Goal: Task Accomplishment & Management: Manage account settings

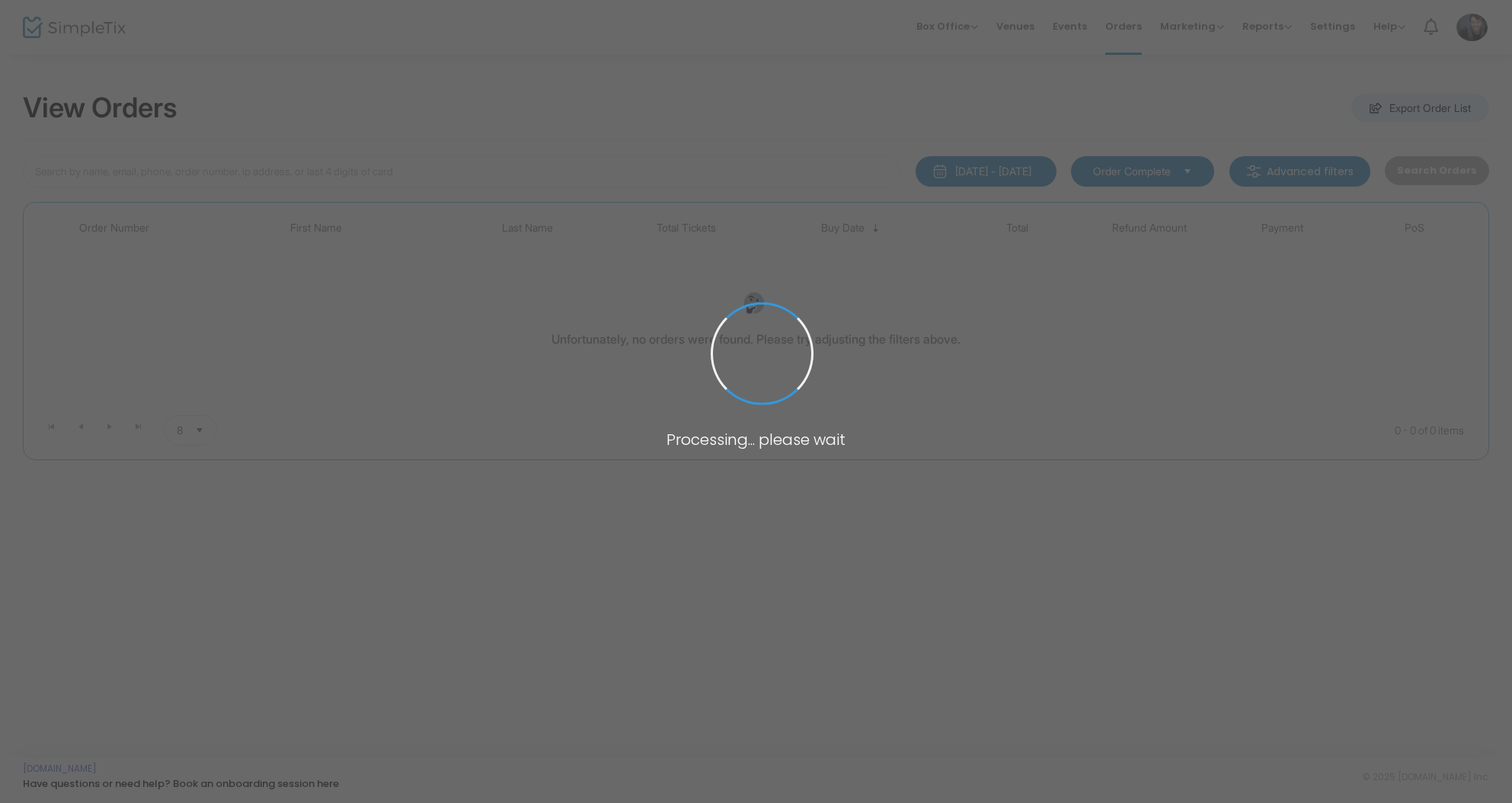
type input "[PERSON_NAME]"
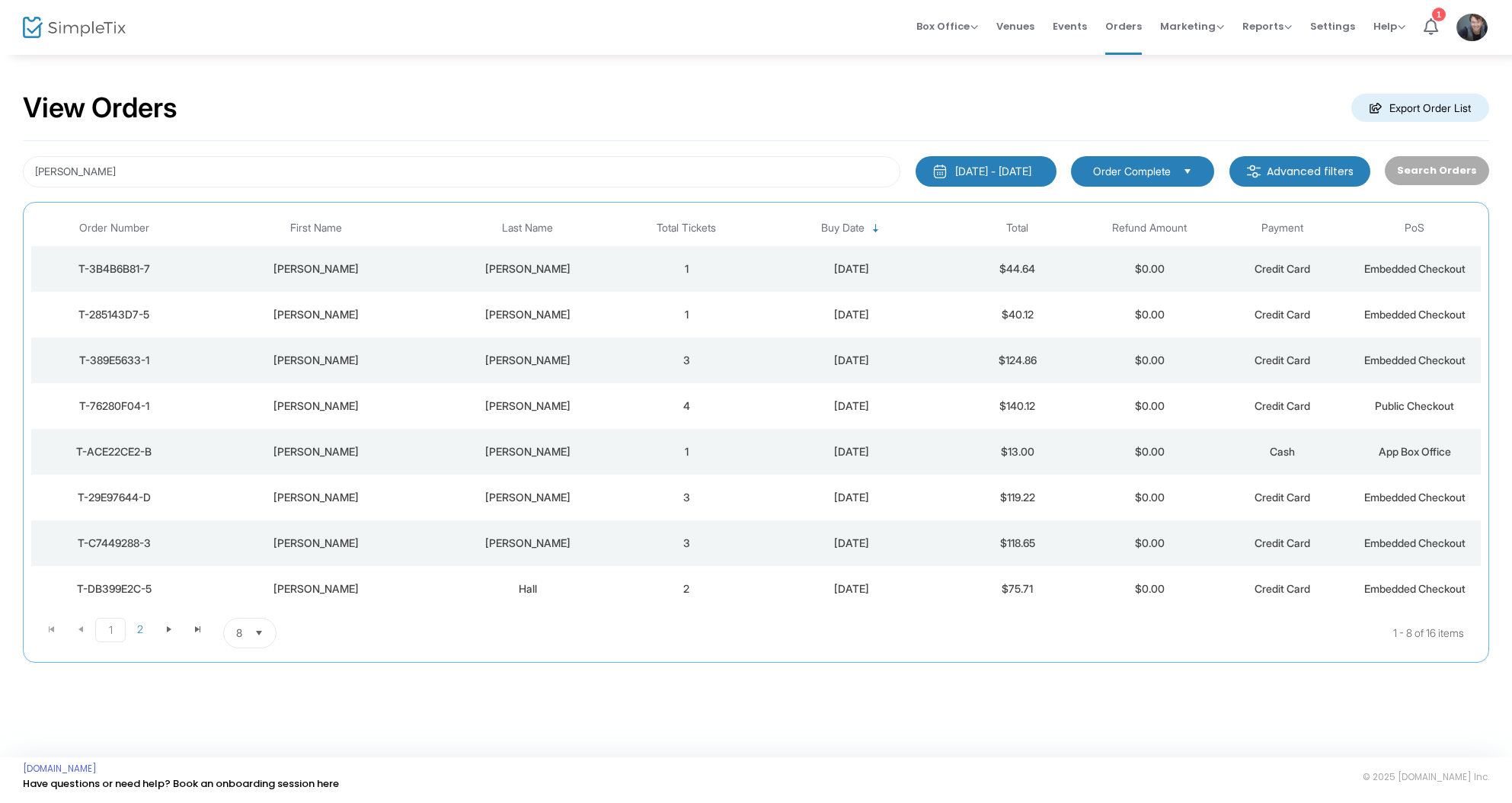
click at [656, 269] on td "1" at bounding box center [686, 268] width 132 height 45
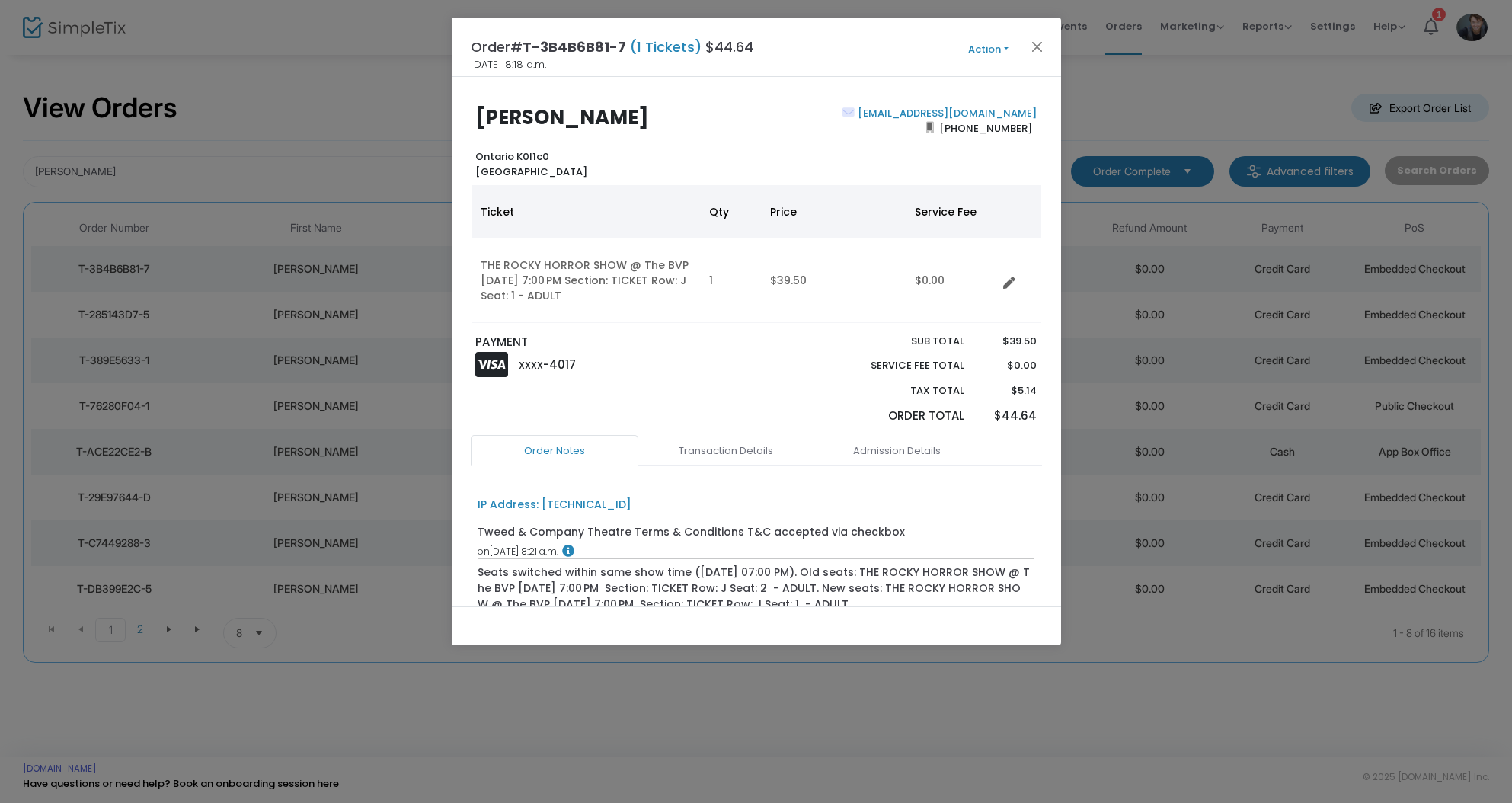
click at [1005, 50] on button "Action" at bounding box center [989, 49] width 92 height 17
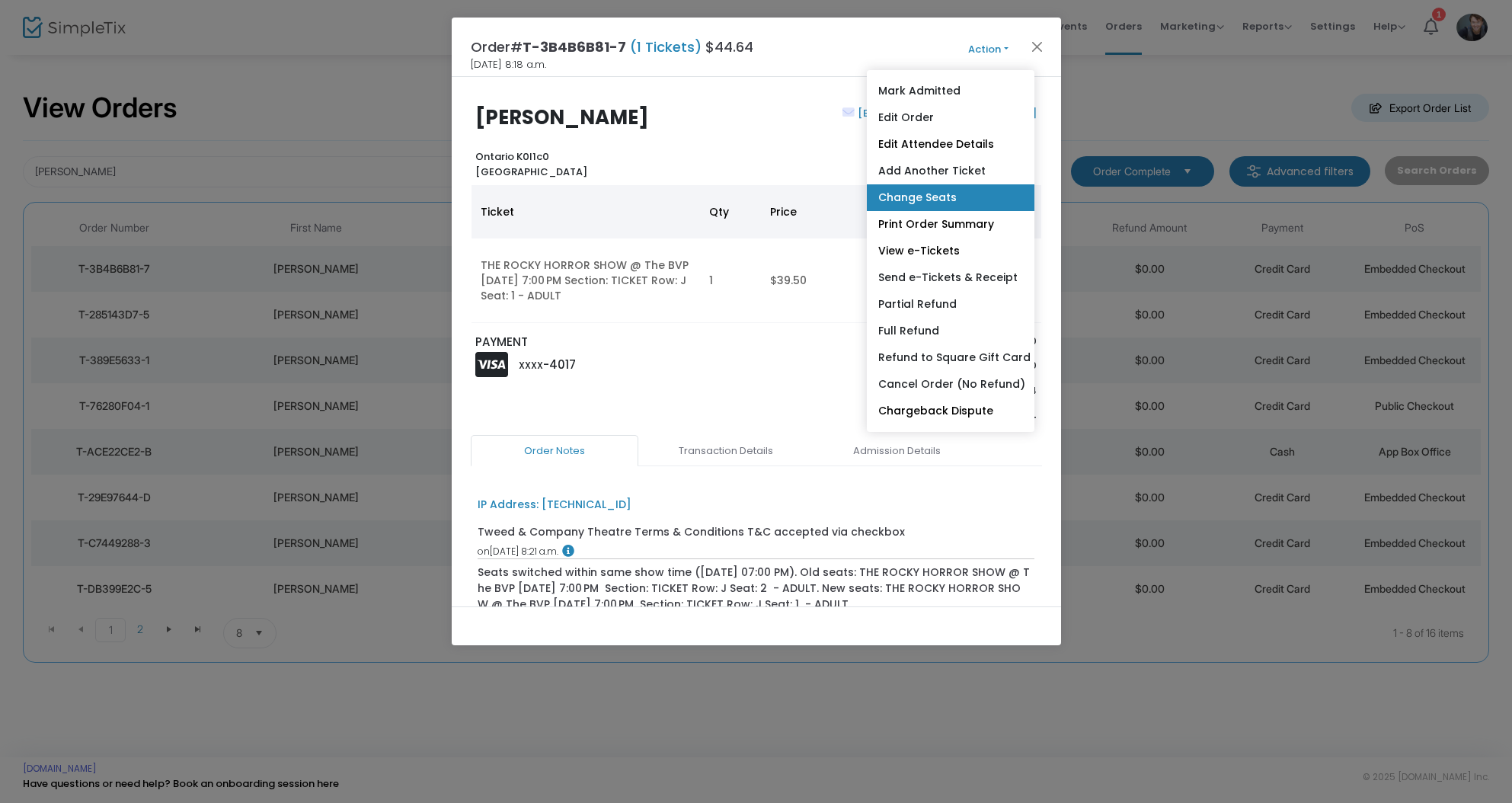
click at [916, 197] on link "Change Seats" at bounding box center [951, 197] width 168 height 27
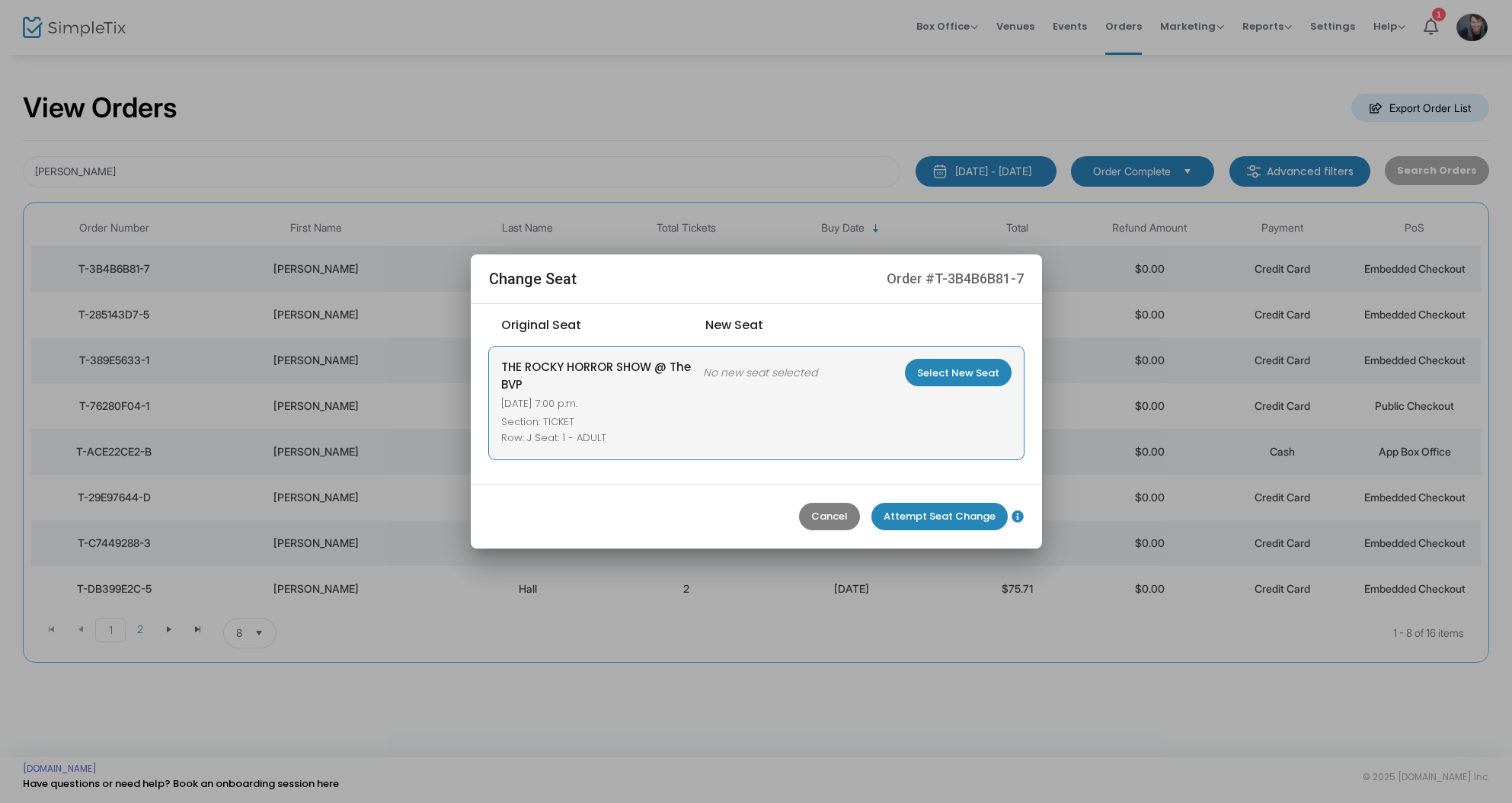
click at [944, 386] on m-button "Select New Seat" at bounding box center [958, 373] width 106 height 28
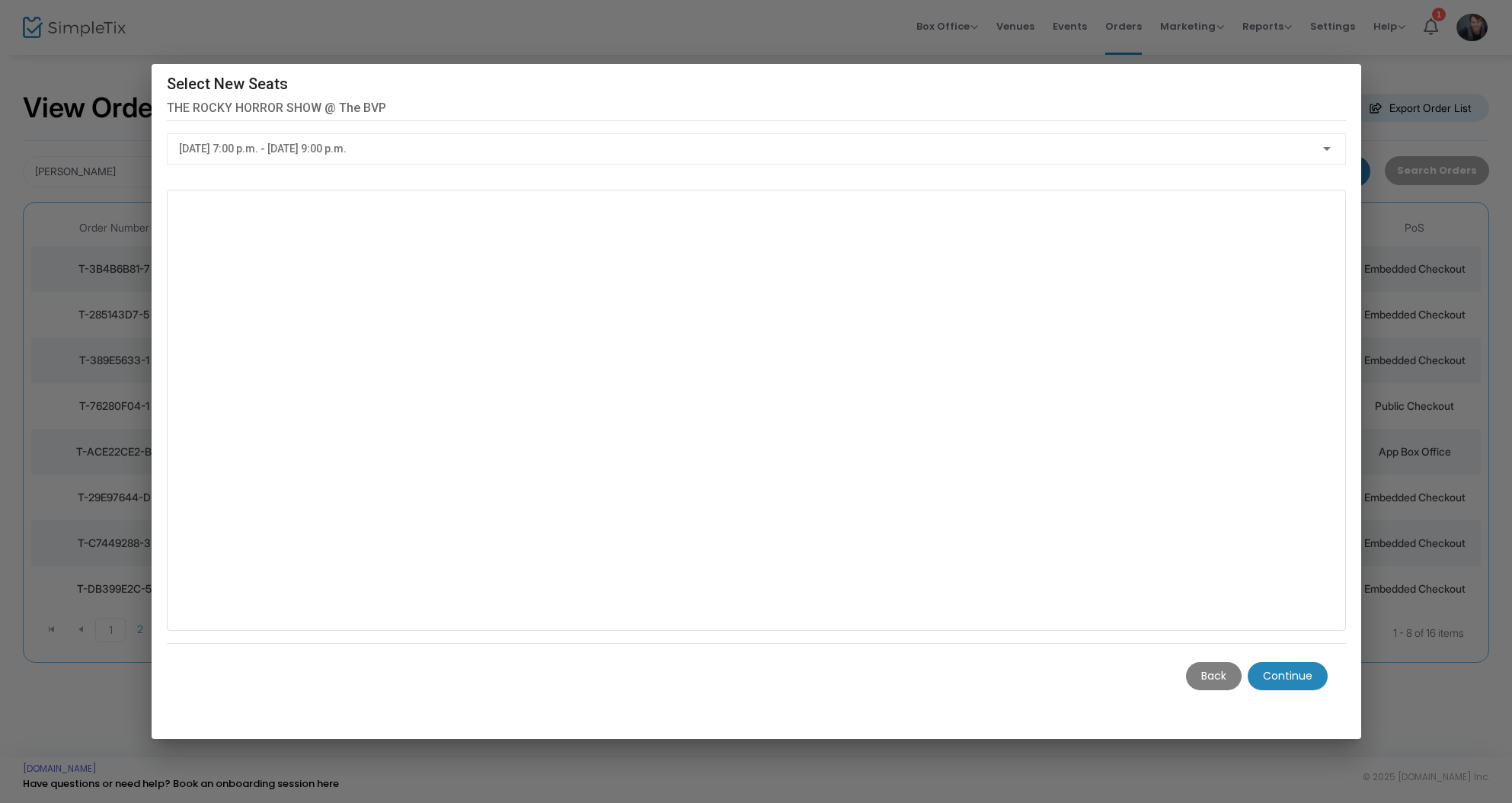
click at [1282, 671] on m-button "Continue" at bounding box center [1288, 676] width 80 height 28
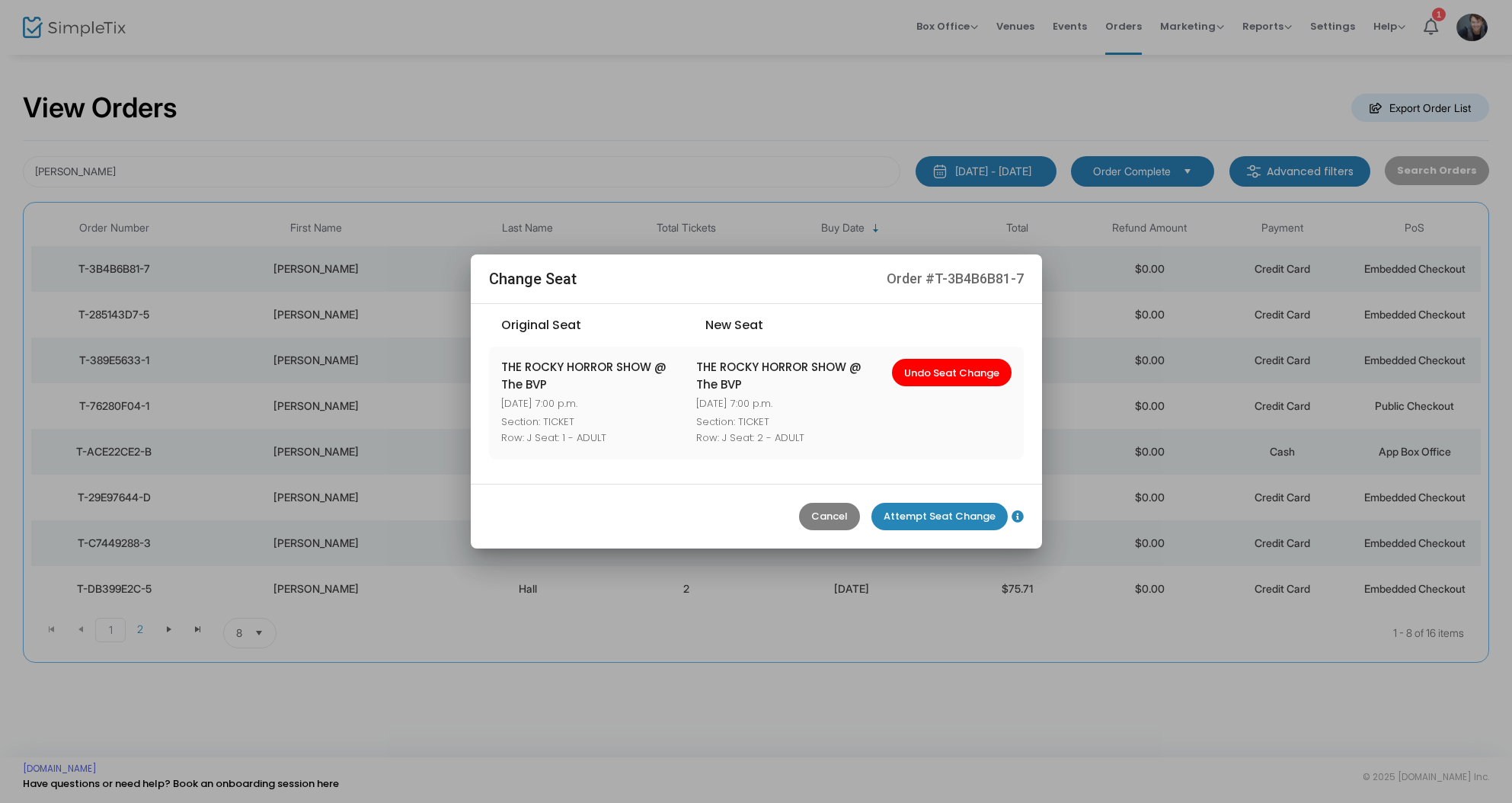
click at [931, 519] on m-button "Attempt Seat Change" at bounding box center [940, 517] width 136 height 28
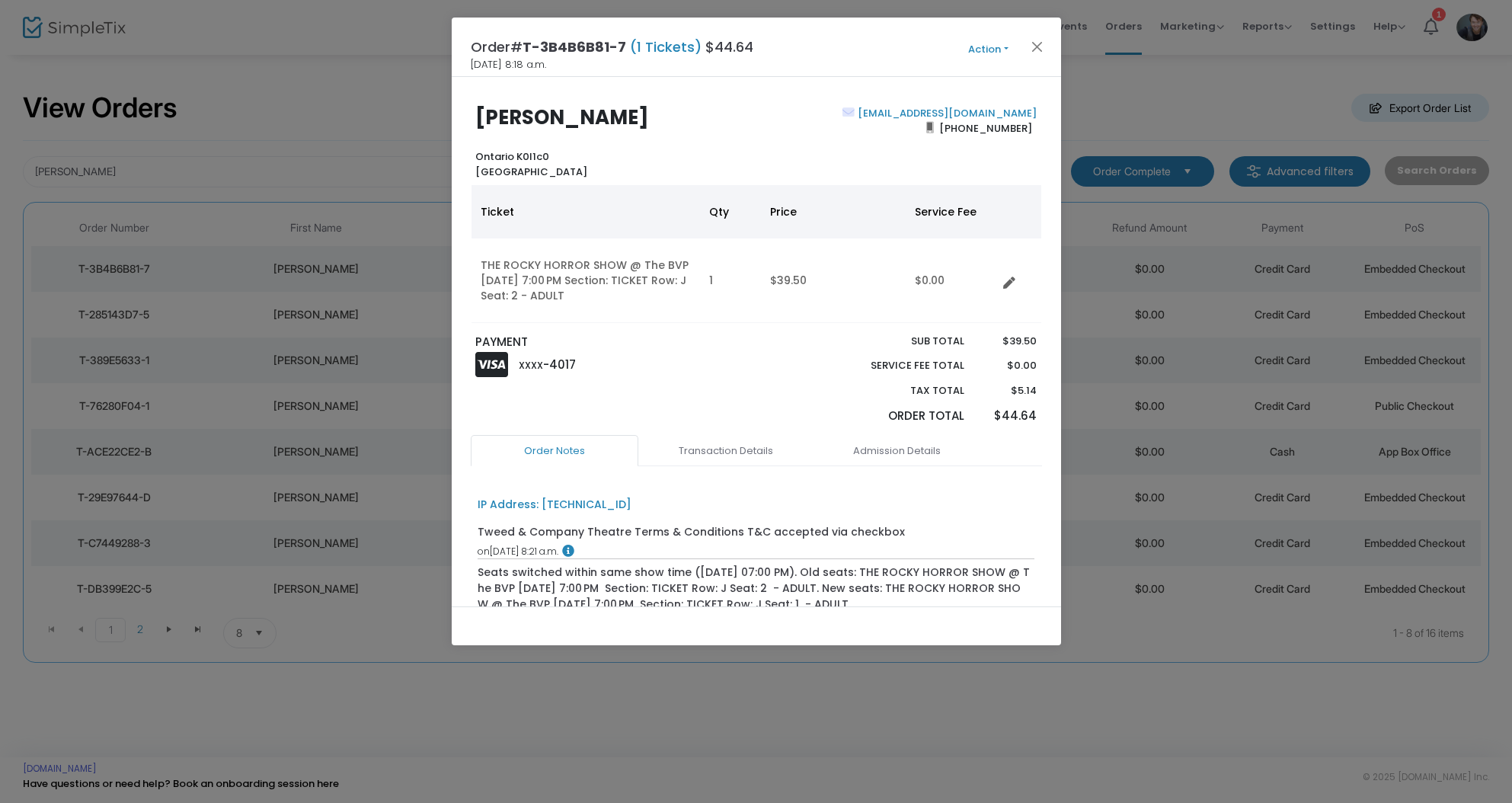
click at [999, 43] on button "Action" at bounding box center [989, 49] width 92 height 17
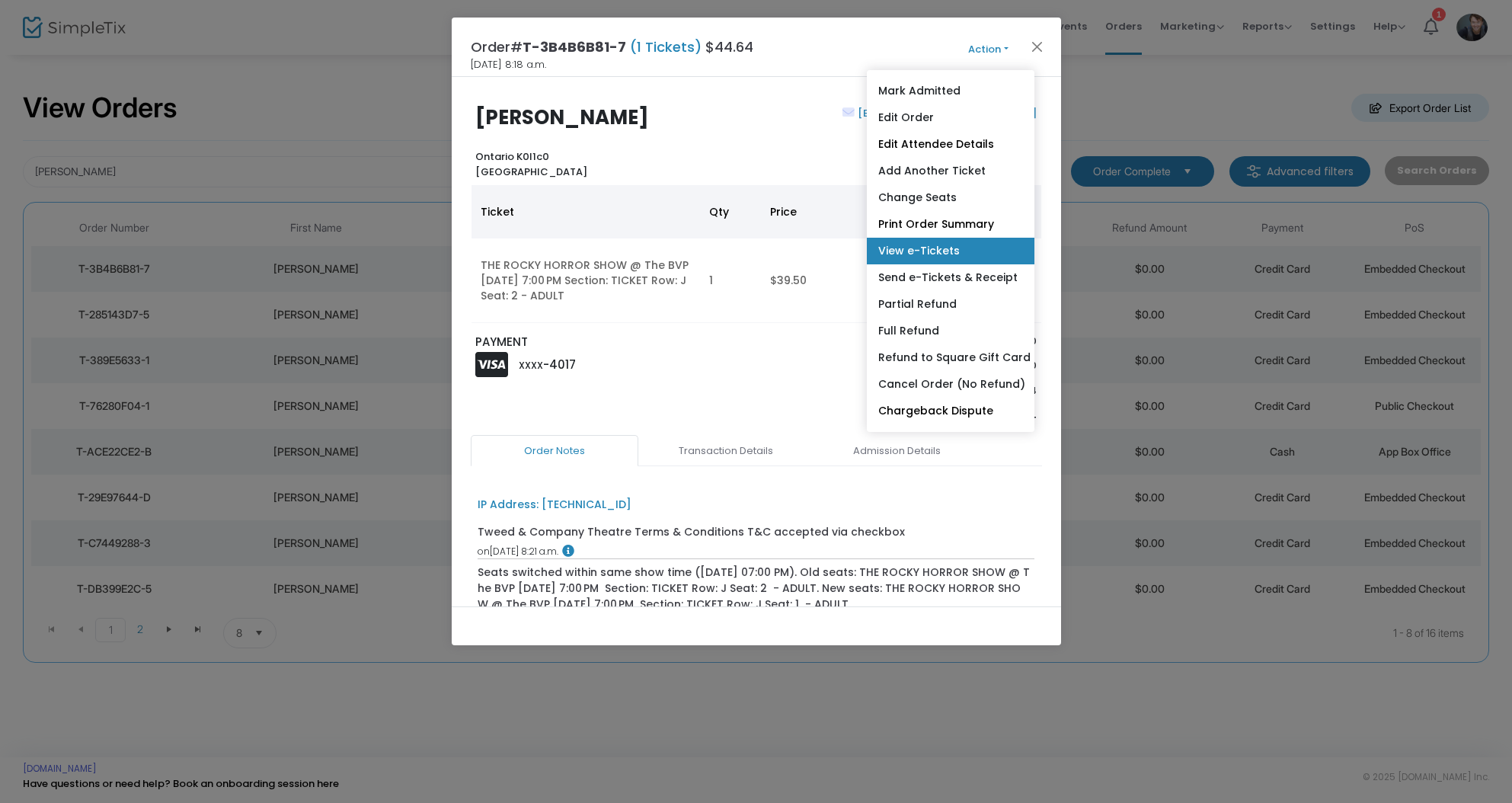
click at [959, 255] on link "View e-Tickets" at bounding box center [951, 251] width 168 height 27
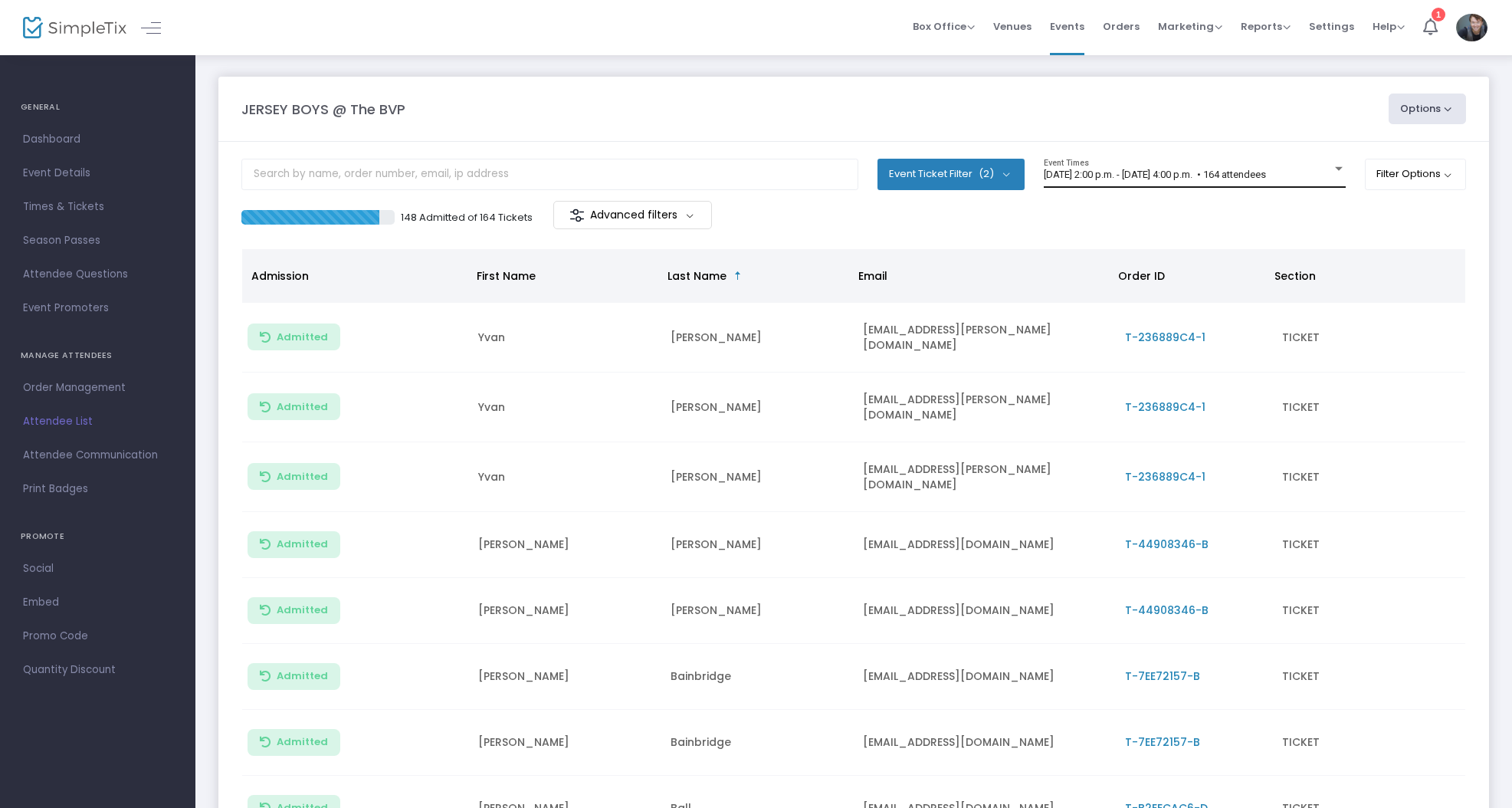
click at [1143, 170] on div "2025-08-13 @ 2:00 p.m. - 2025-08-13 @ 4:00 p.m. • 164 attendees Event Times" at bounding box center [1194, 174] width 302 height 29
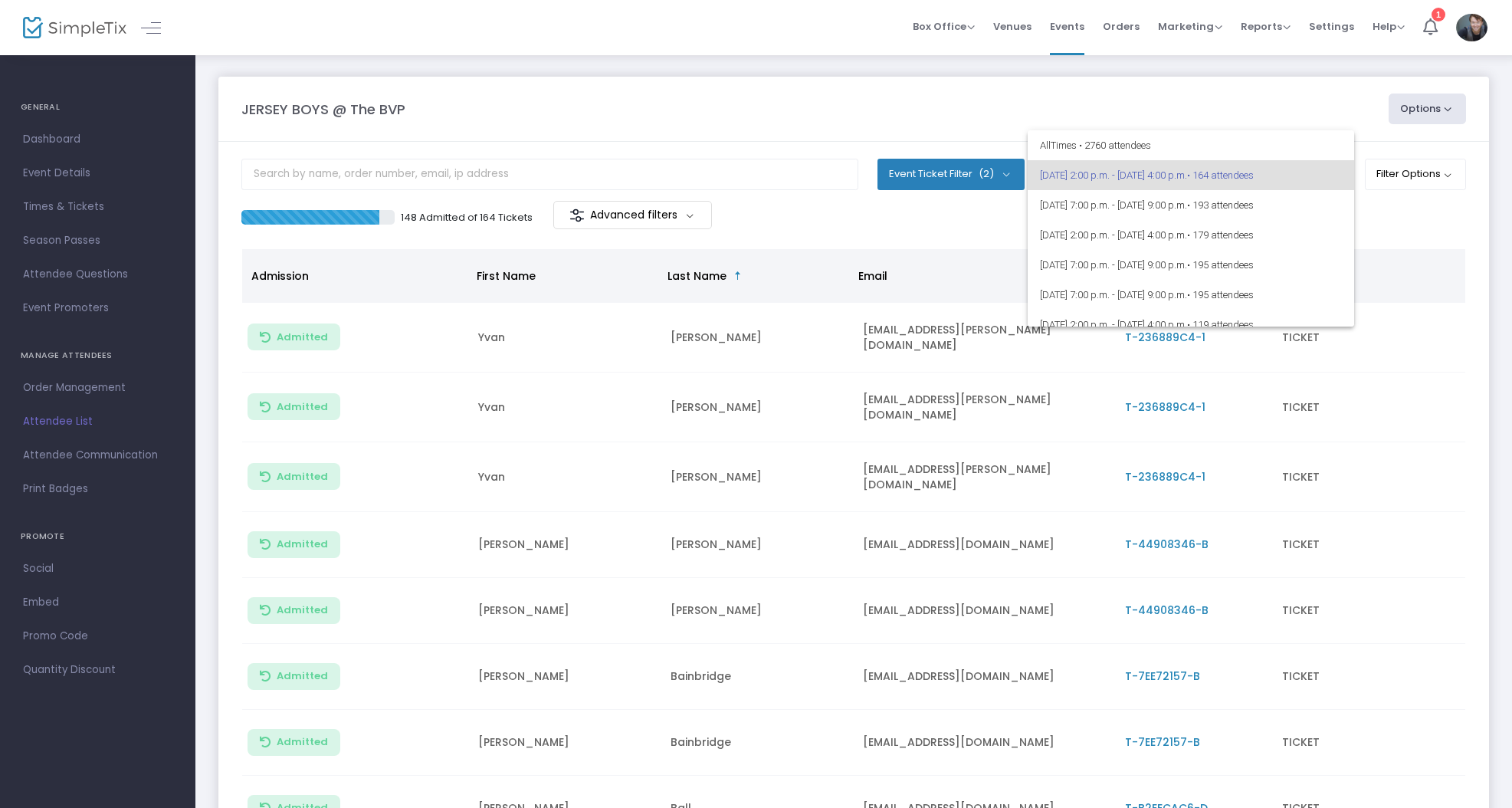
click at [1132, 29] on div at bounding box center [756, 404] width 1512 height 808
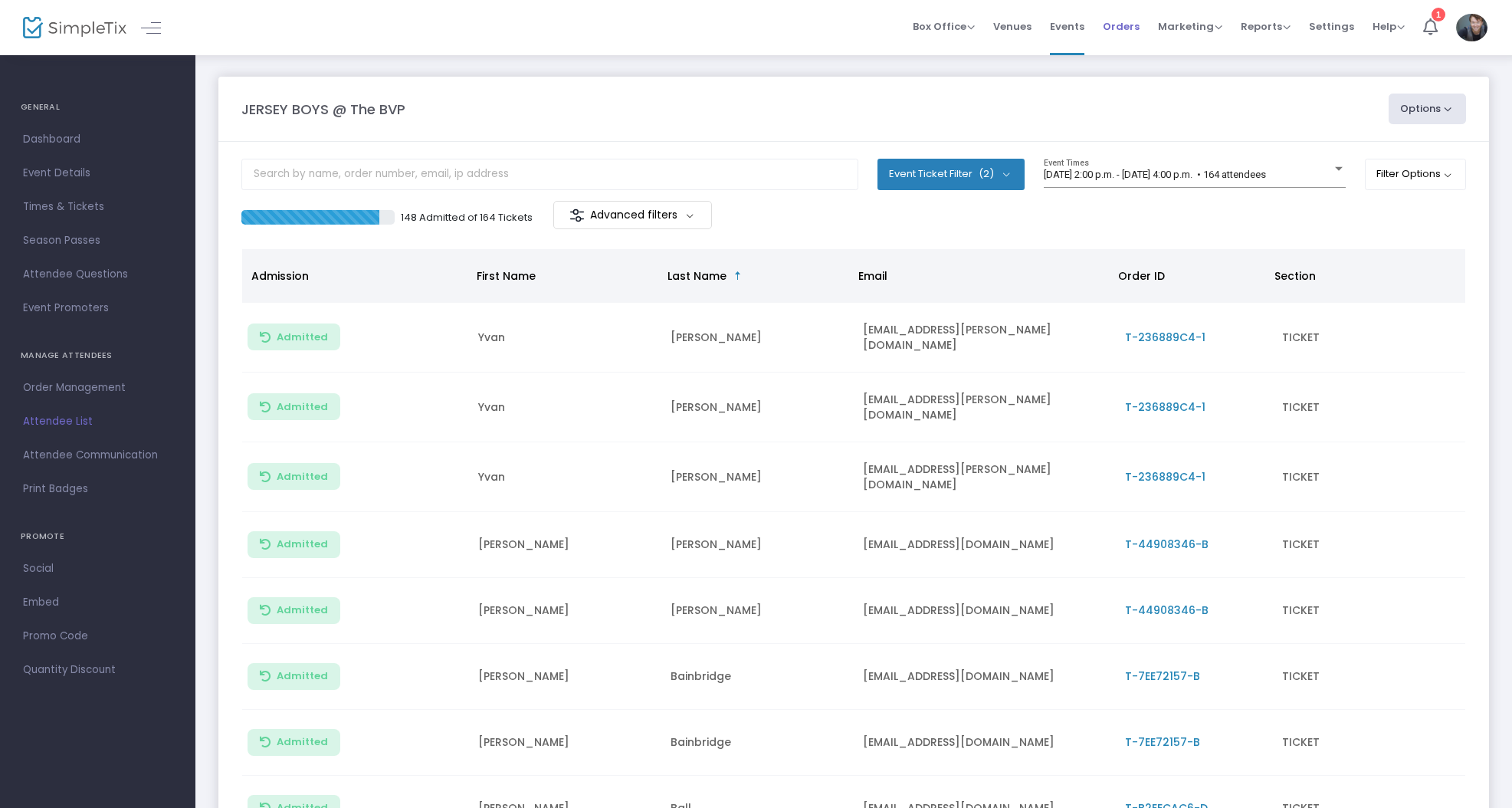
click at [1132, 34] on span "Orders" at bounding box center [1120, 26] width 36 height 39
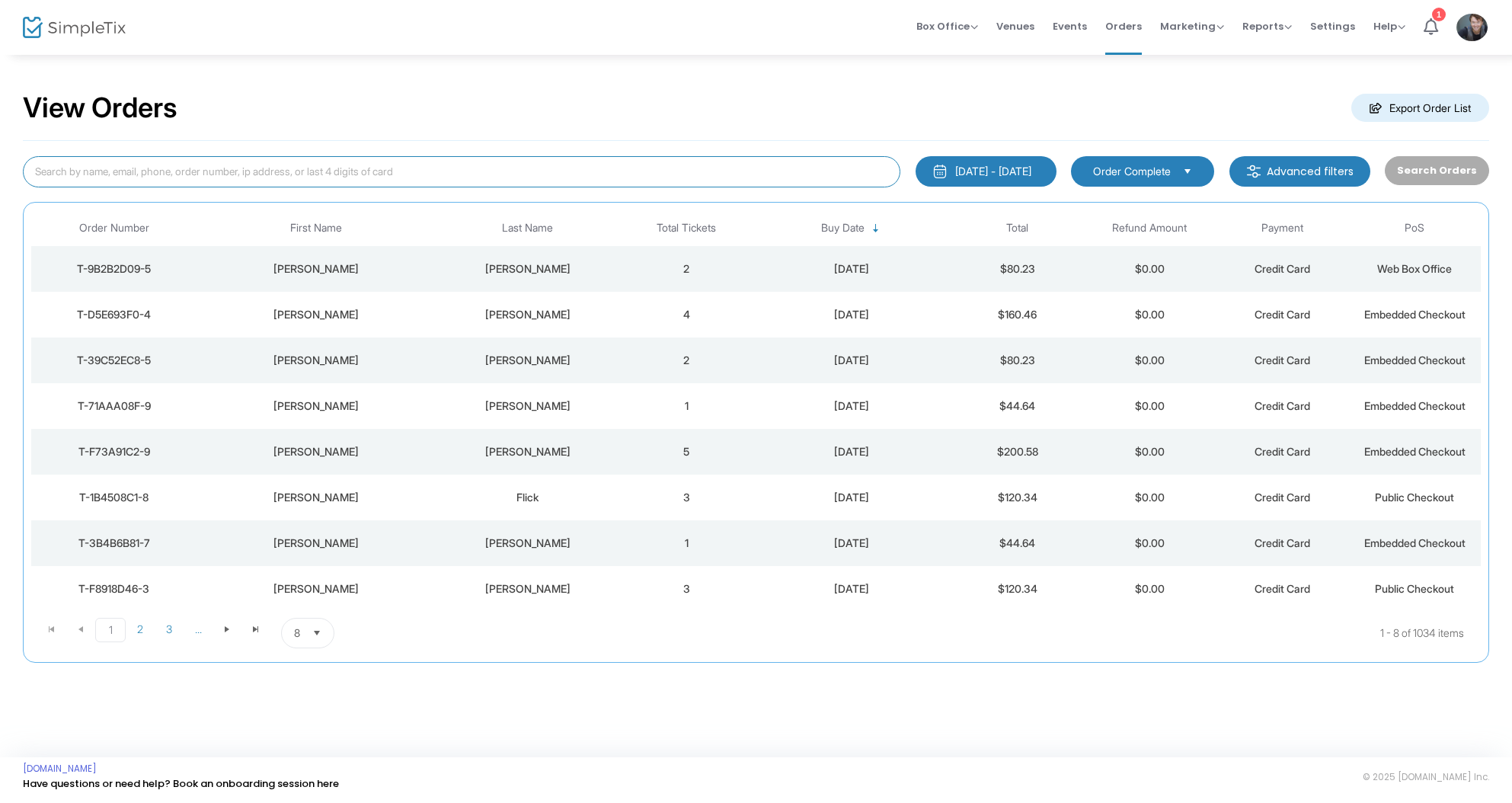
click at [728, 172] on input at bounding box center [461, 172] width 877 height 32
type input "sharon love"
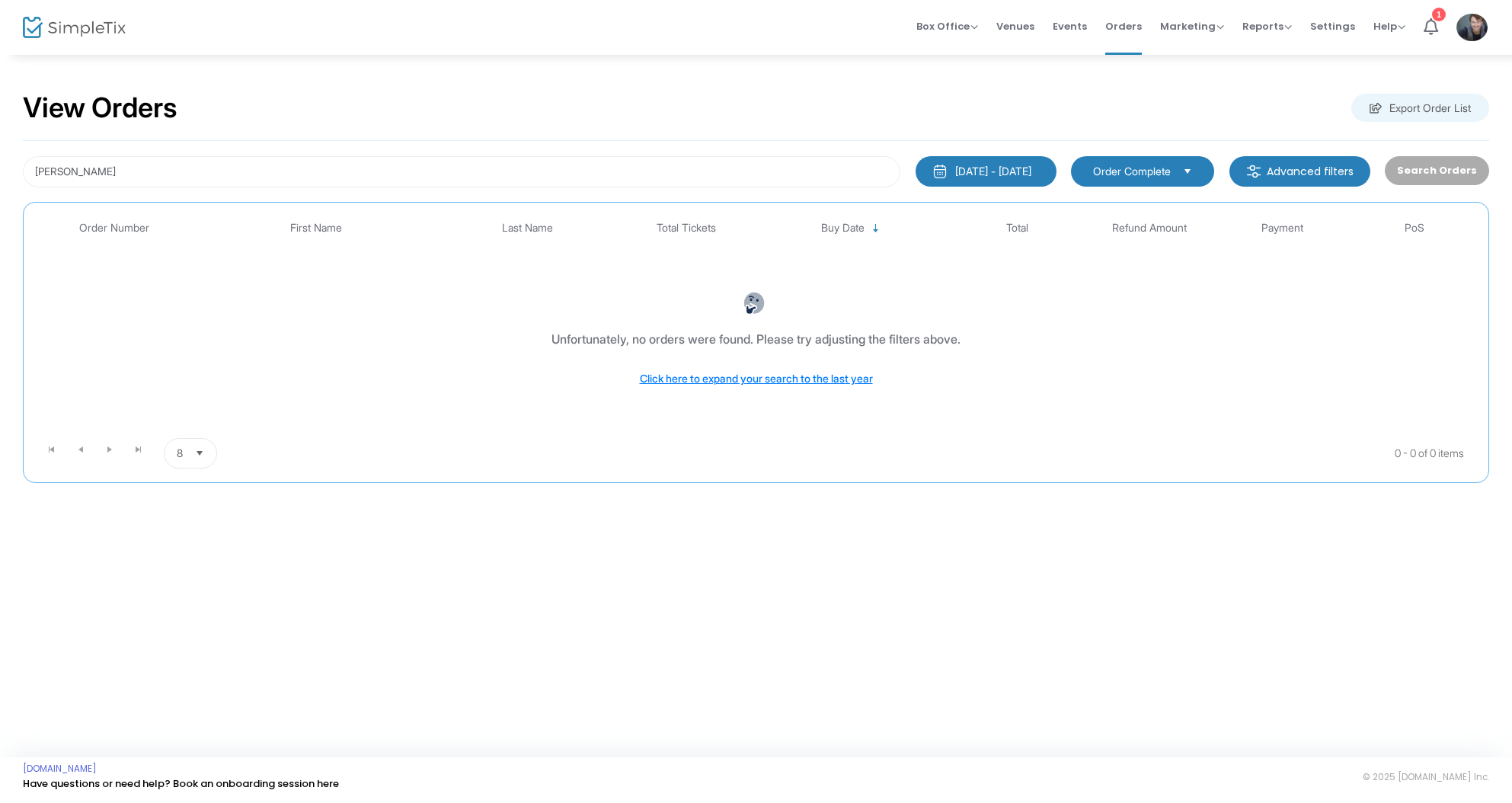
click at [984, 166] on div "2025-07-18 - 2025-08-17" at bounding box center [993, 172] width 76 height 15
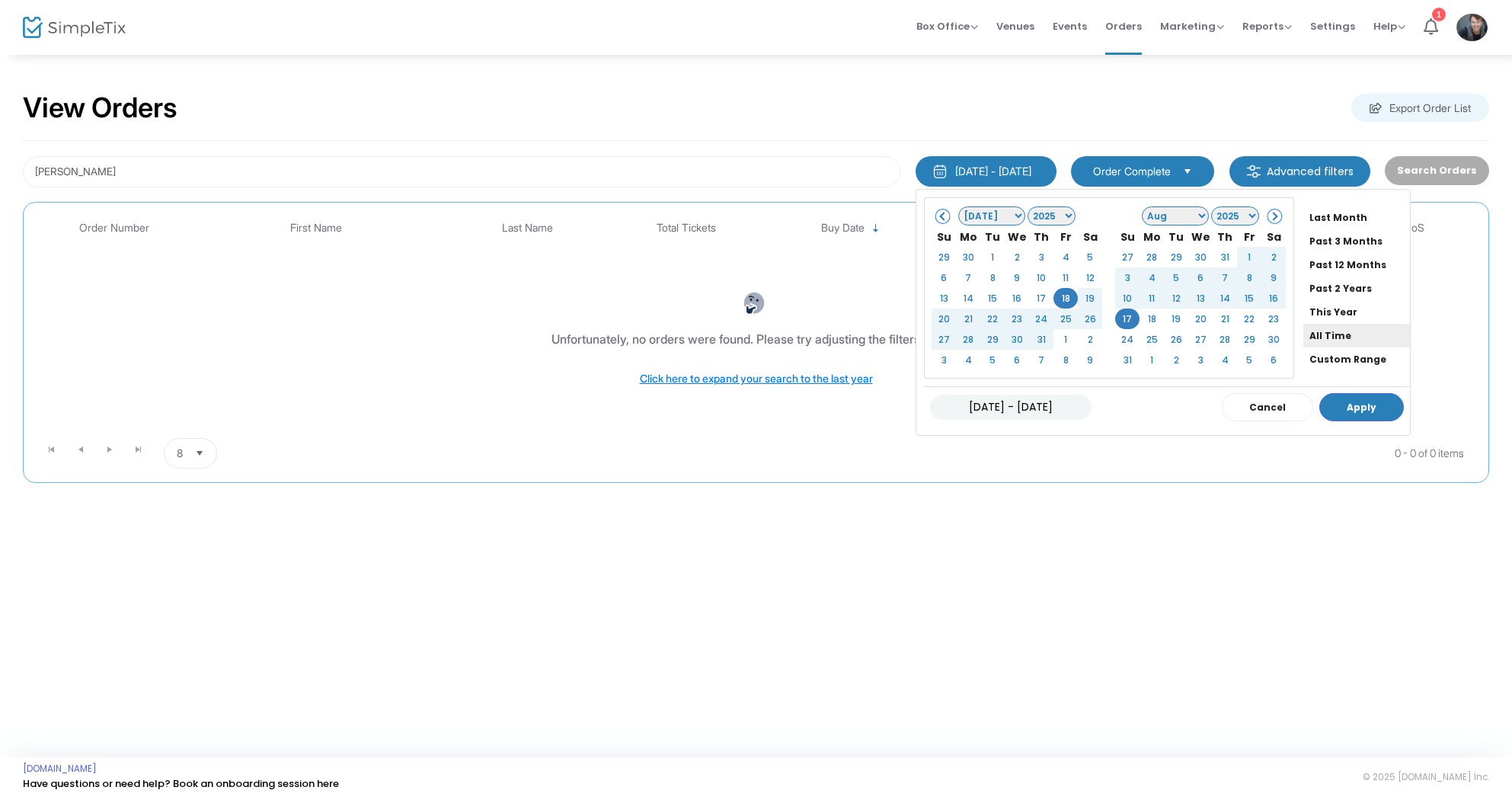
scroll to position [121, 0]
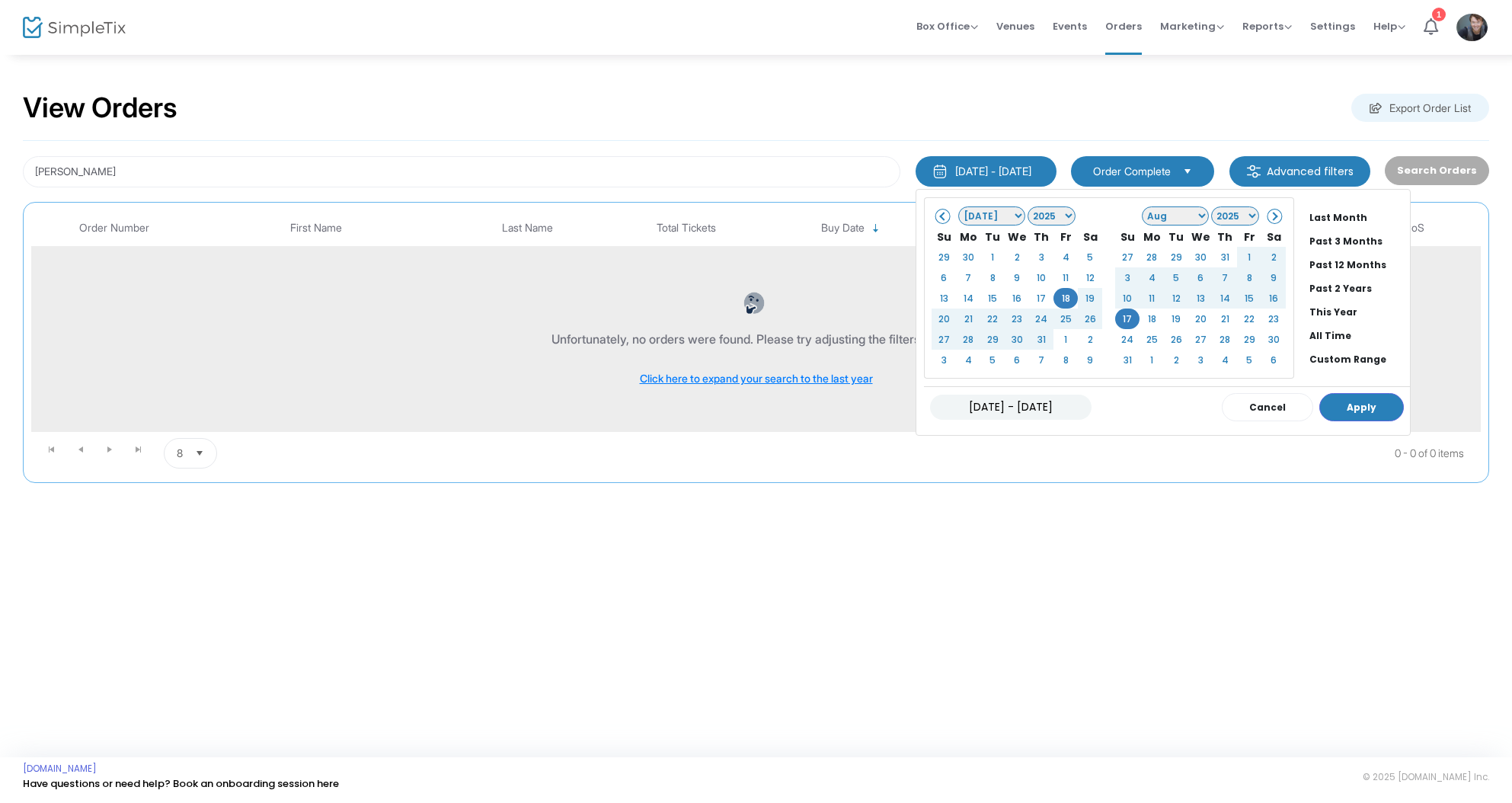
click at [1303, 330] on li "All Time" at bounding box center [1356, 335] width 106 height 24
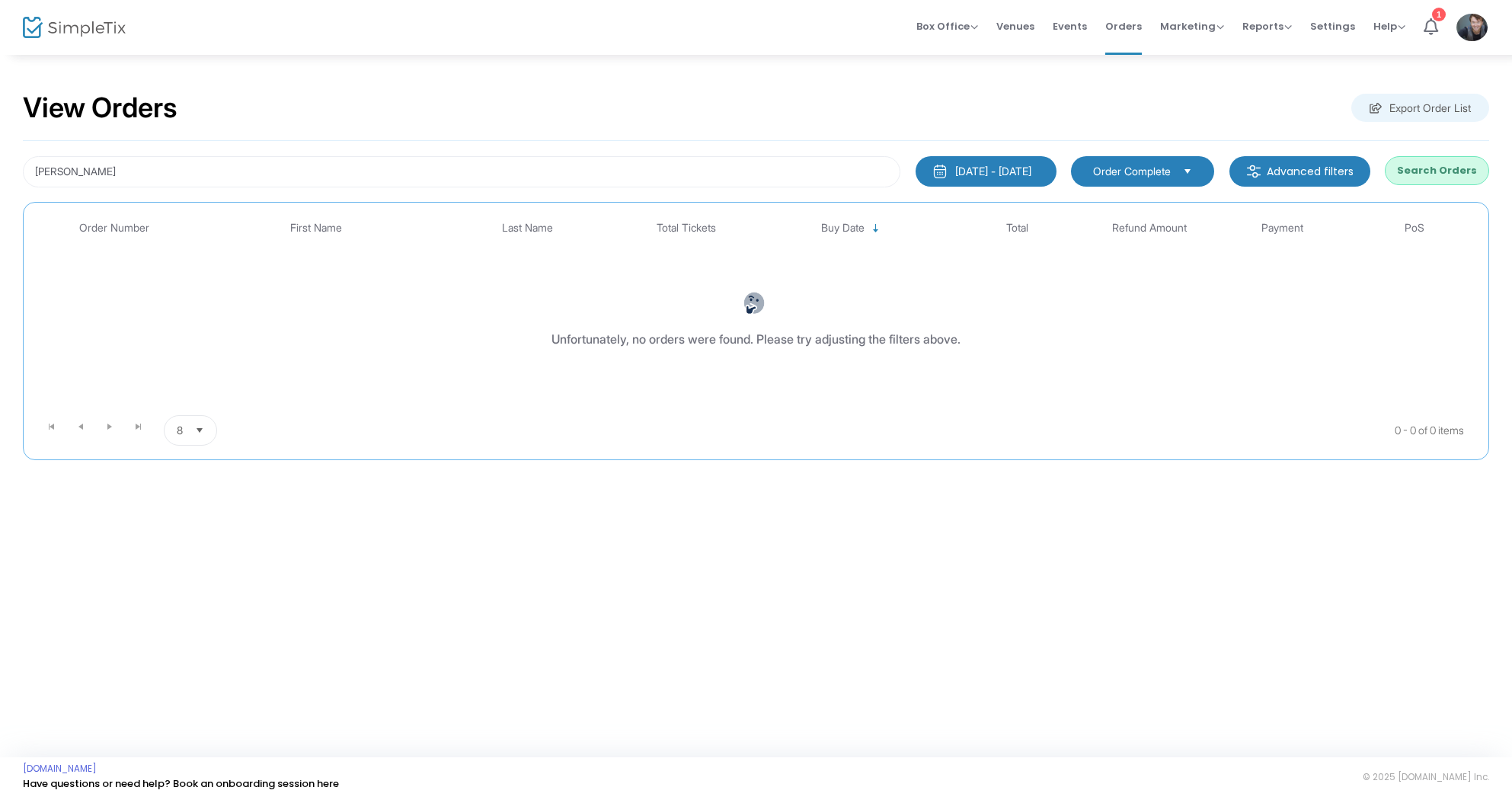
click at [1446, 167] on button "Search Orders" at bounding box center [1437, 171] width 105 height 29
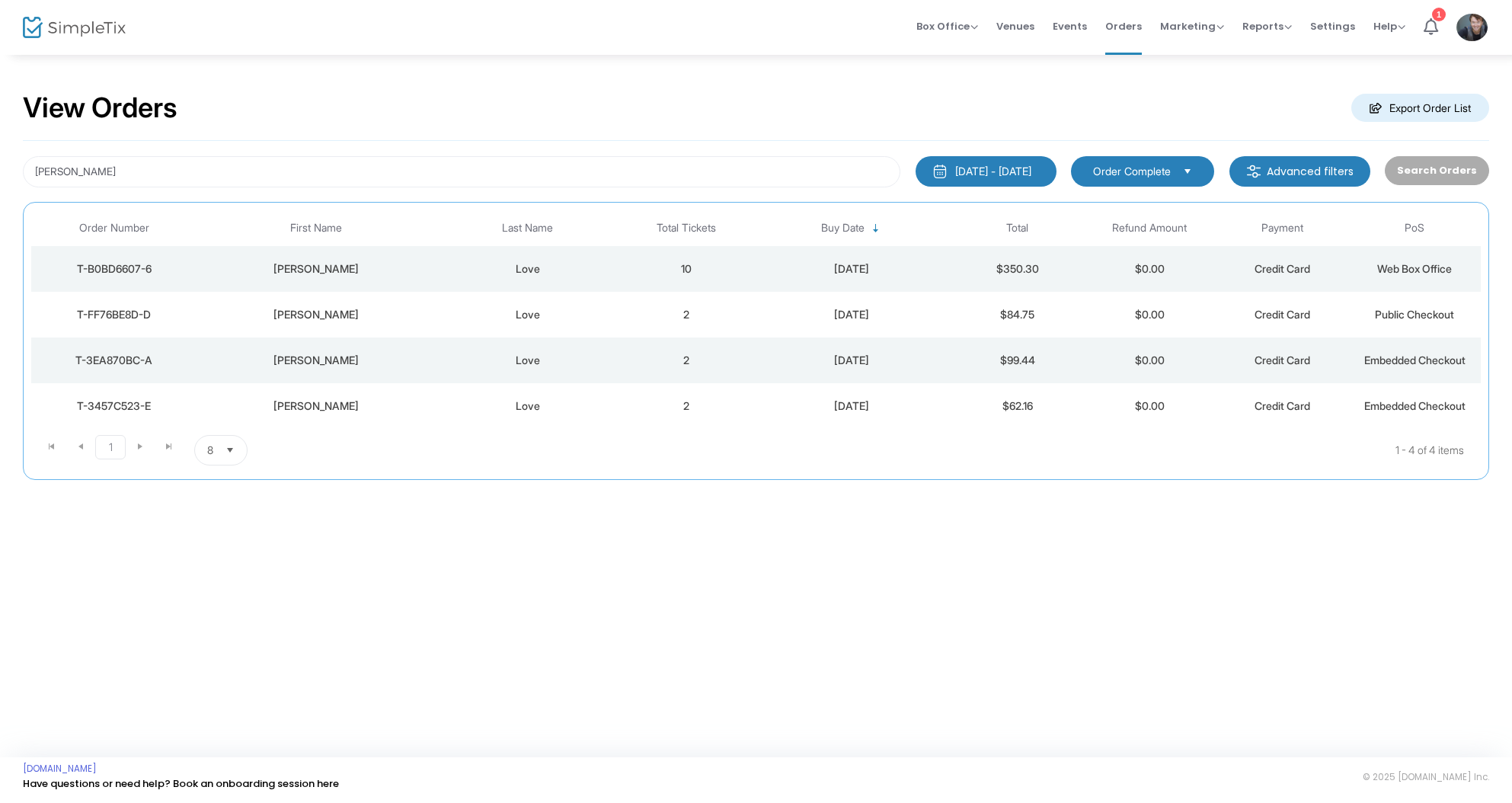
click at [594, 261] on div "Love" at bounding box center [528, 269] width 177 height 15
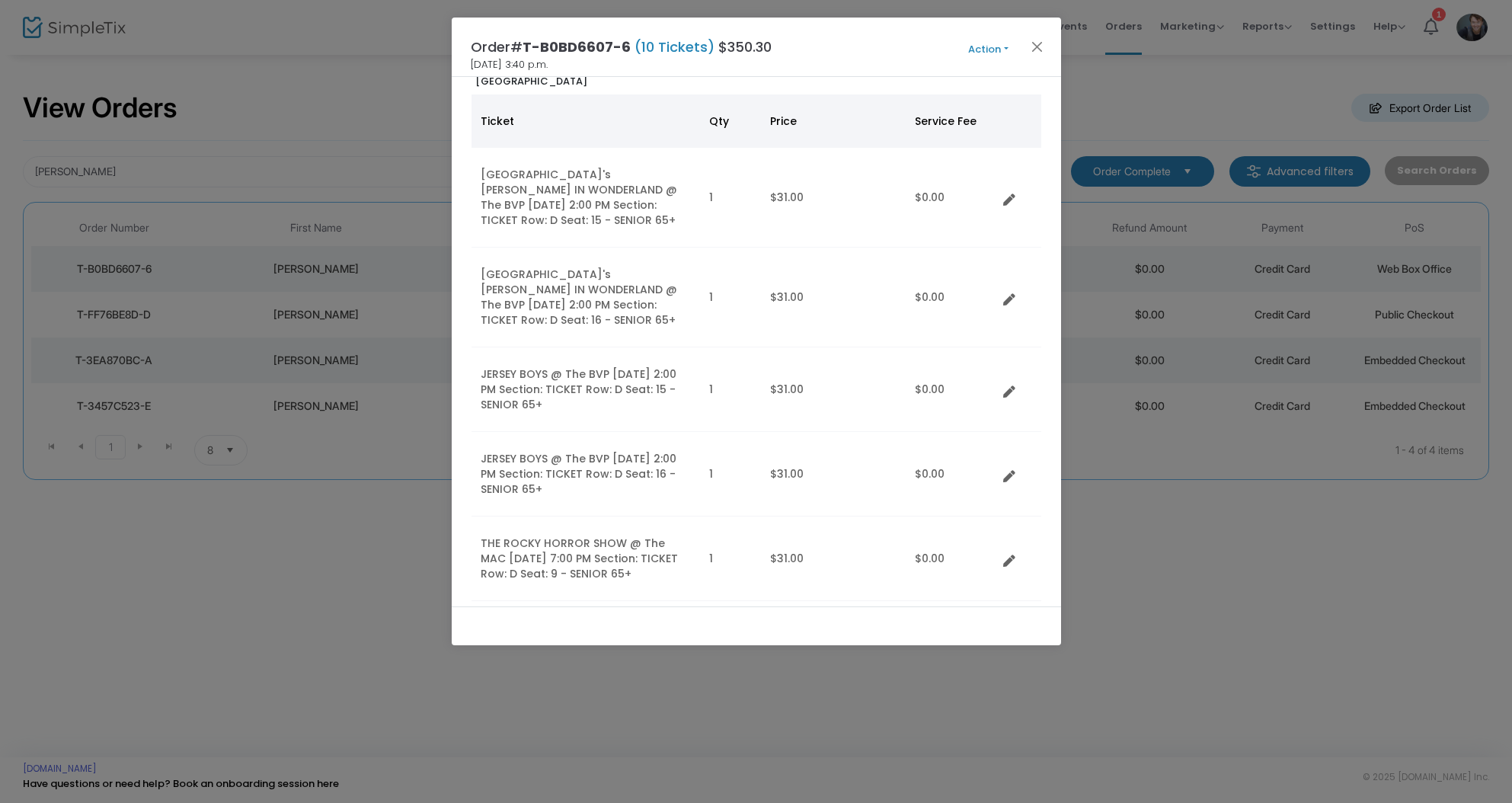
scroll to position [104, 0]
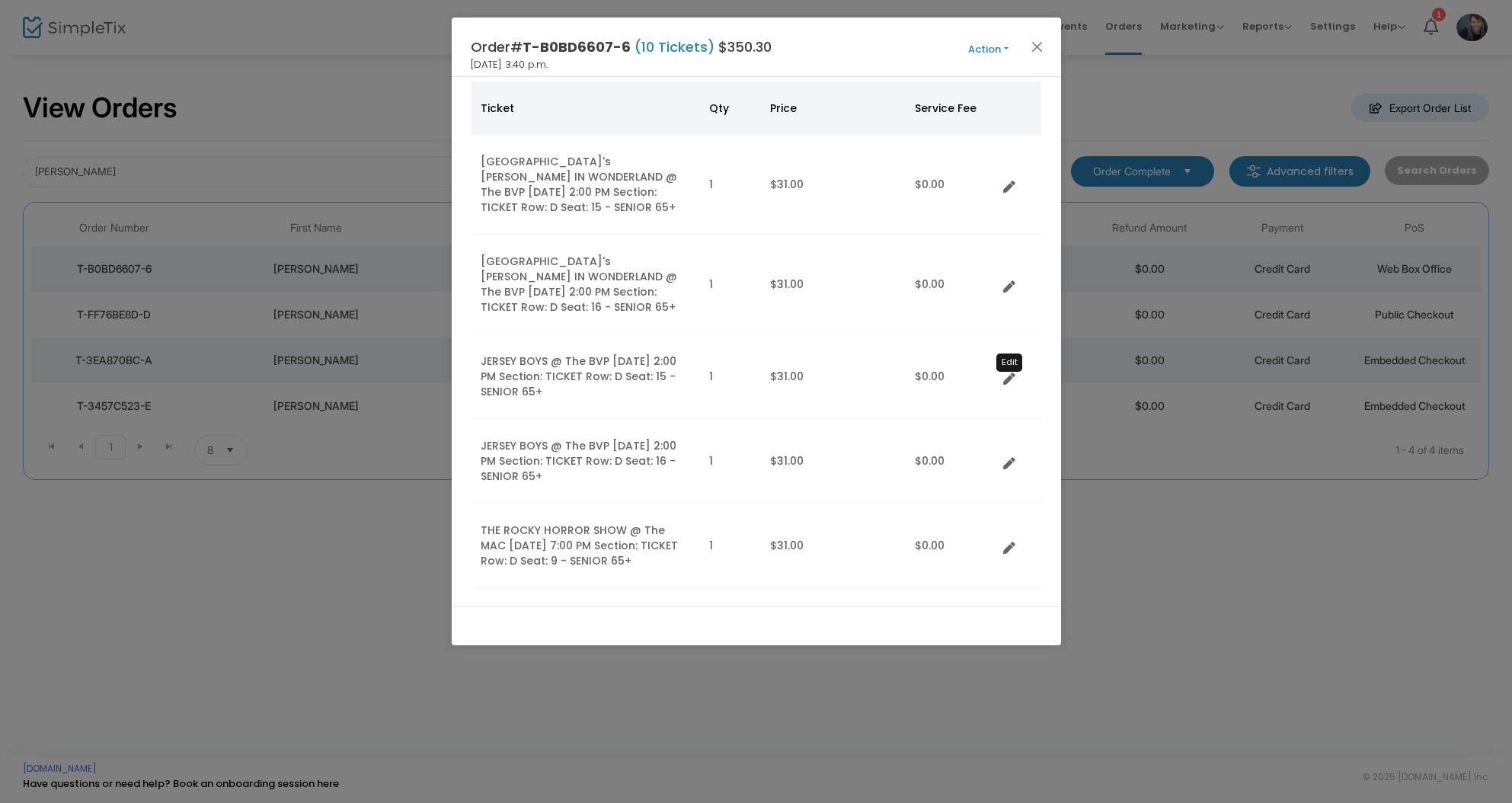
click at [1011, 373] on icon "Data table" at bounding box center [1010, 380] width 12 height 12
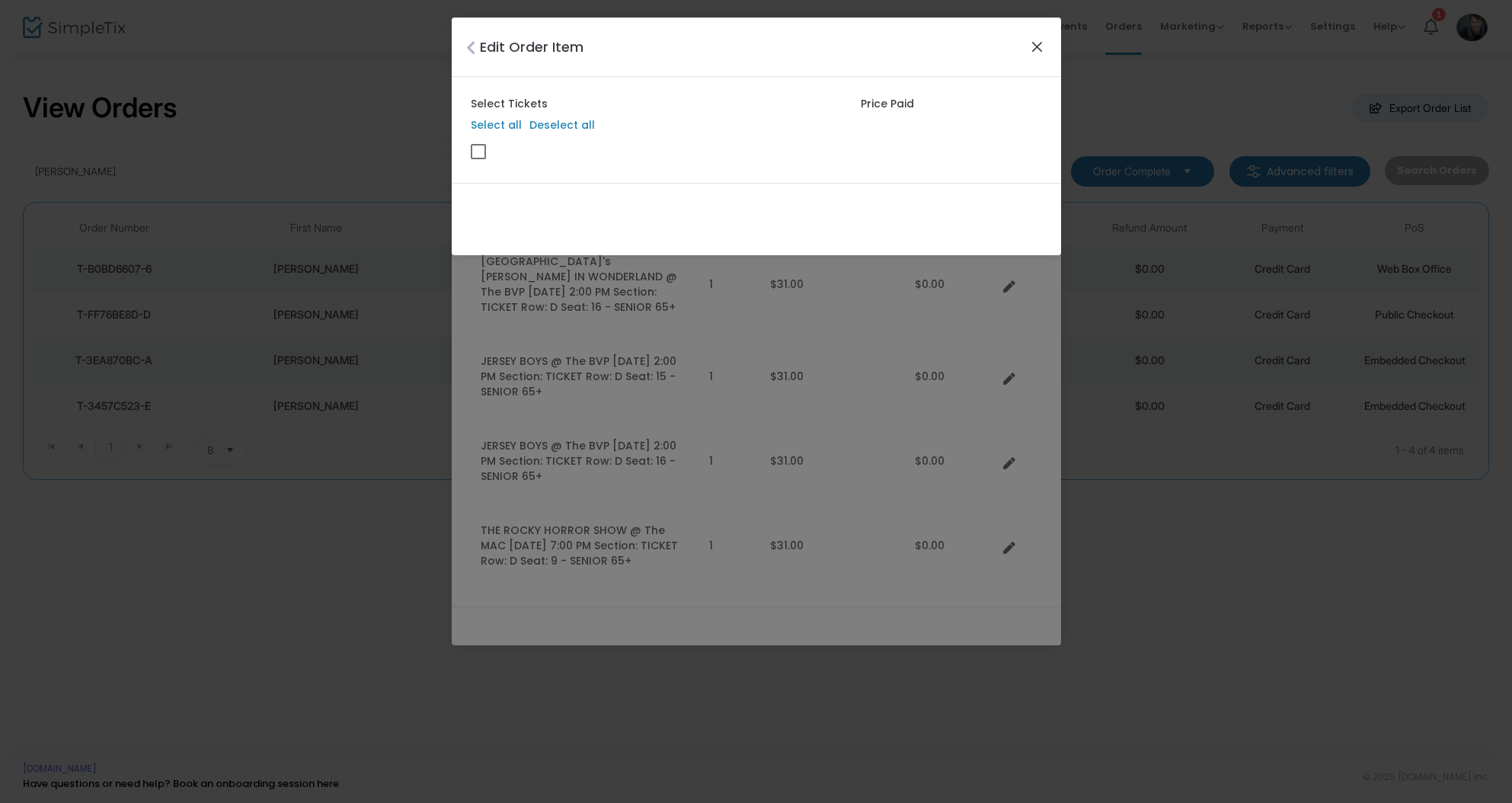
click at [1031, 50] on button "Close" at bounding box center [1037, 46] width 20 height 20
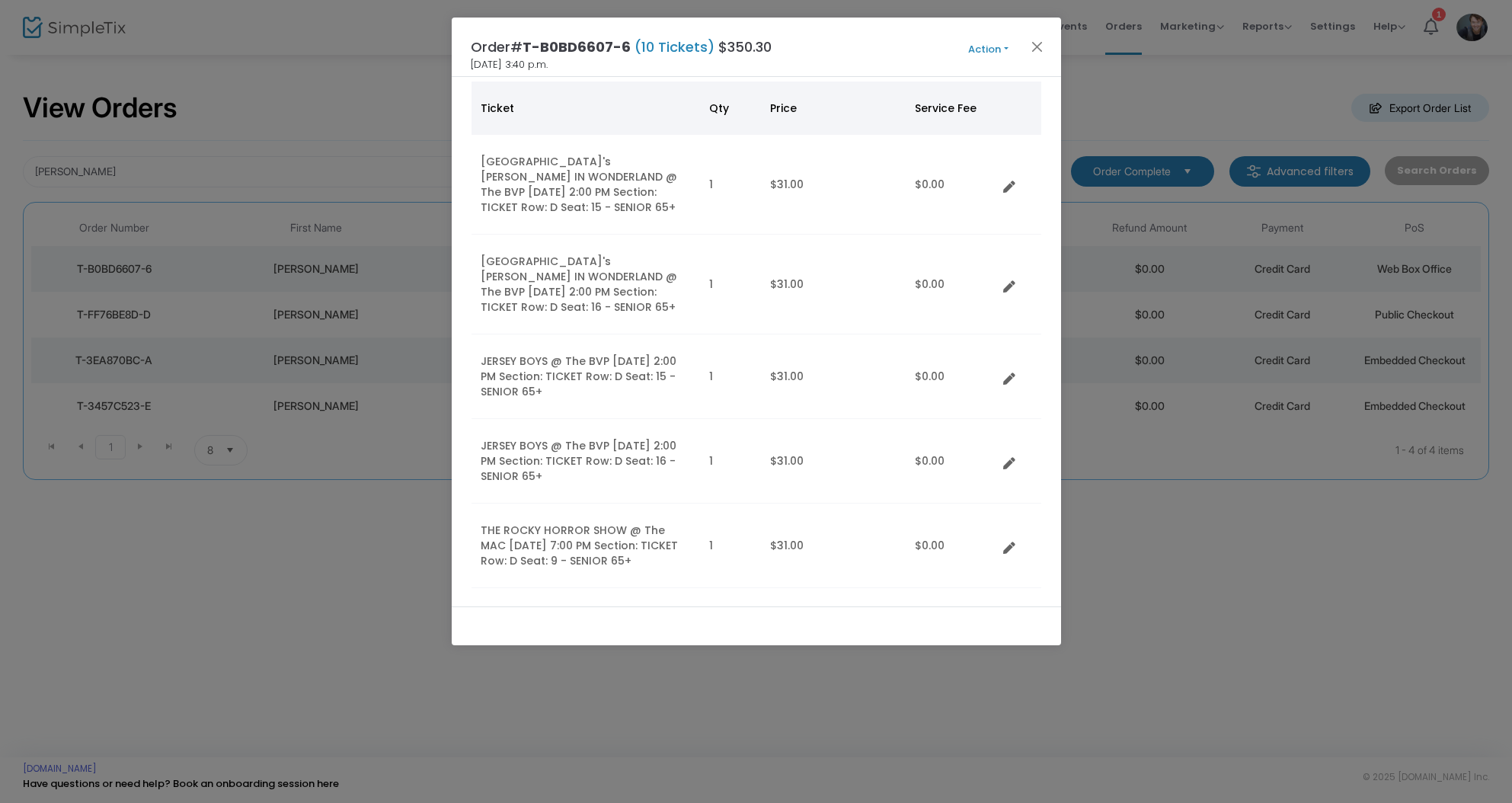
scroll to position [160, 0]
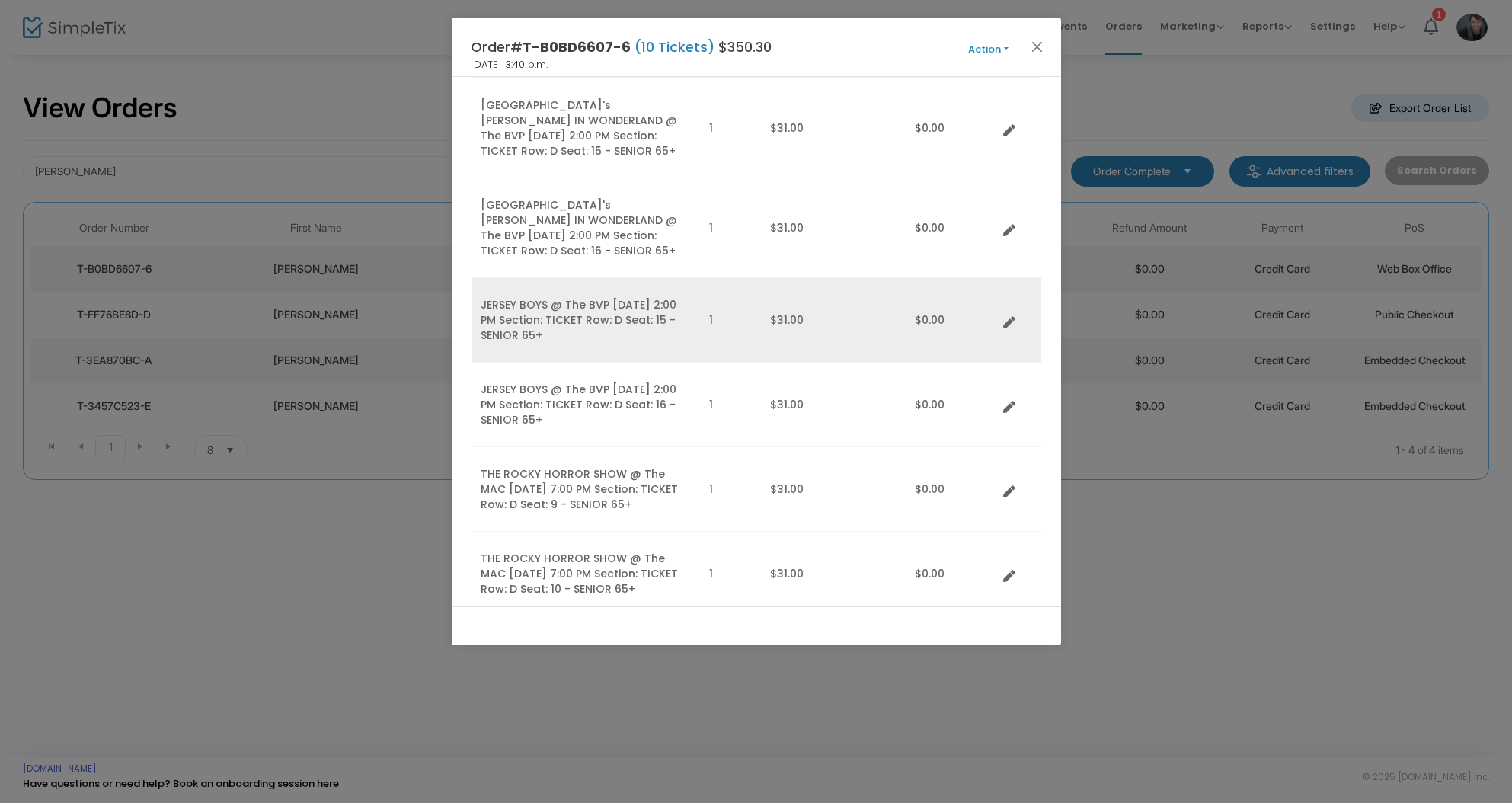
click at [1011, 316] on icon "Data table" at bounding box center [1010, 323] width 12 height 12
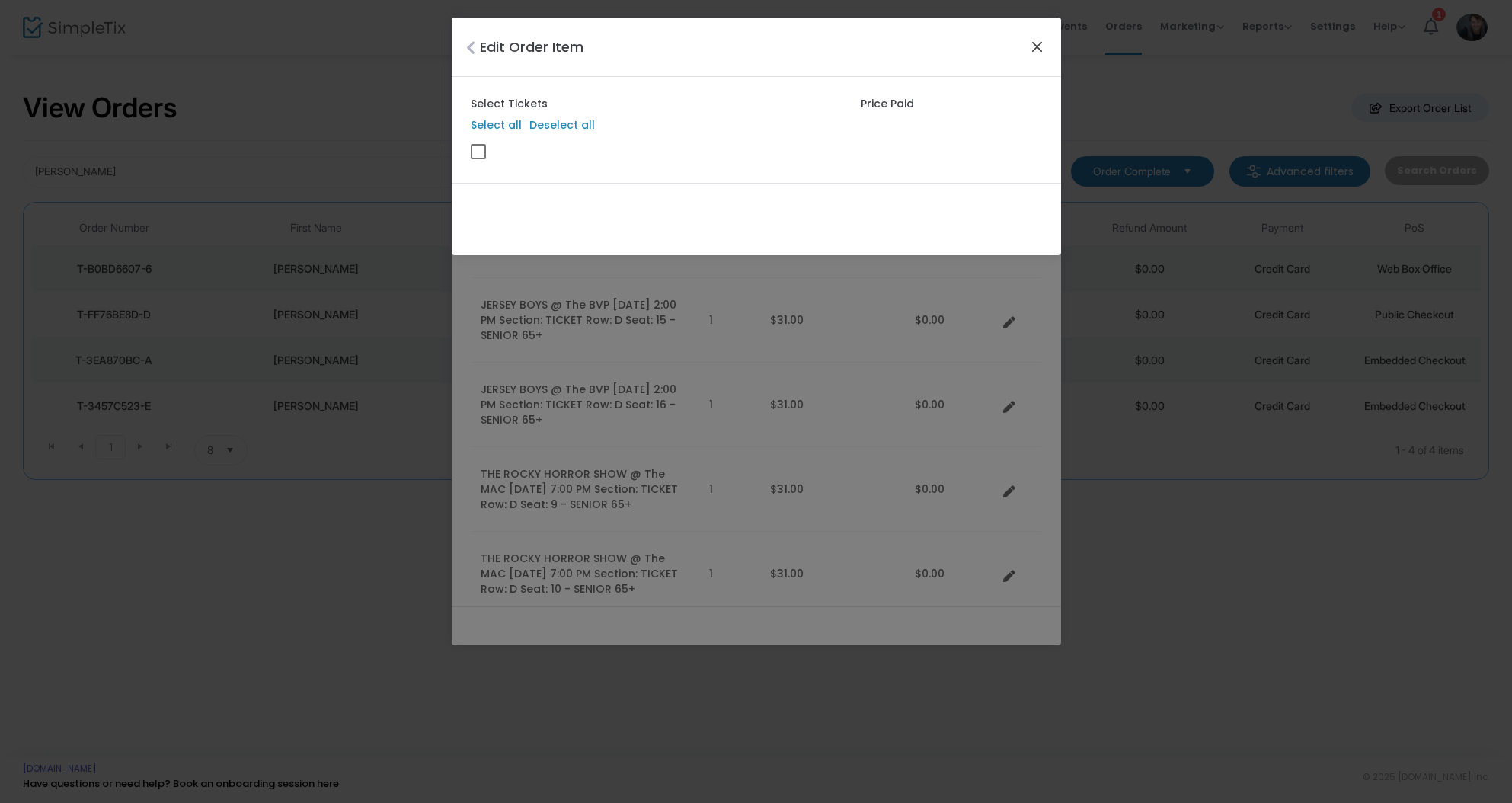
click at [1028, 44] on button "Close" at bounding box center [1037, 46] width 20 height 20
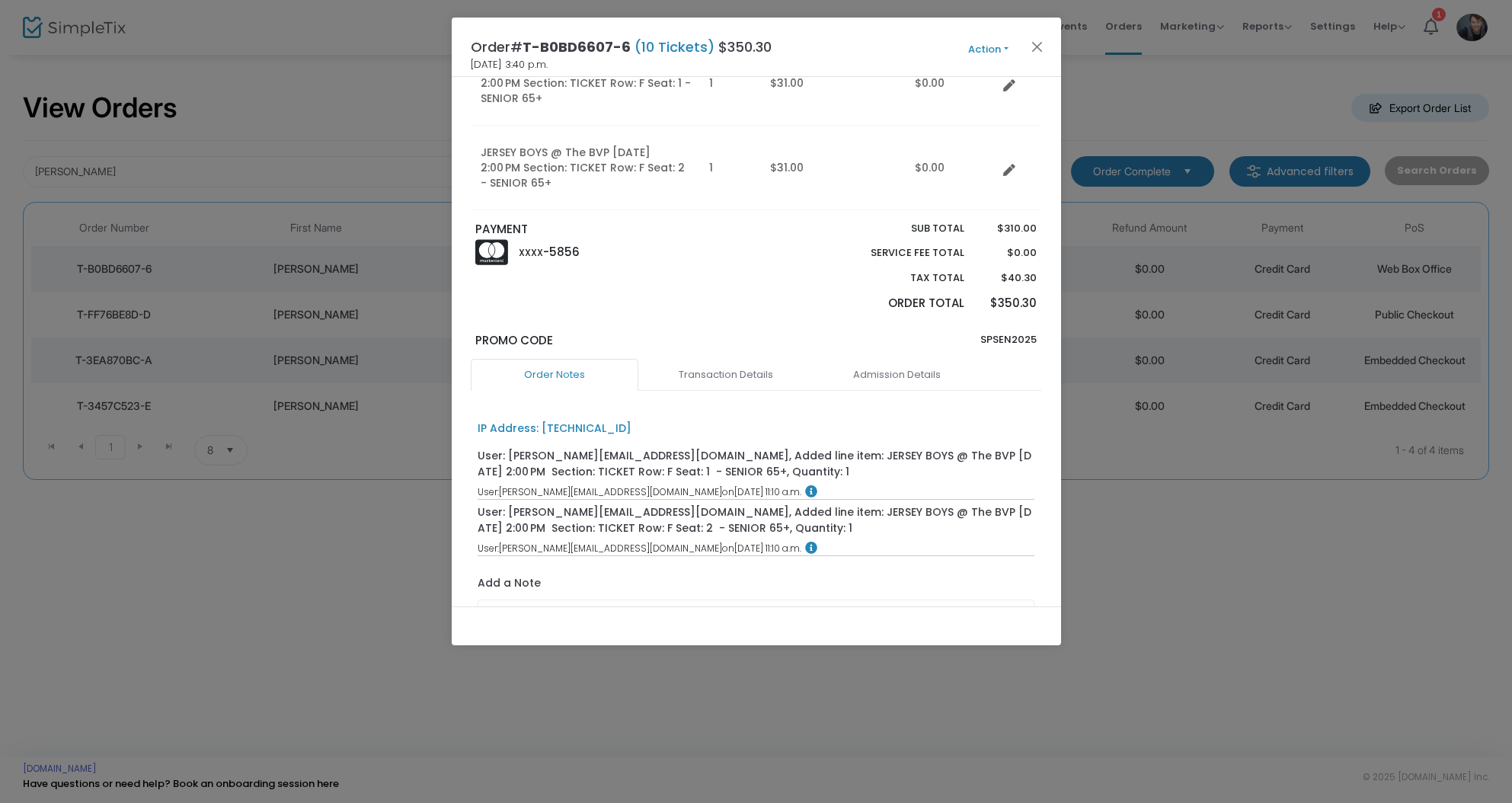
scroll to position [905, 0]
click at [980, 41] on button "Action" at bounding box center [989, 49] width 92 height 17
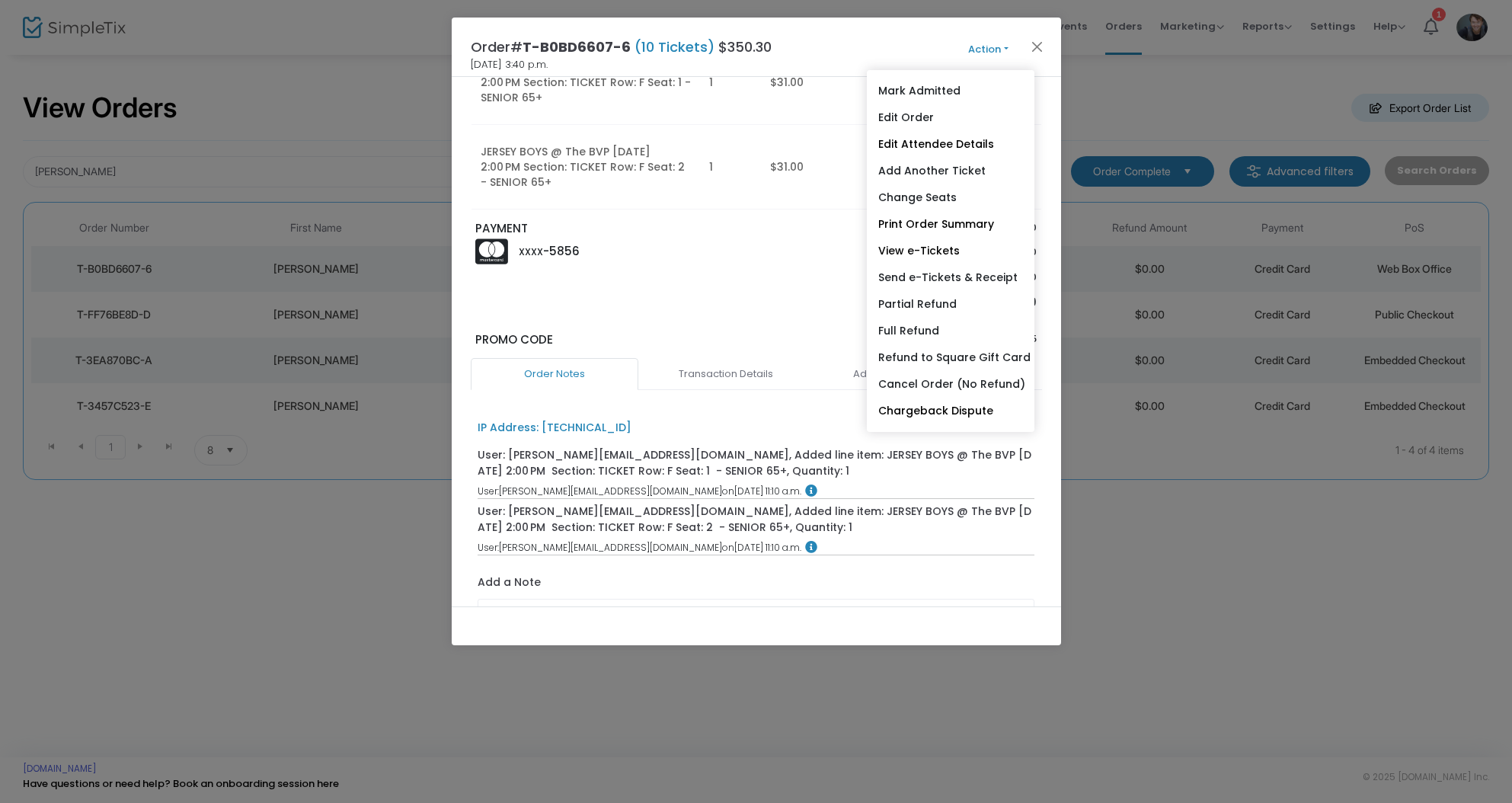
click at [940, 254] on link "View e-Tickets" at bounding box center [951, 251] width 168 height 27
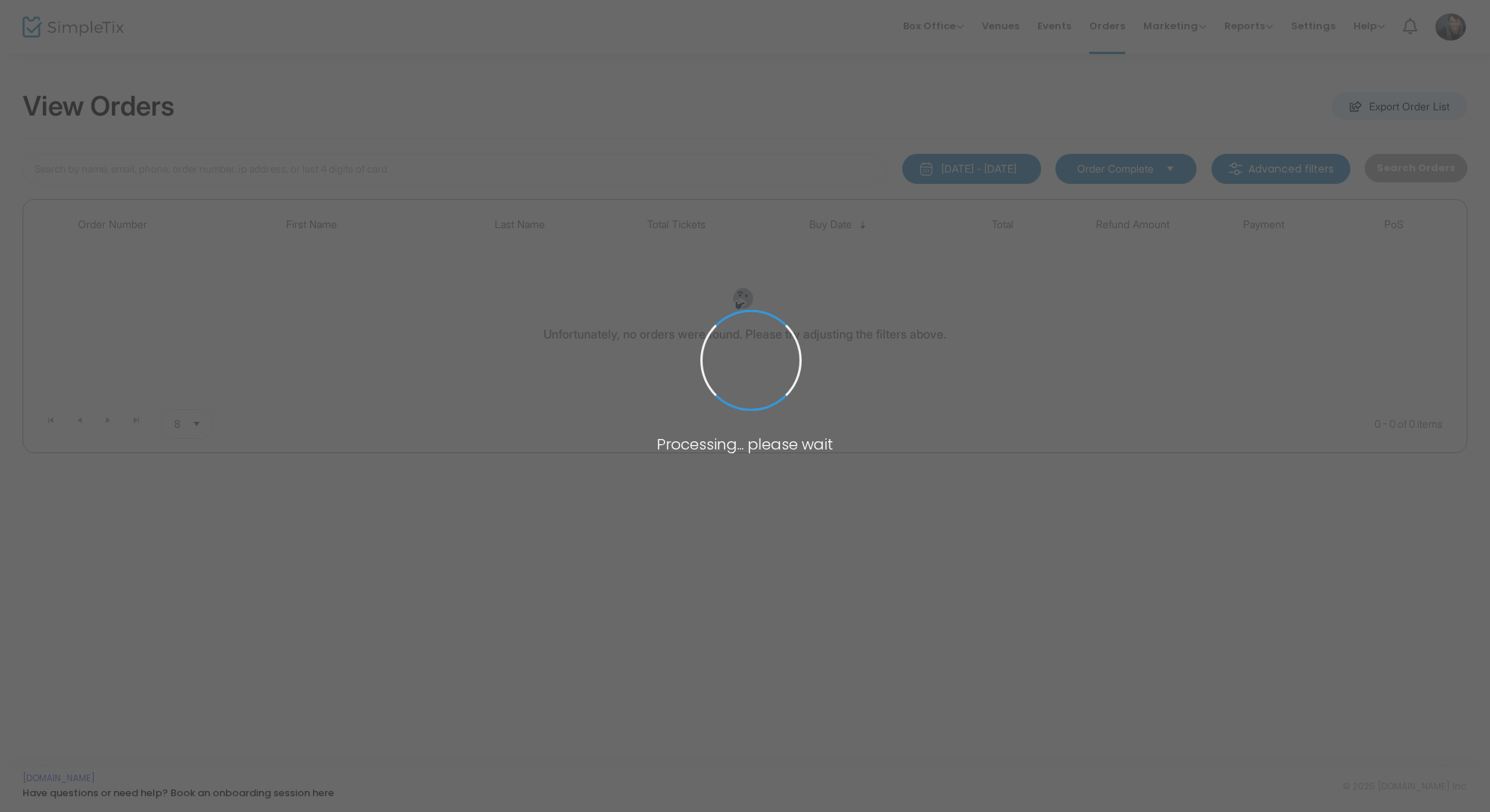
type input "[PERSON_NAME]"
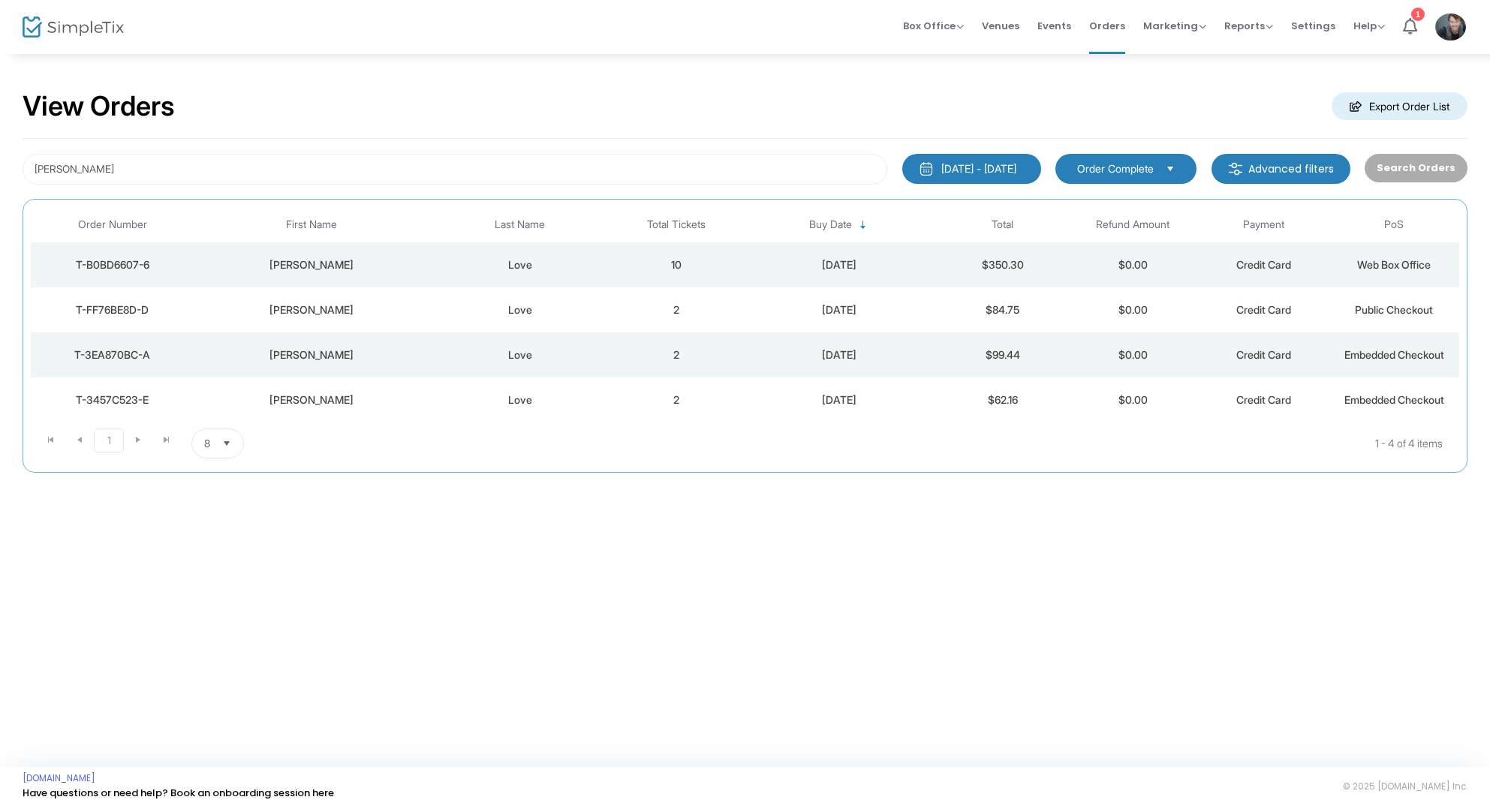
click at [665, 256] on td "10" at bounding box center [676, 264] width 131 height 45
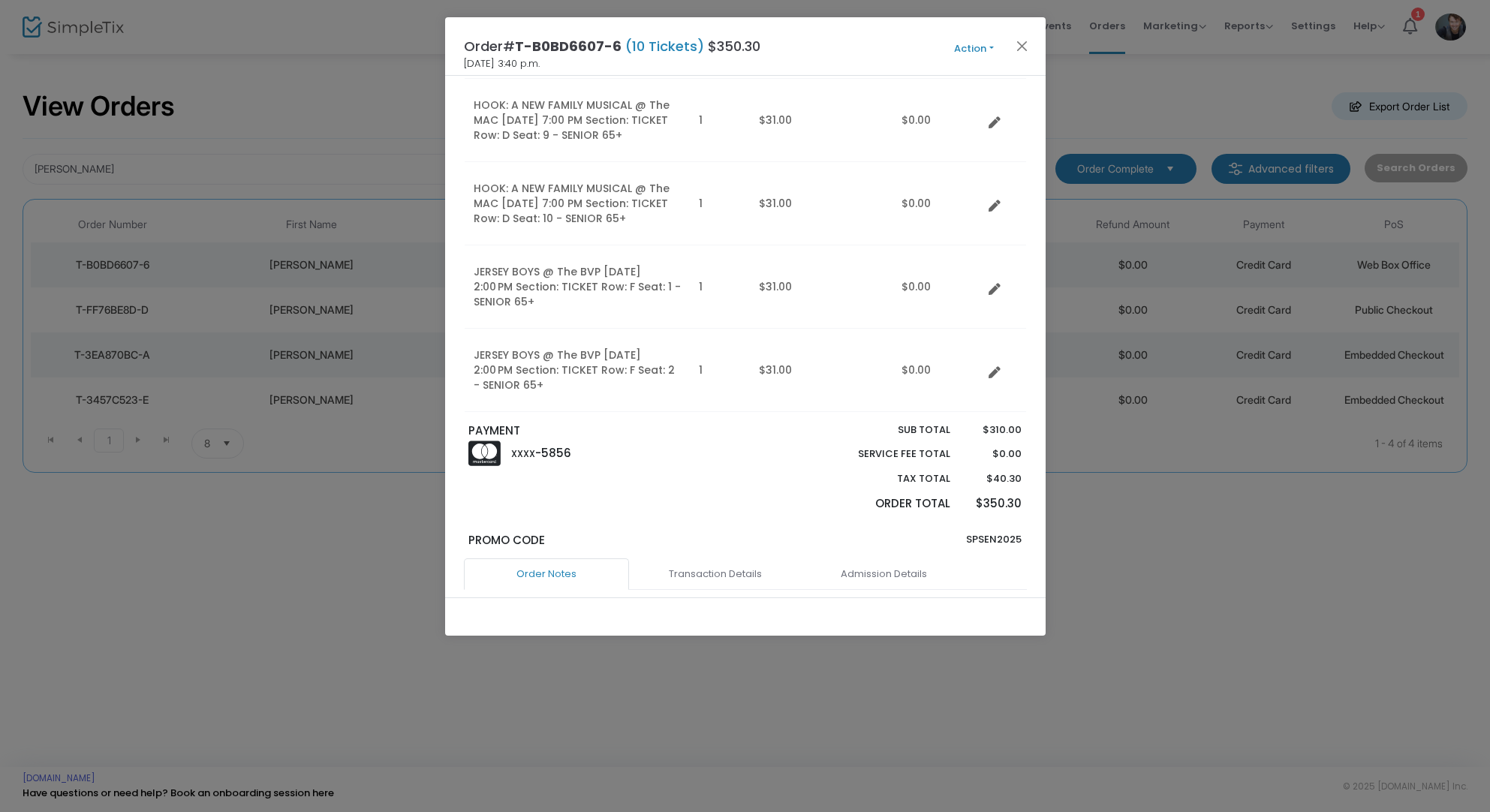
scroll to position [683, 0]
click at [989, 380] on td "Data table" at bounding box center [1004, 373] width 43 height 83
click at [992, 375] on icon "Data table" at bounding box center [995, 376] width 12 height 12
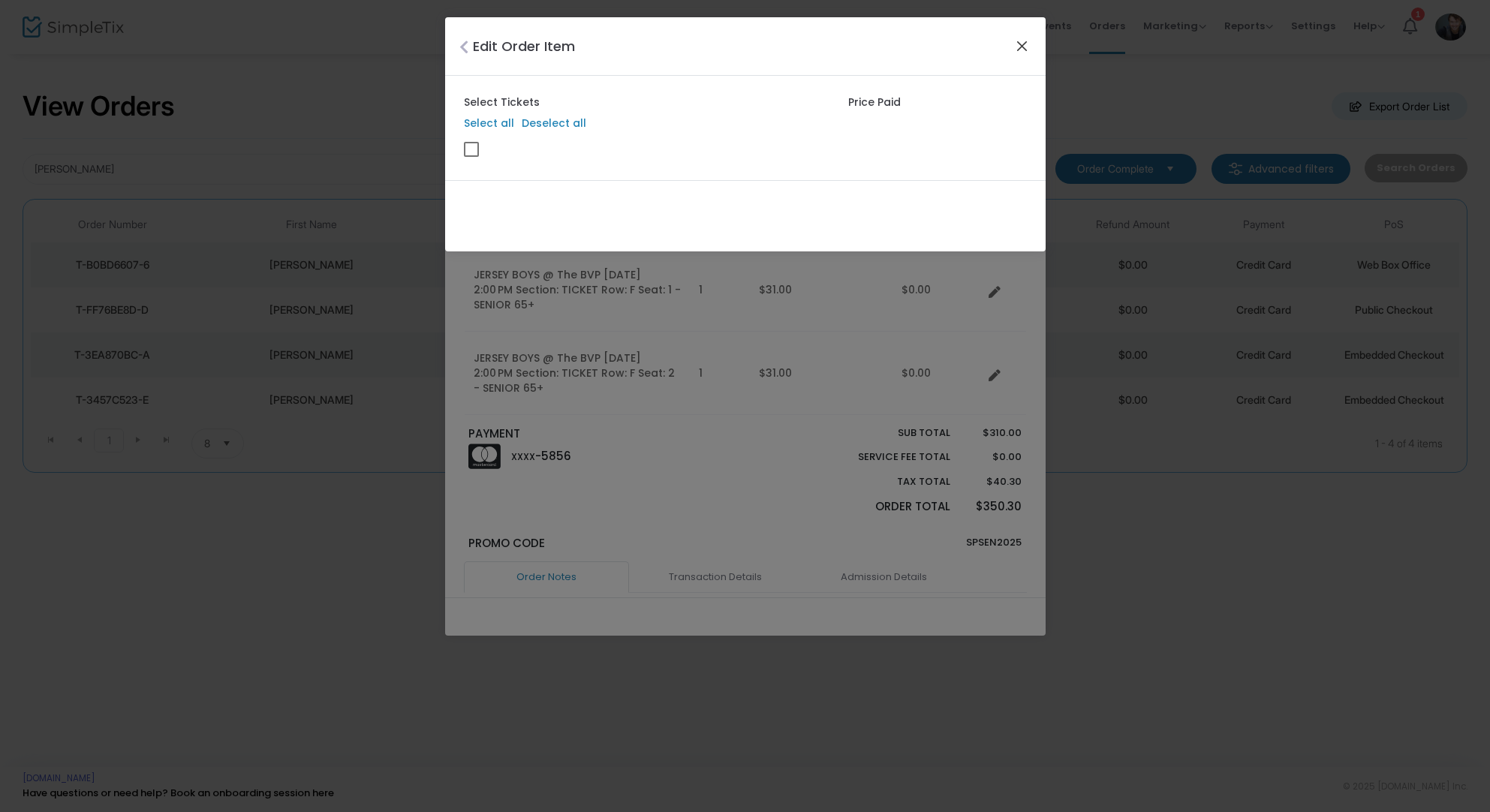
click at [1019, 49] on button "Close" at bounding box center [1022, 46] width 20 height 20
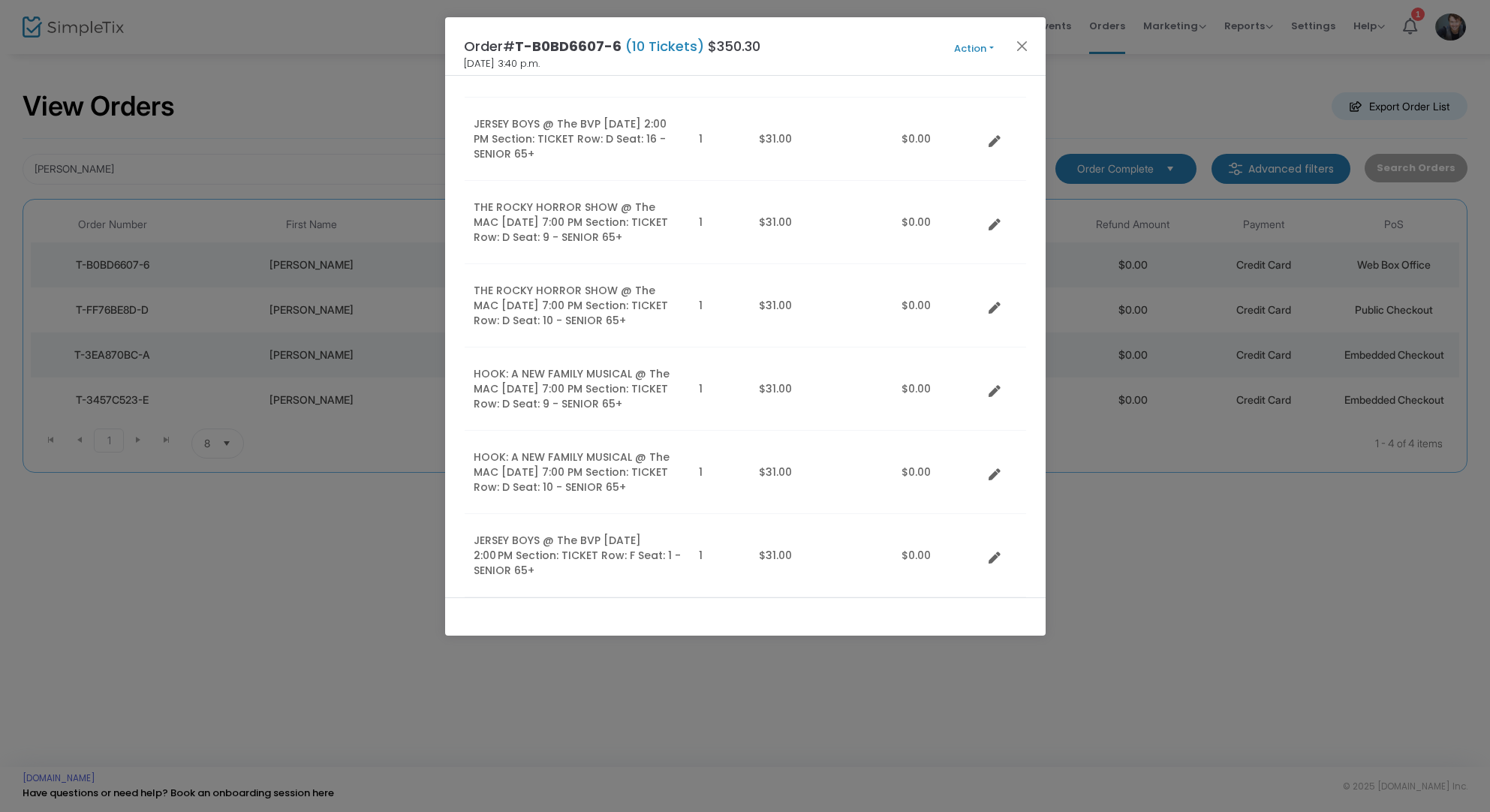
scroll to position [443, 0]
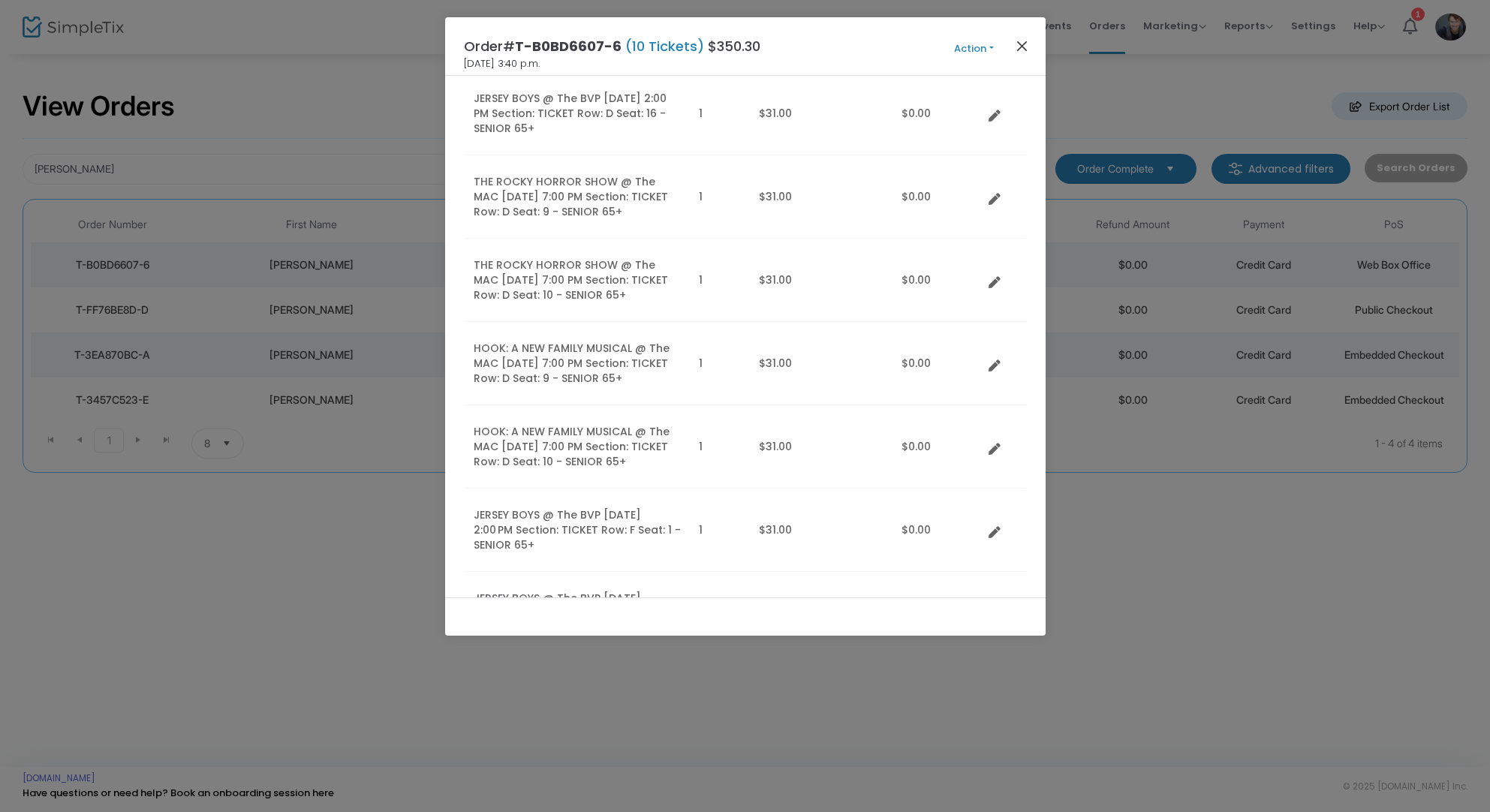
click at [1022, 46] on button "Close" at bounding box center [1022, 46] width 20 height 20
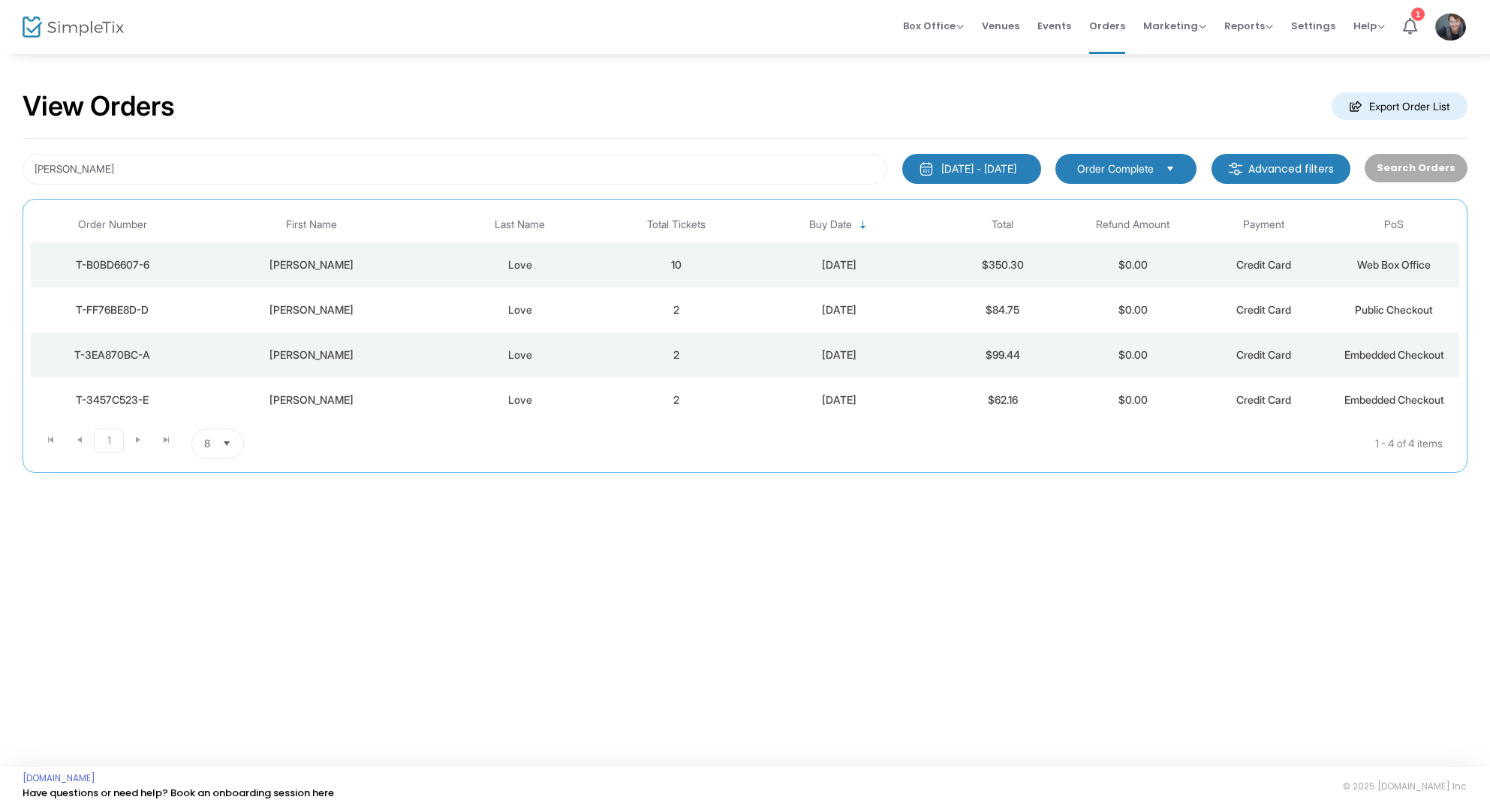
click at [600, 257] on div "Love" at bounding box center [520, 265] width 175 height 15
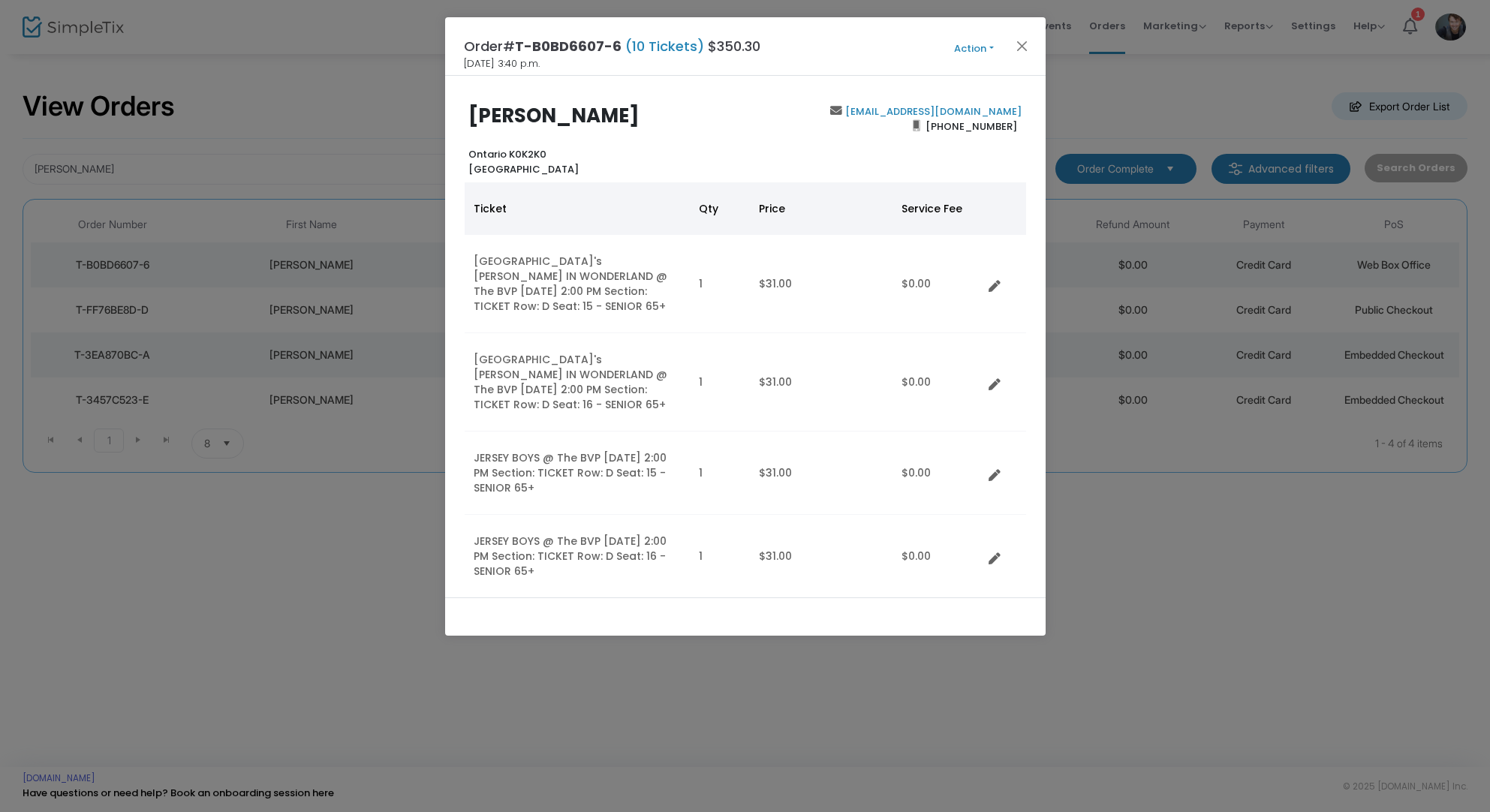
click at [985, 52] on button "Action" at bounding box center [975, 49] width 90 height 17
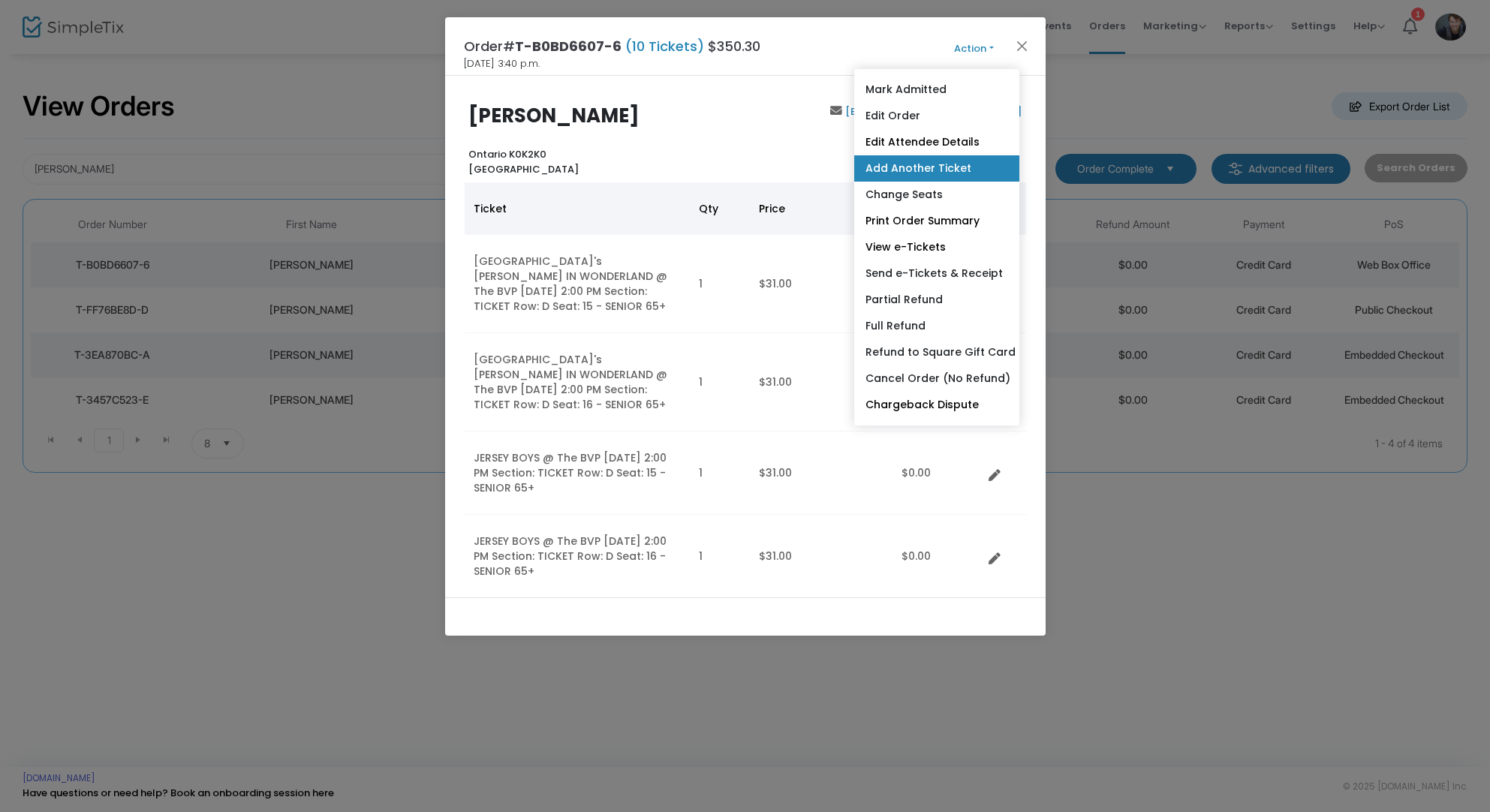
click at [887, 168] on link "Add Another Ticket" at bounding box center [937, 168] width 165 height 27
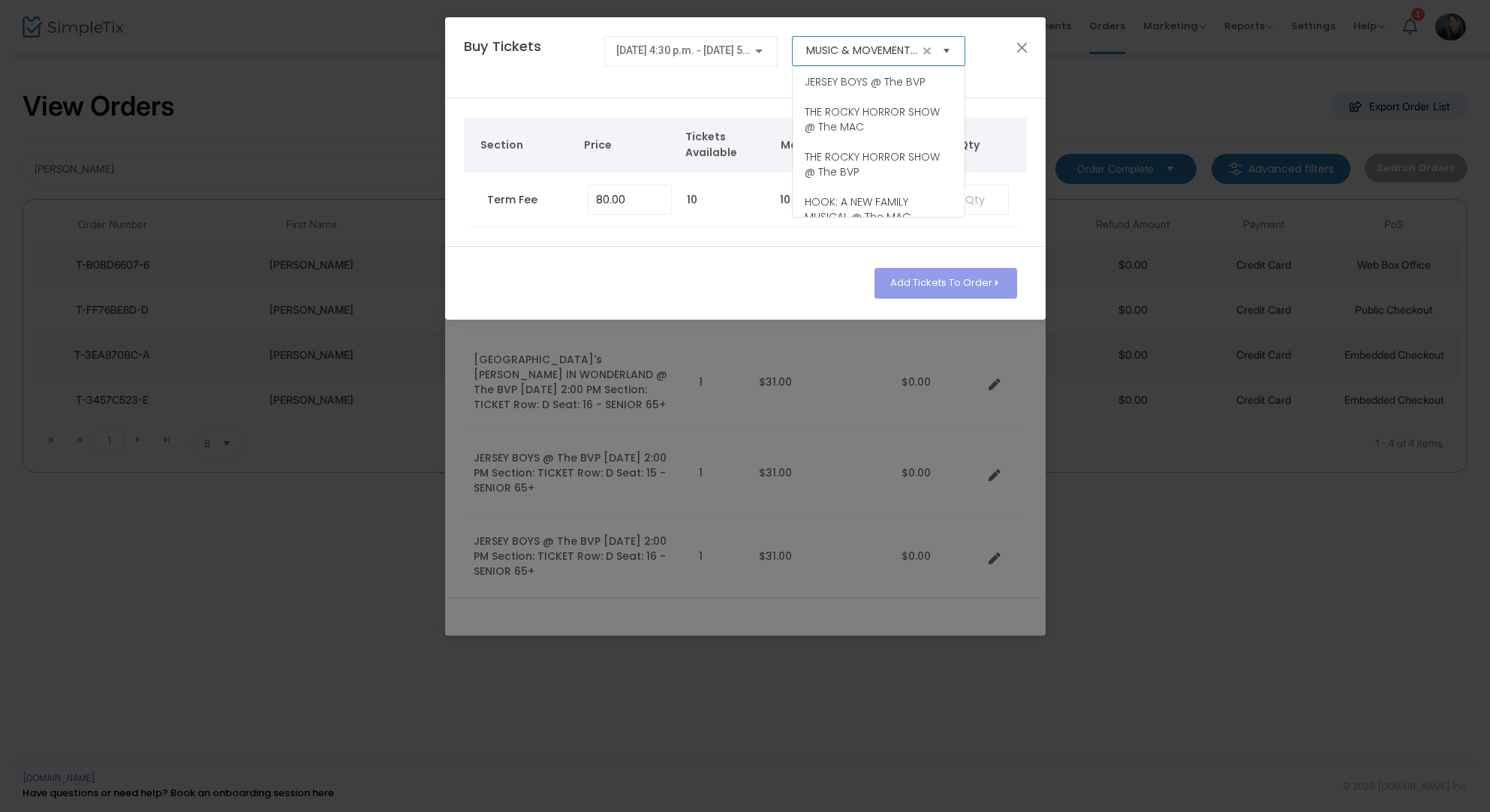
click at [947, 50] on span "Select" at bounding box center [946, 50] width 25 height 25
click at [861, 72] on li "JERSEY BOYS @ The BVP" at bounding box center [879, 82] width 172 height 30
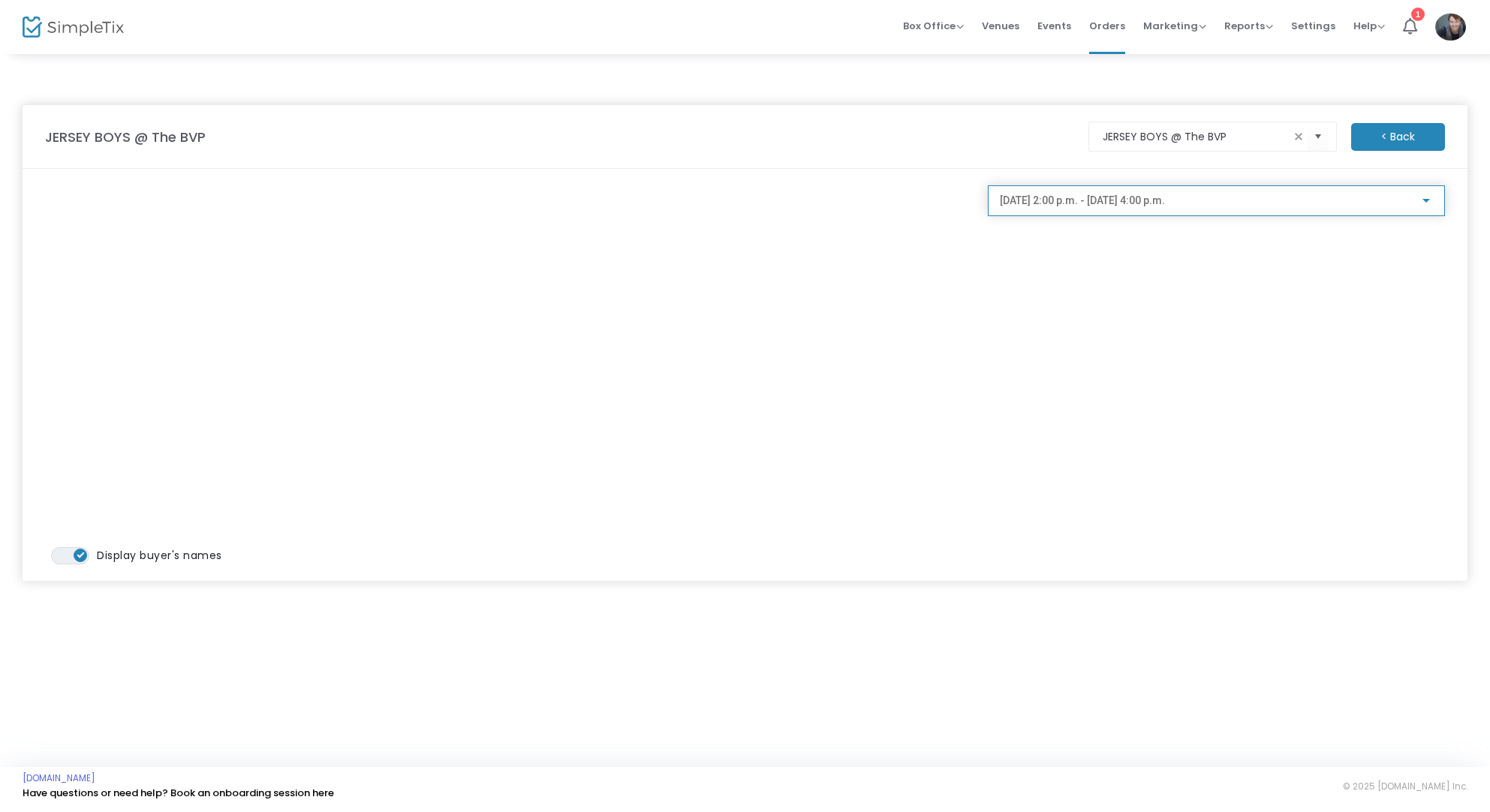
click at [1084, 201] on span "[DATE] 2:00 p.m. - [DATE] 4:00 p.m." at bounding box center [1083, 200] width 165 height 12
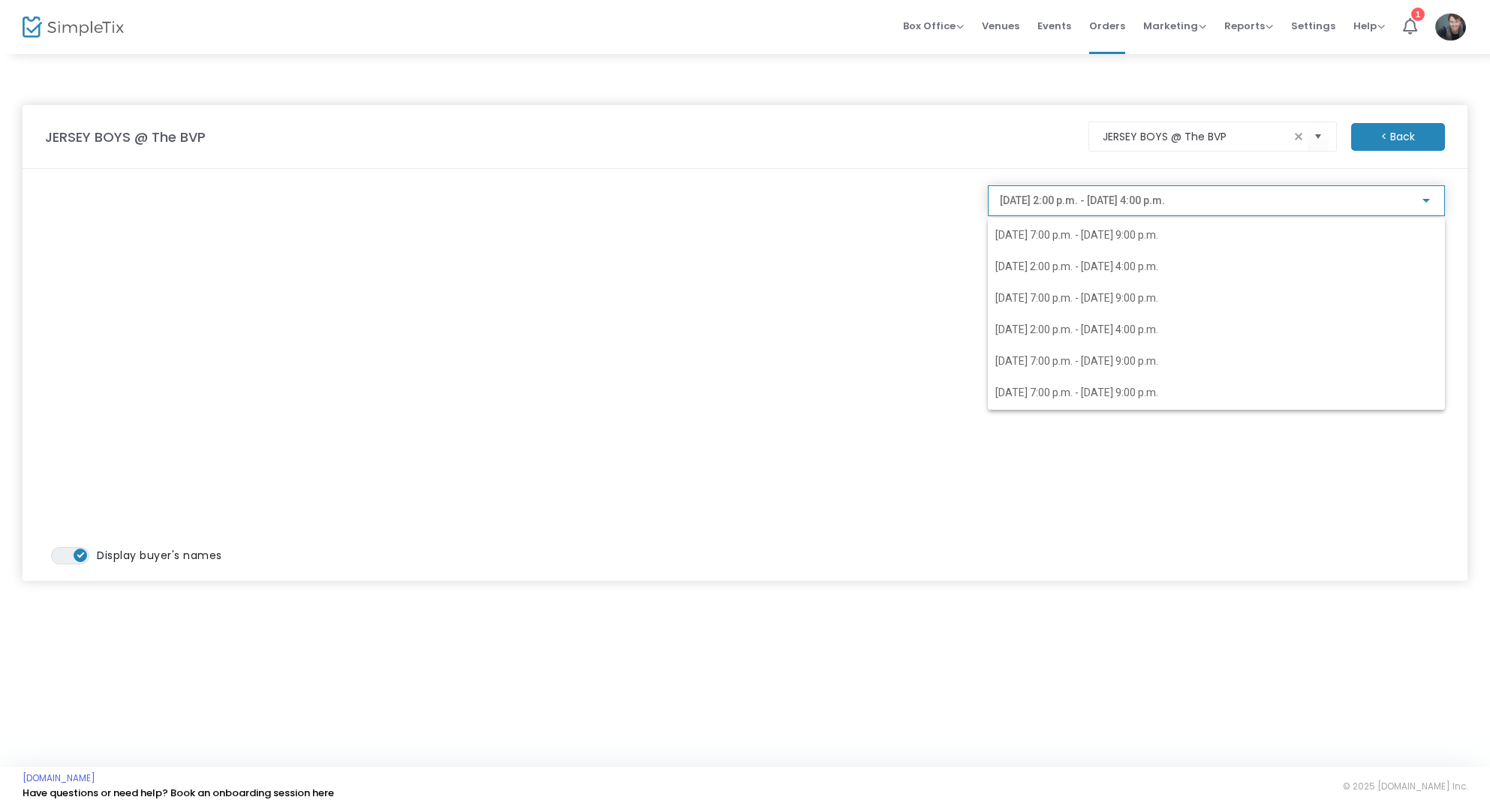
scroll to position [153, 0]
click at [1053, 331] on span "[DATE] 2:00 p.m. - [DATE] 4:00 p.m." at bounding box center [1077, 332] width 163 height 12
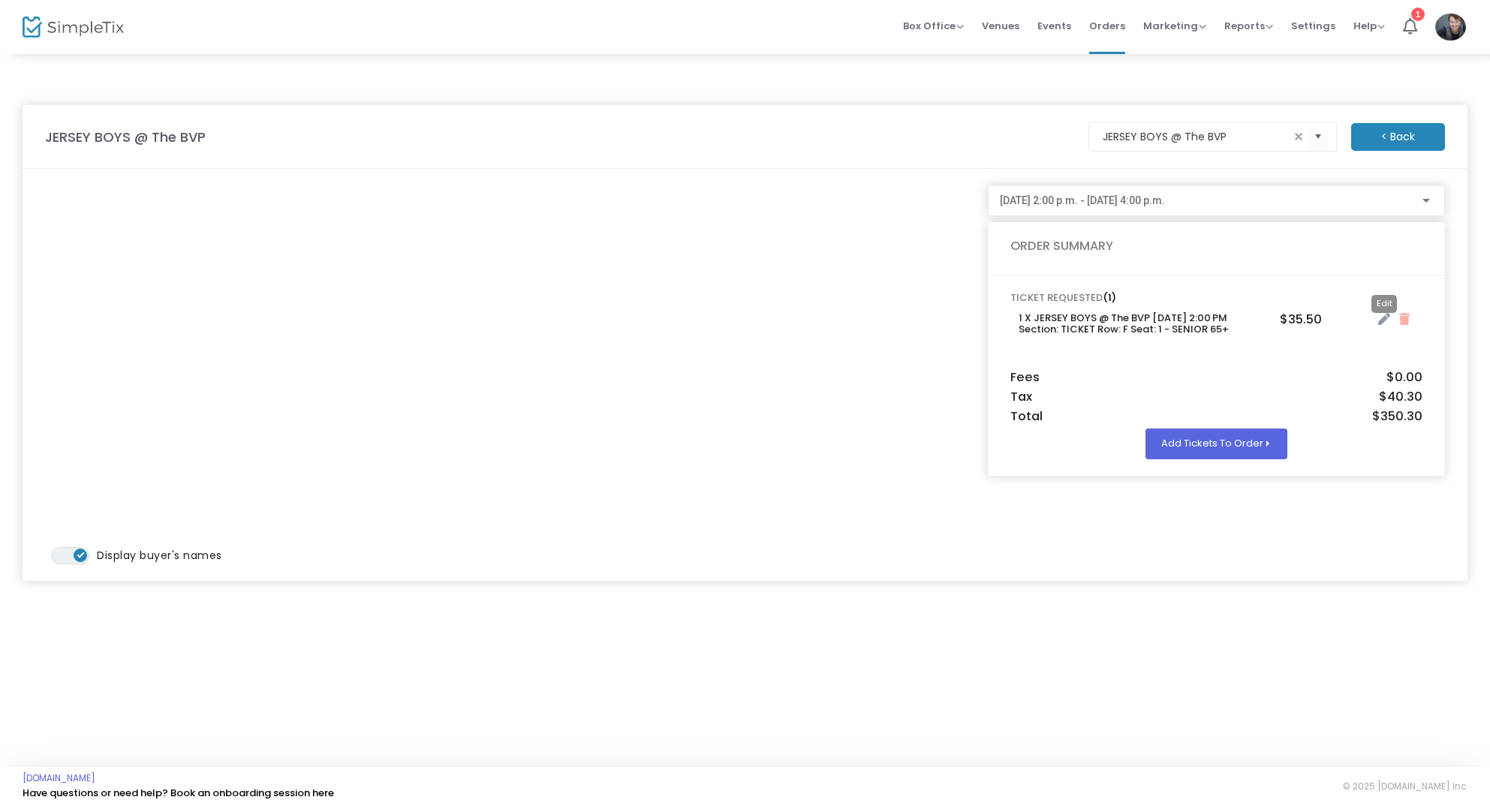
click at [1384, 323] on icon "Close" at bounding box center [1384, 319] width 12 height 12
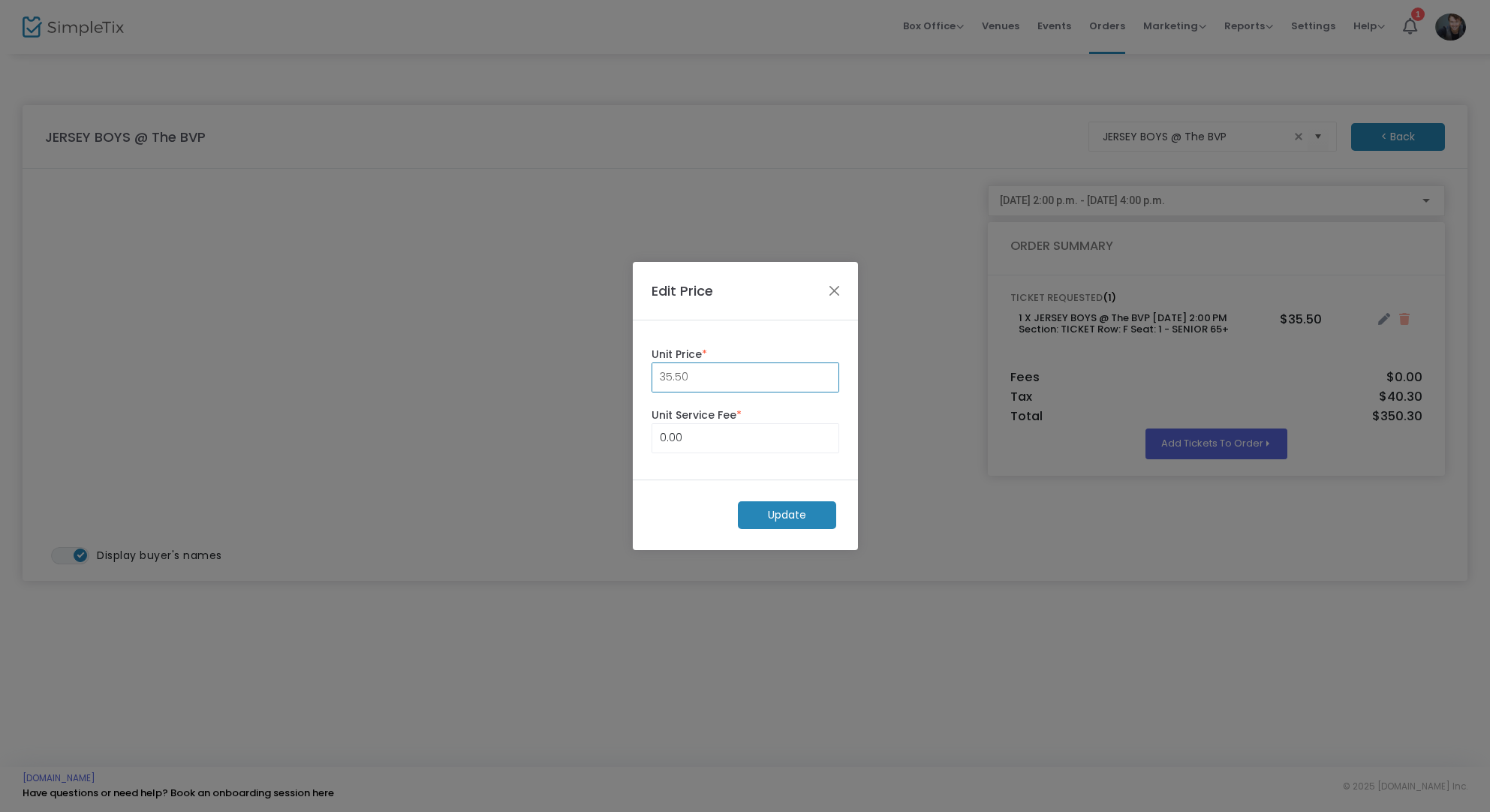
click at [735, 379] on input "35.50" at bounding box center [745, 378] width 186 height 29
type input "31.00"
click at [766, 504] on m-button "Update" at bounding box center [787, 515] width 99 height 28
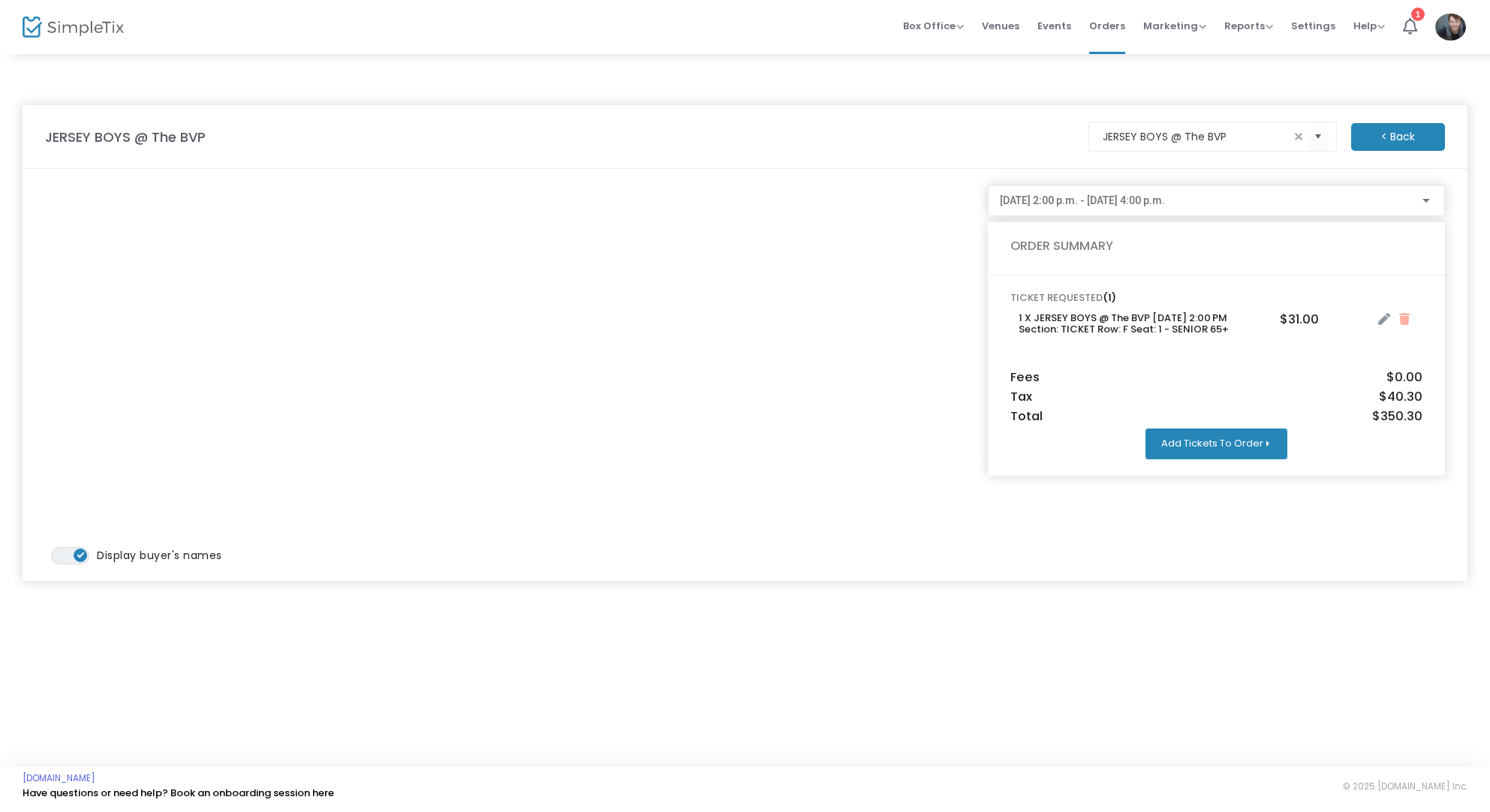
click at [1224, 433] on button "Add Tickets To Order" at bounding box center [1216, 444] width 142 height 30
drag, startPoint x: 1312, startPoint y: 444, endPoint x: 1256, endPoint y: 447, distance: 56.1
click at [1312, 444] on li "Add Ticket (No charge)" at bounding box center [1358, 448] width 135 height 29
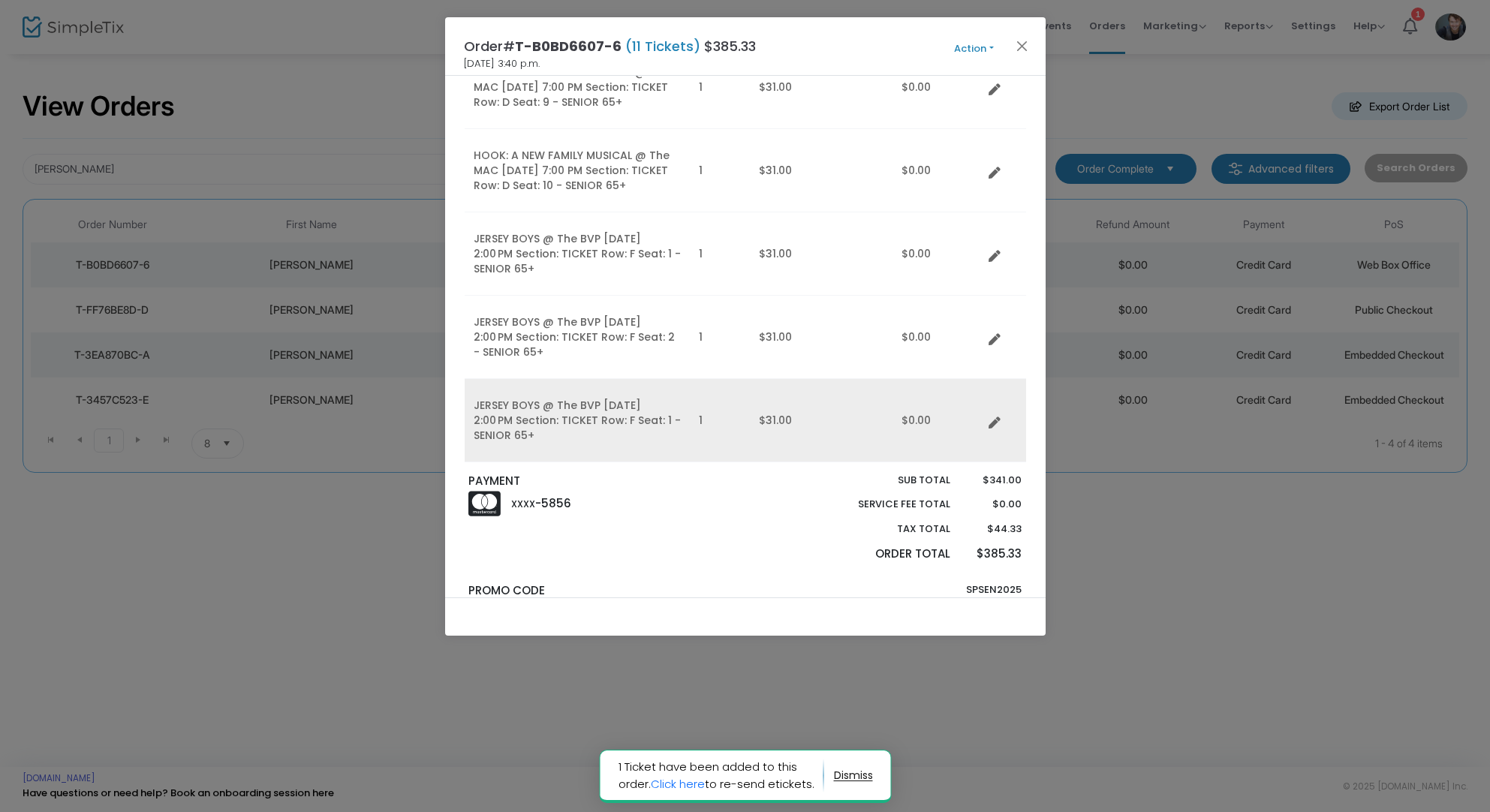
scroll to position [717, 0]
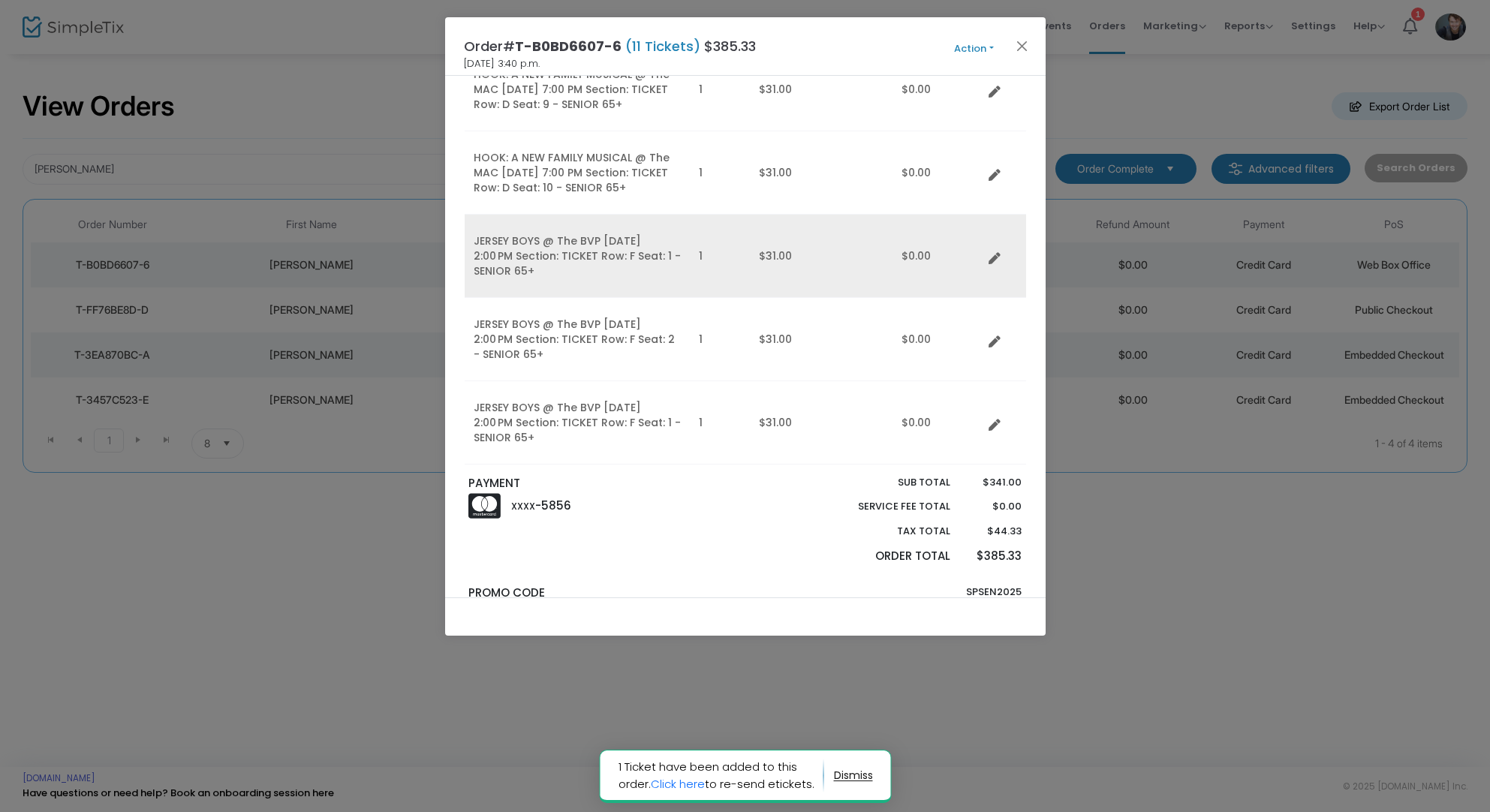
click at [990, 263] on td "Data table" at bounding box center [1004, 257] width 43 height 83
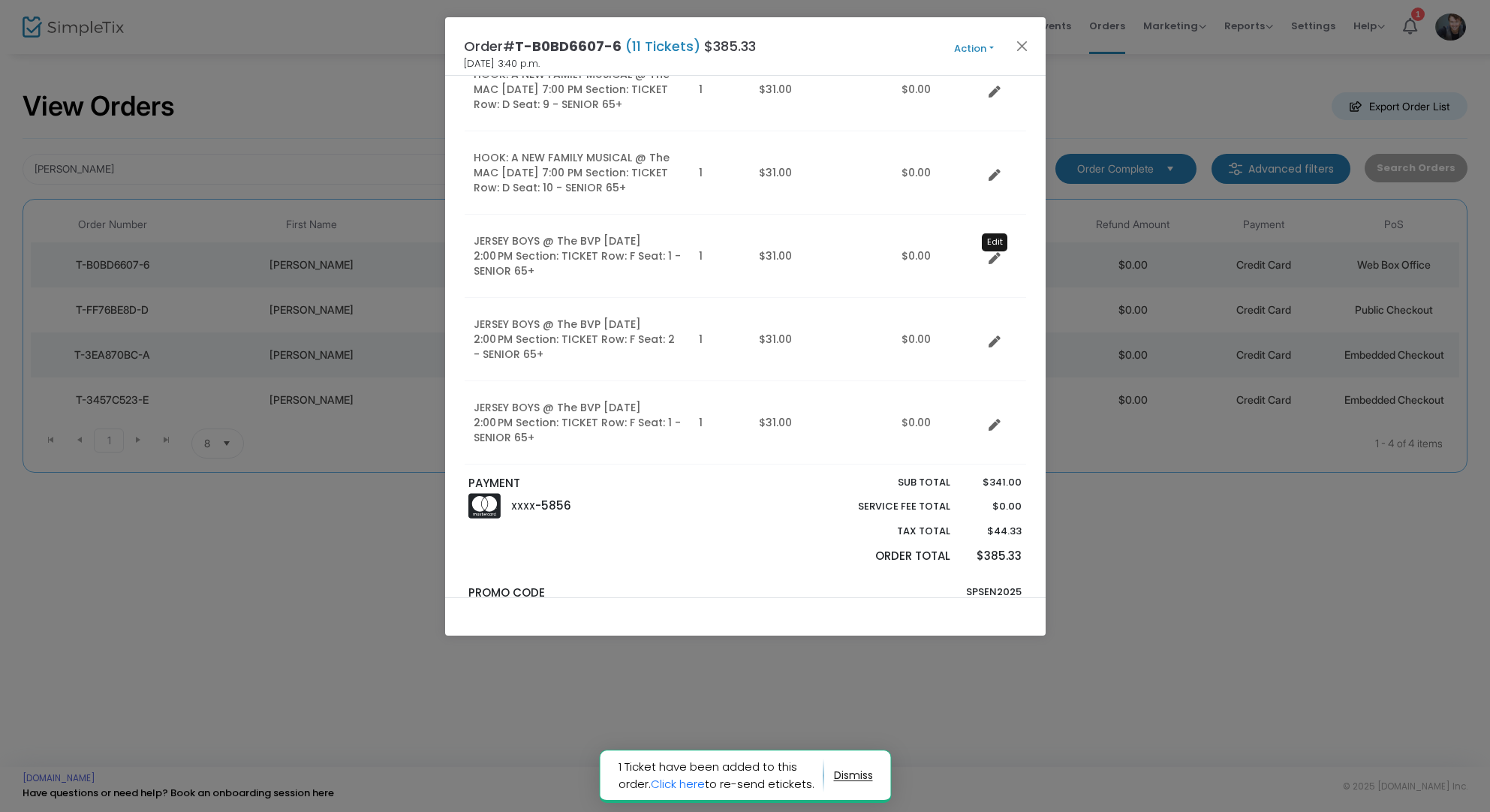
click at [990, 257] on icon "Data table" at bounding box center [995, 259] width 12 height 12
click at [989, 260] on icon "Data table" at bounding box center [995, 259] width 12 height 12
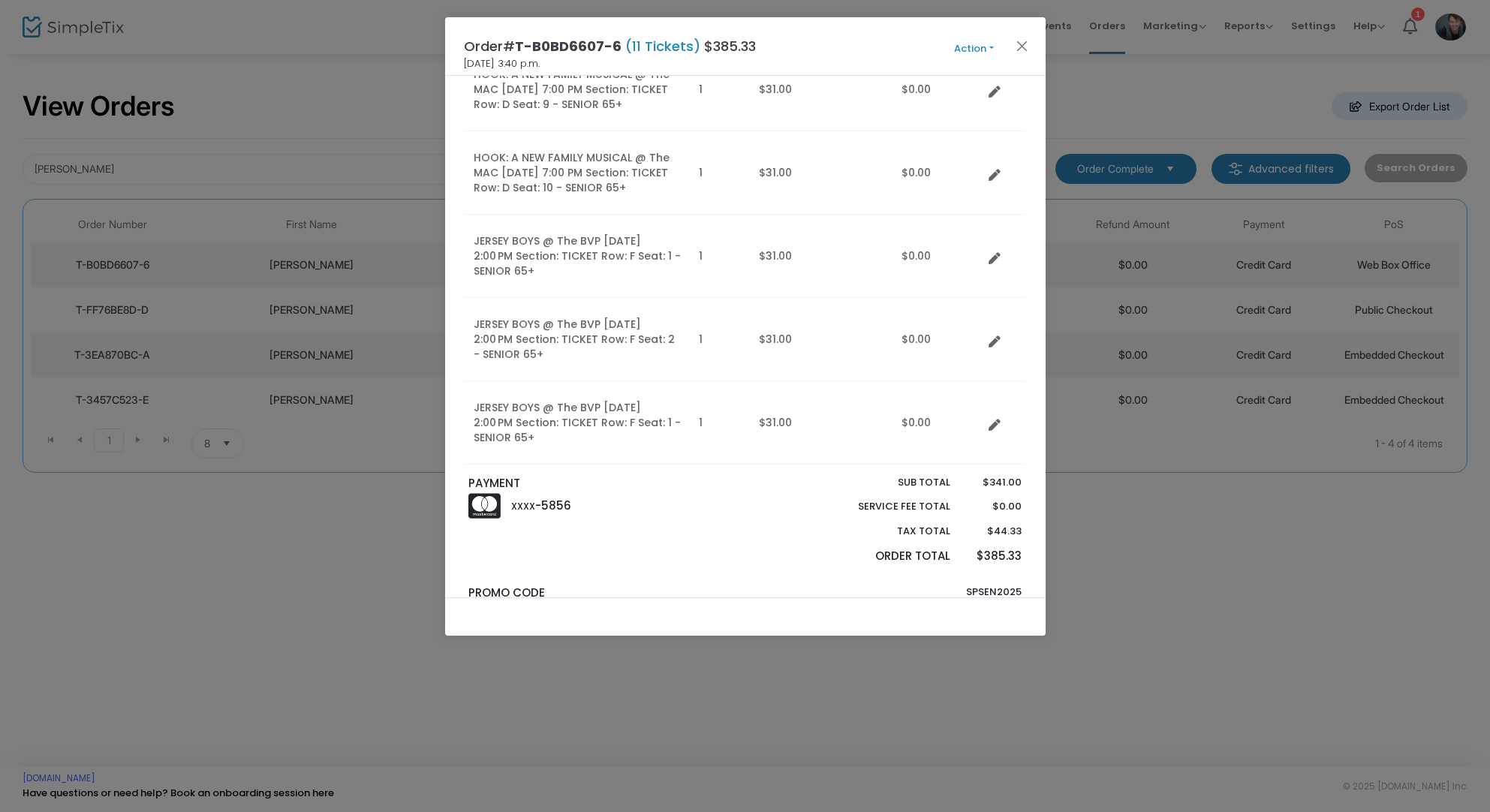
click at [975, 46] on button "Action" at bounding box center [975, 49] width 90 height 17
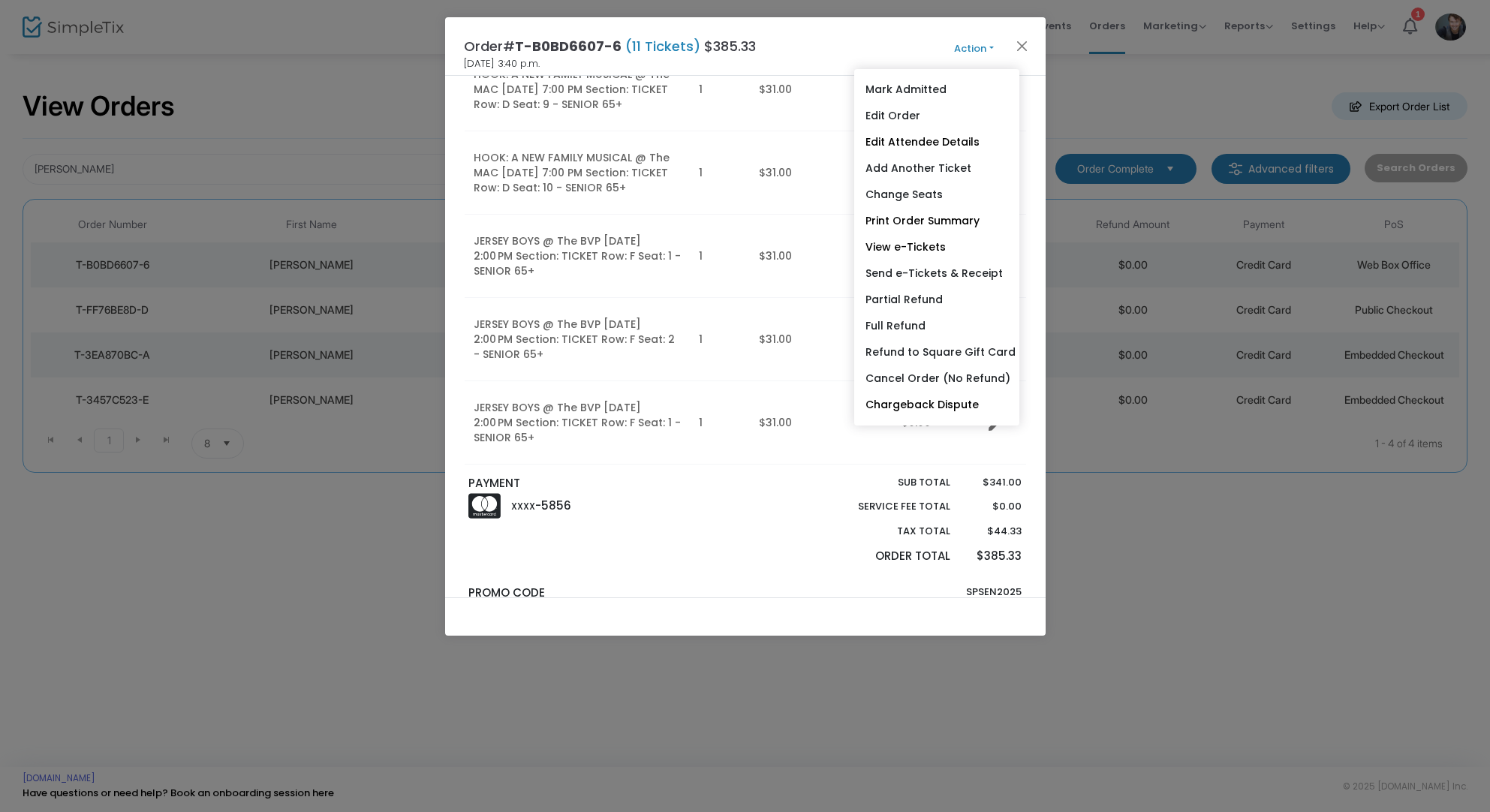
click at [811, 40] on div "Order# T-B0BD6607-6 (11 Tickets) $385.33 2025-01-09 3:40 p.m. Action Mark Admit…" at bounding box center [745, 46] width 600 height 58
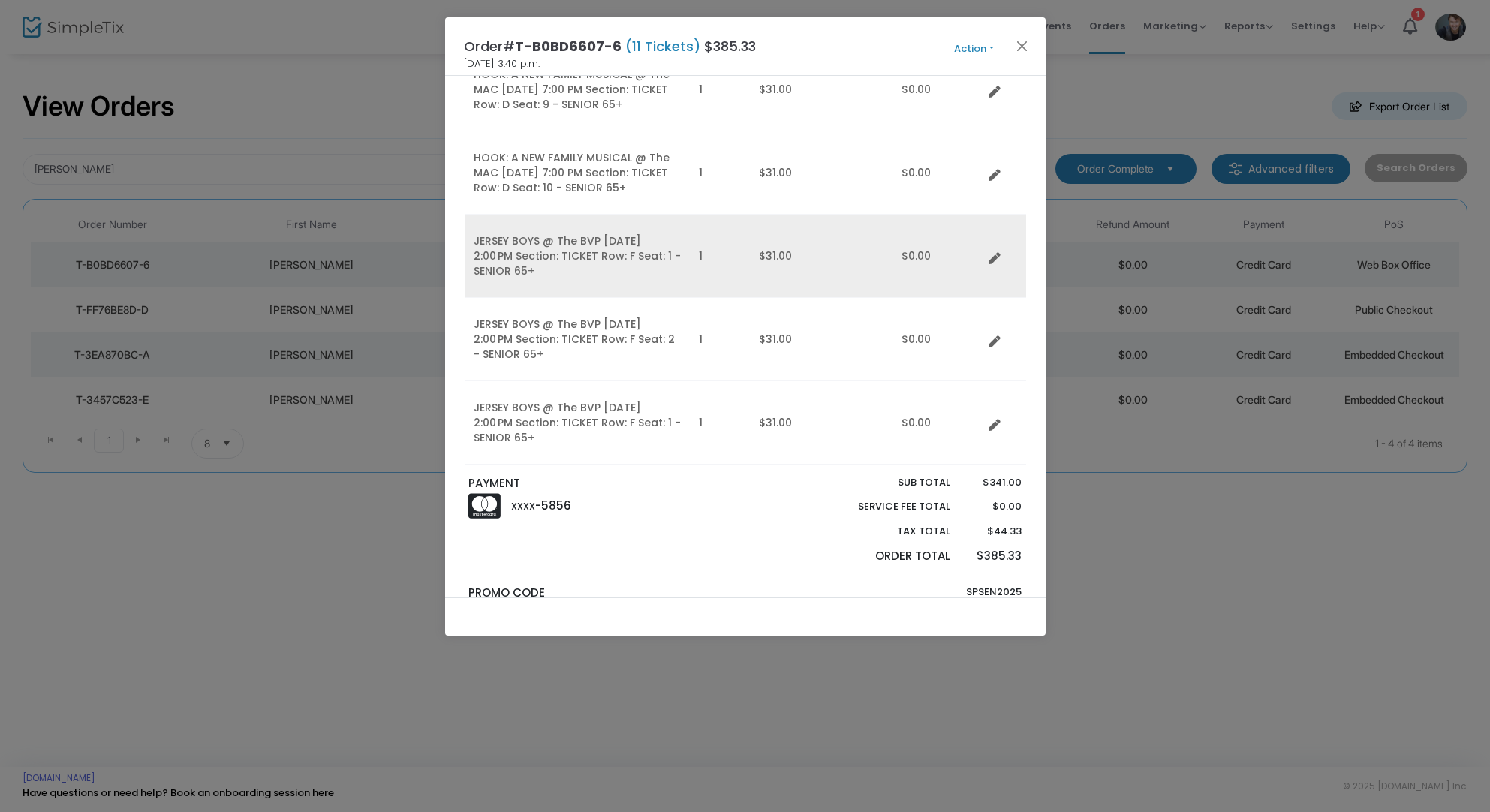
click at [986, 253] on td "Data table" at bounding box center [1004, 257] width 43 height 83
click at [994, 260] on icon "Data table" at bounding box center [995, 259] width 12 height 12
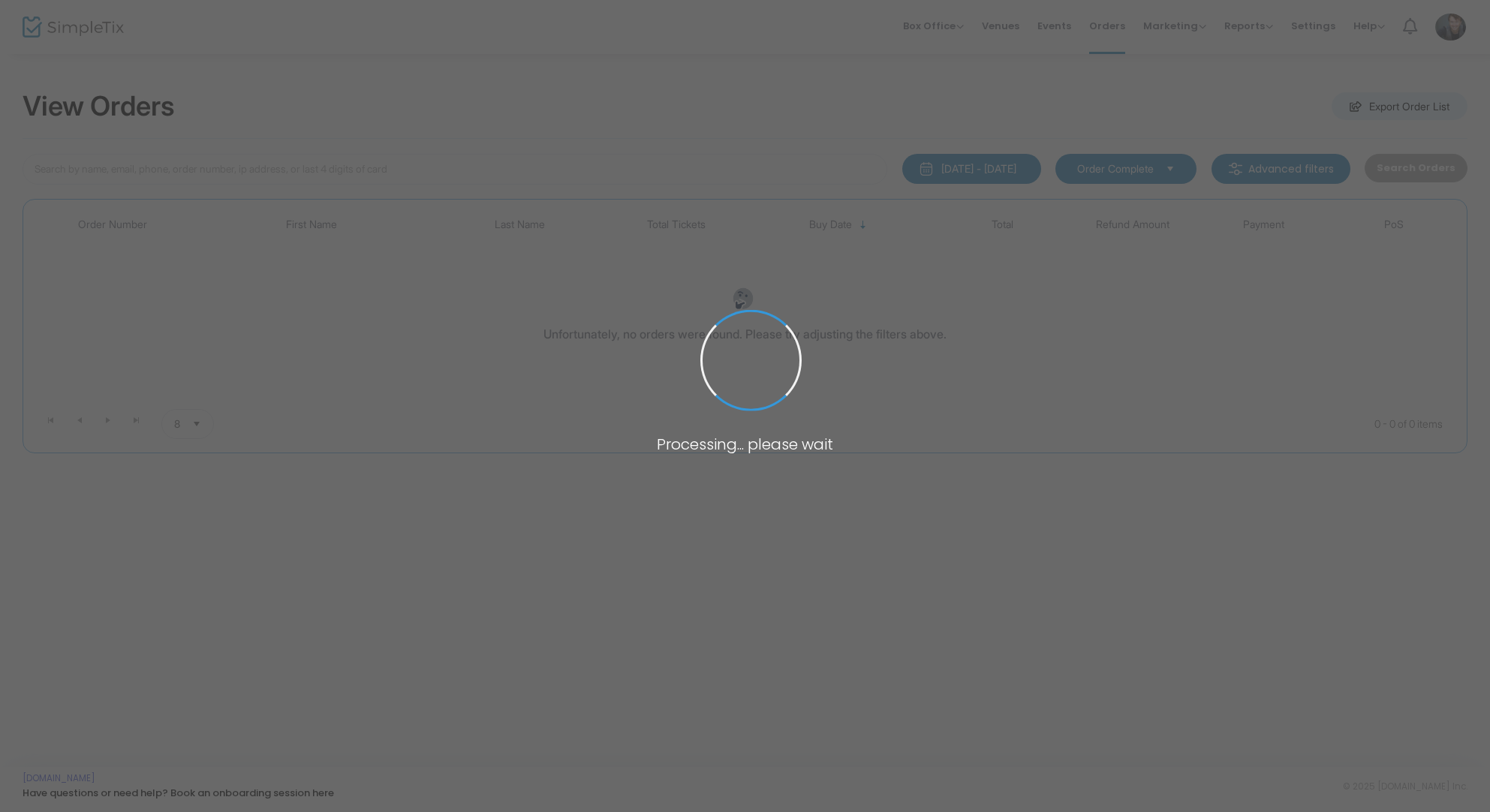
type input "[PERSON_NAME]"
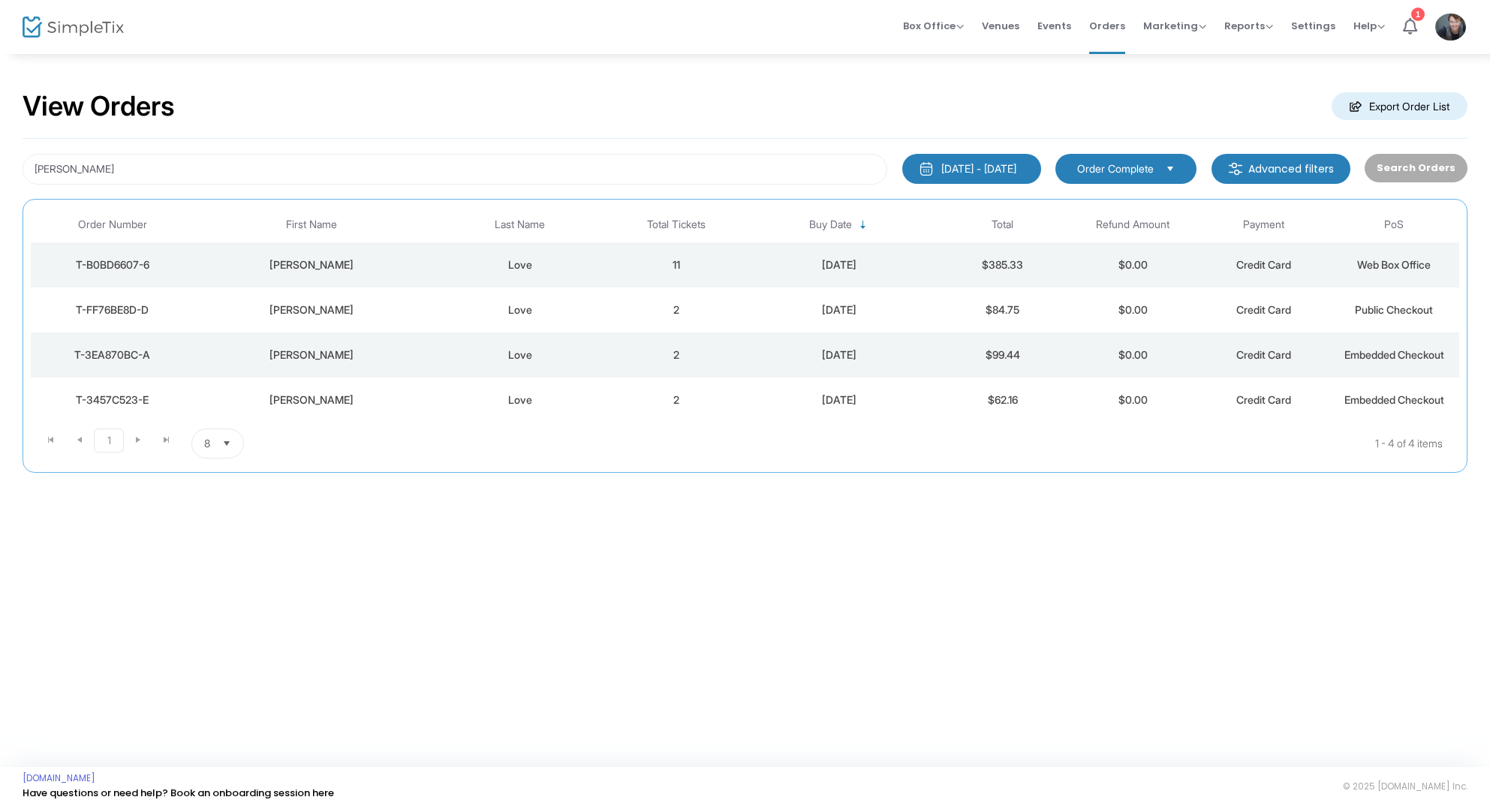
click at [742, 255] on td "[DATE]" at bounding box center [840, 264] width 196 height 45
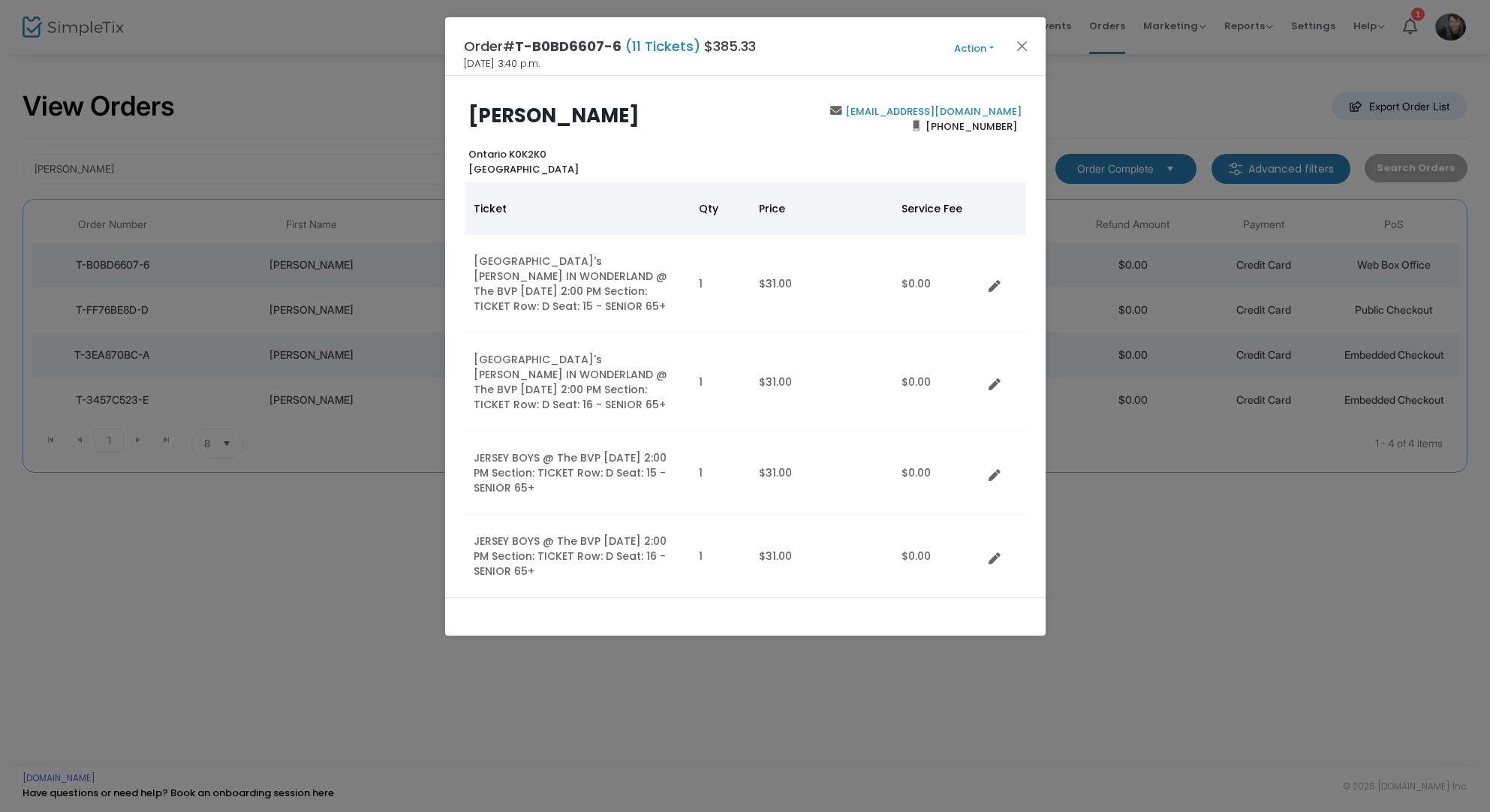
drag, startPoint x: 1026, startPoint y: 45, endPoint x: 1159, endPoint y: 52, distance: 133.2
click at [1026, 45] on button "Close" at bounding box center [1022, 46] width 20 height 20
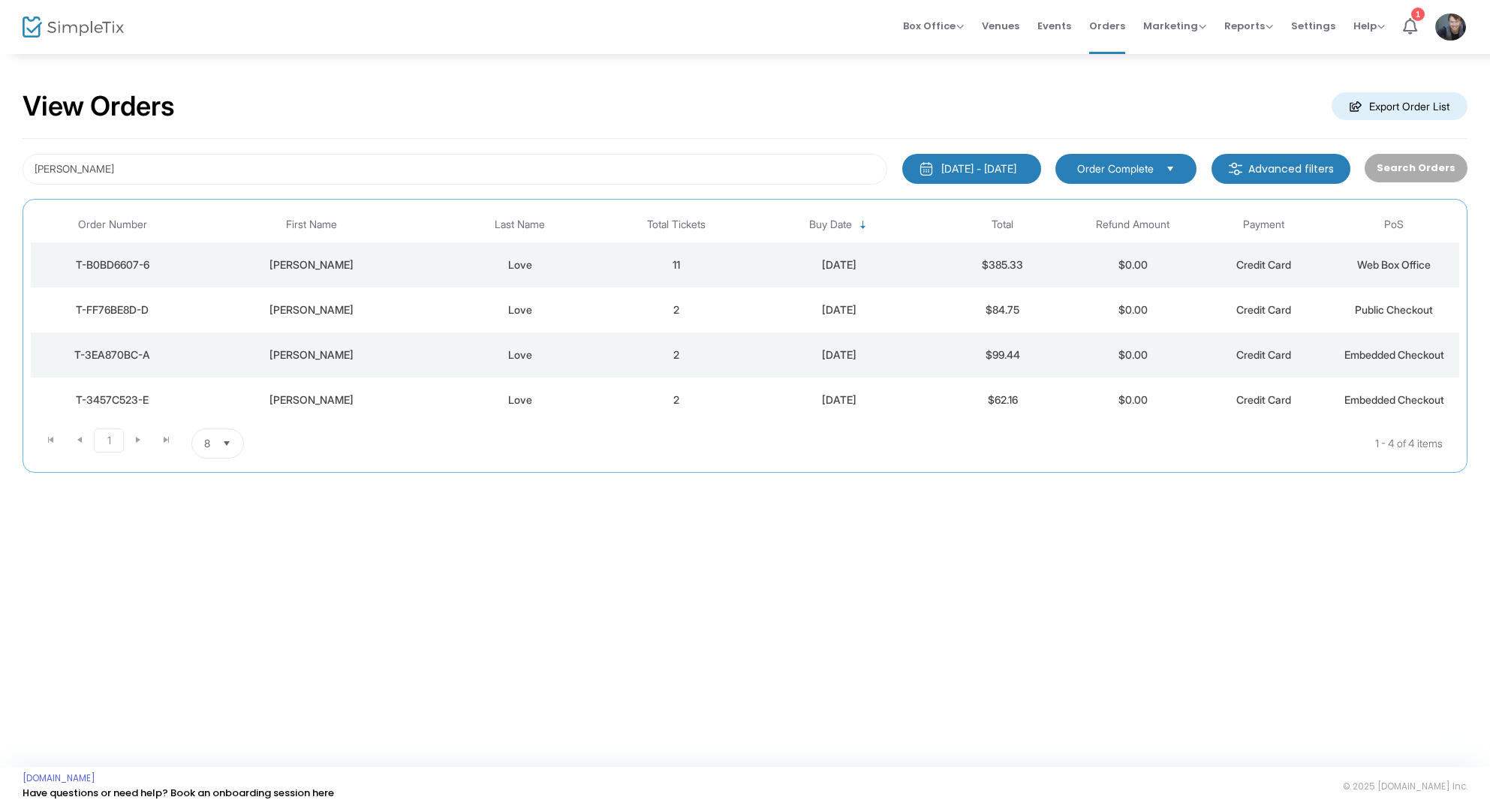
drag, startPoint x: 1463, startPoint y: 20, endPoint x: 1462, endPoint y: 28, distance: 8.1
click at [1462, 21] on img at bounding box center [1451, 27] width 31 height 27
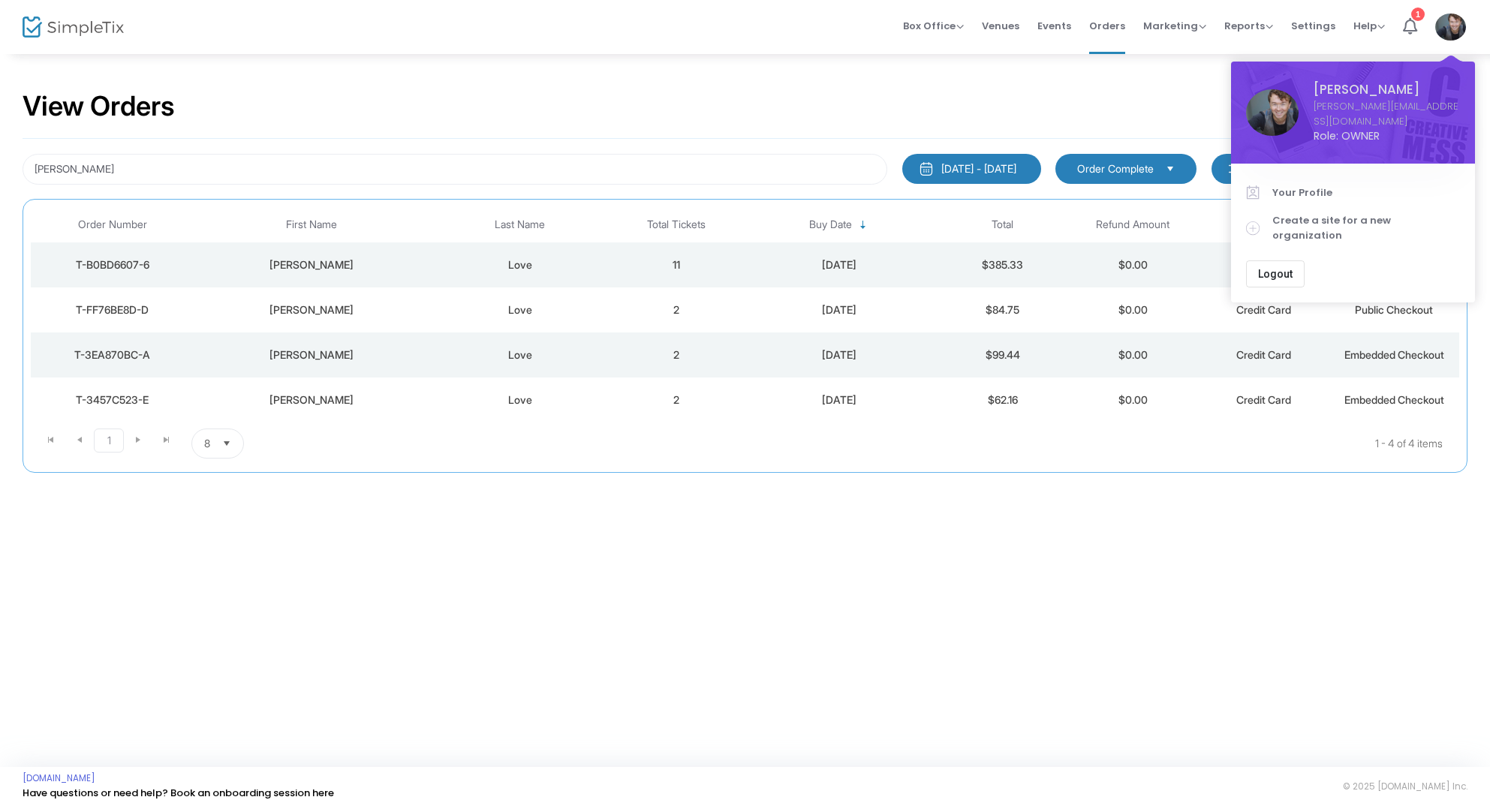
click at [1283, 268] on span "Logout" at bounding box center [1276, 274] width 35 height 12
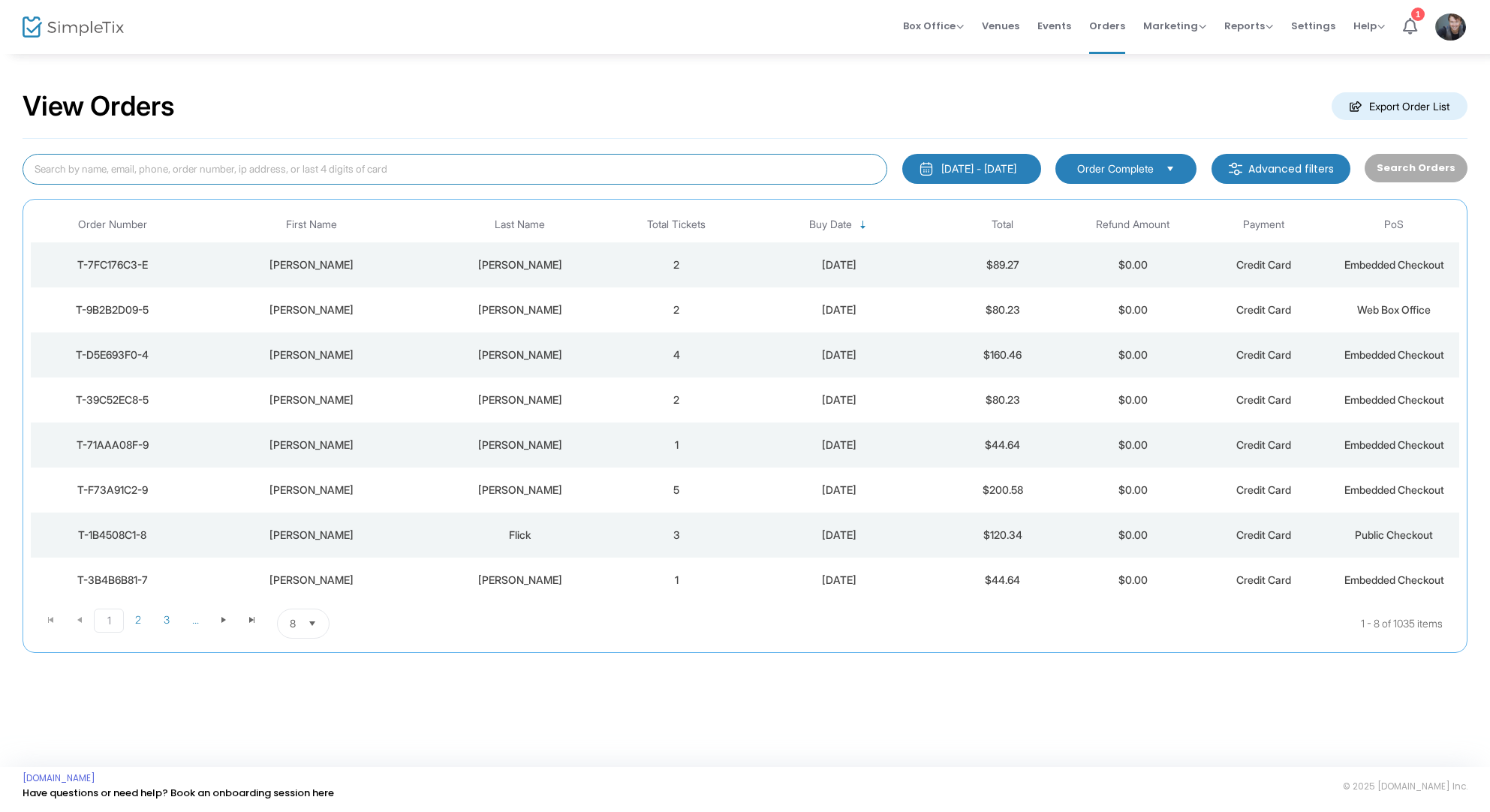
click at [573, 169] on input at bounding box center [455, 169] width 865 height 31
click at [573, 168] on input "[PERSON_NAME]" at bounding box center [455, 169] width 865 height 31
type input "[PERSON_NAME]"
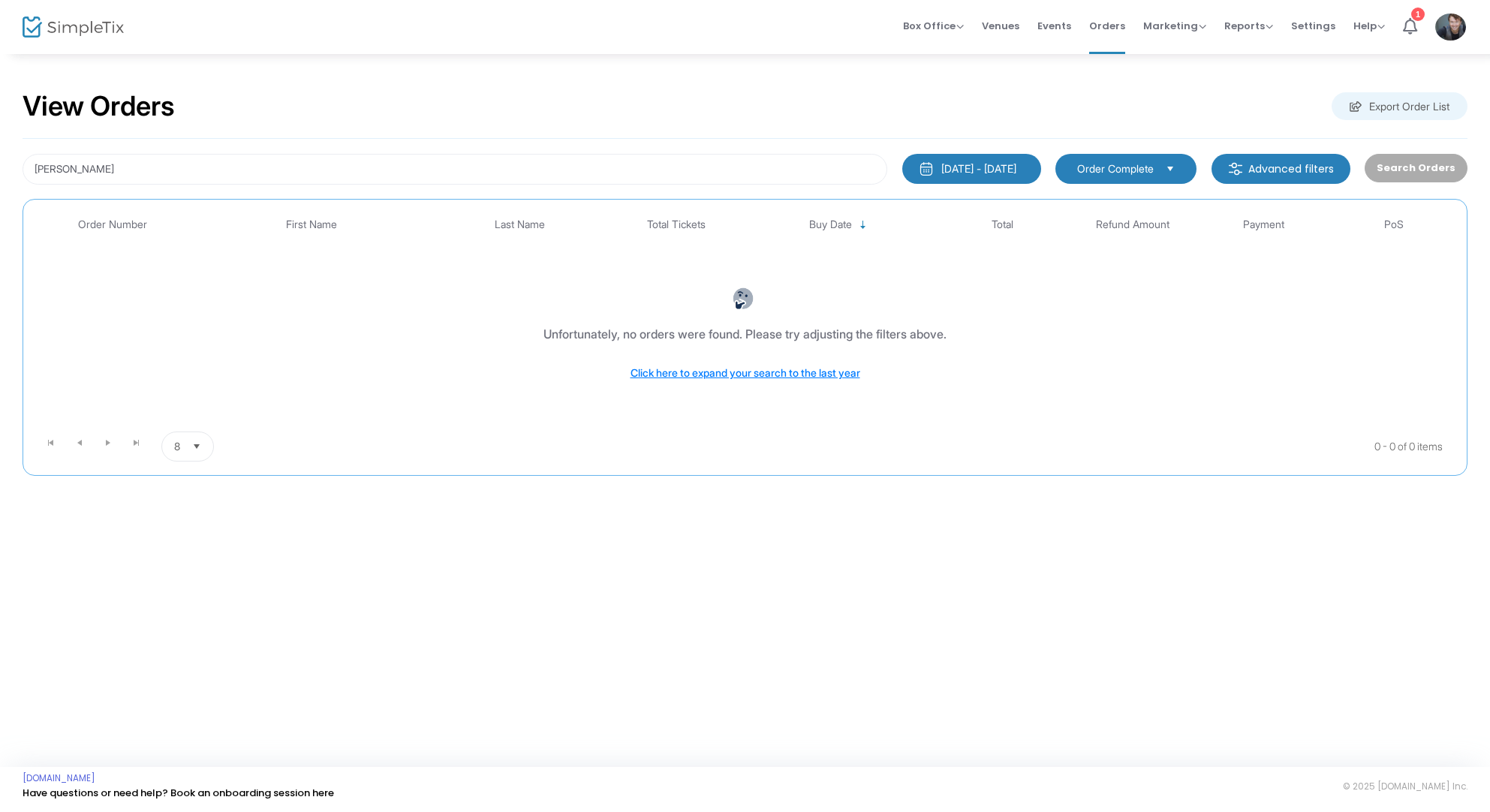
click at [1016, 162] on div "2025-07-18 - 2025-08-17" at bounding box center [978, 169] width 75 height 15
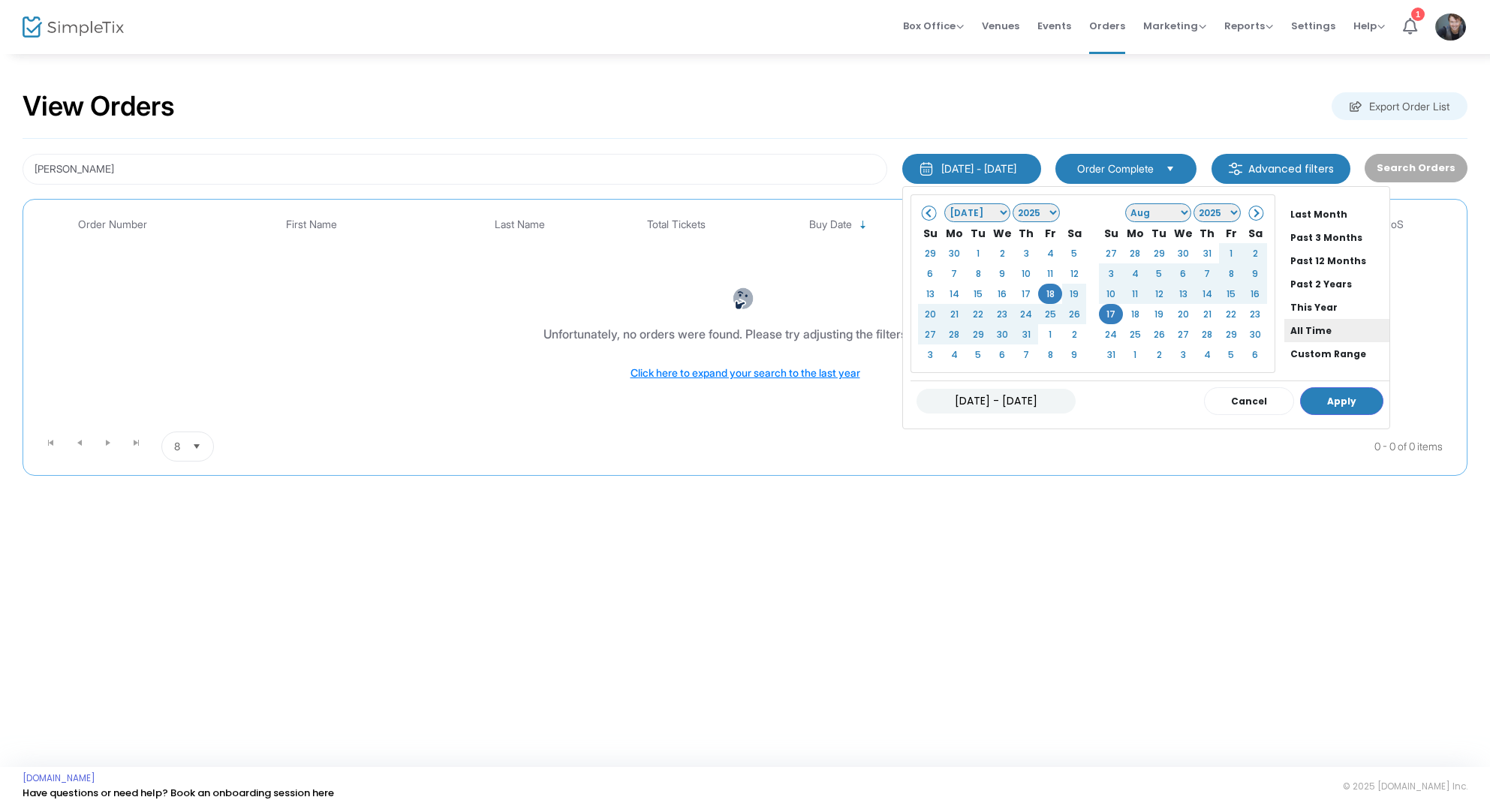
scroll to position [119, 0]
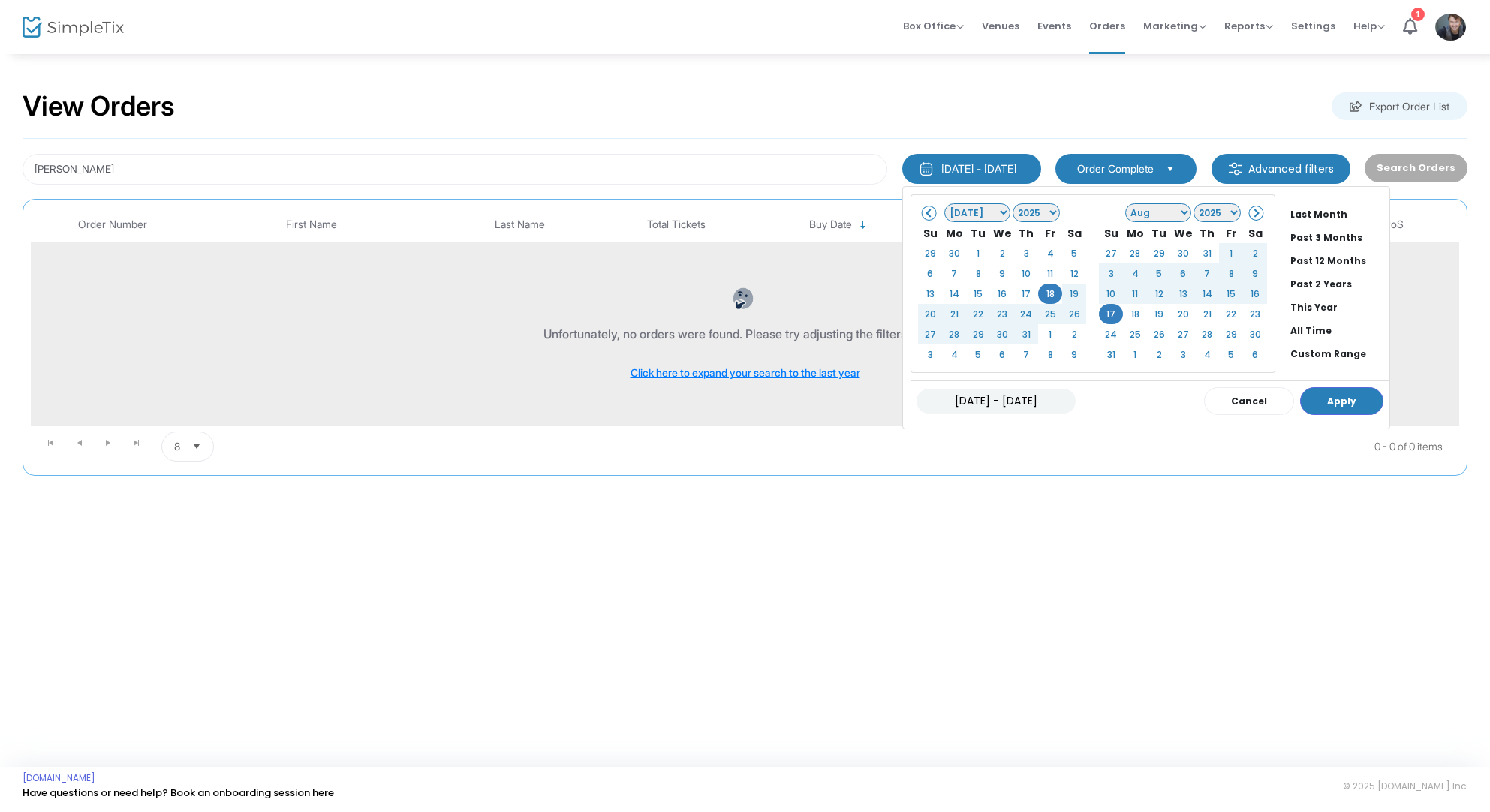
drag, startPoint x: 1298, startPoint y: 328, endPoint x: 1303, endPoint y: 335, distance: 8.6
click at [1298, 328] on li "All Time" at bounding box center [1337, 330] width 105 height 24
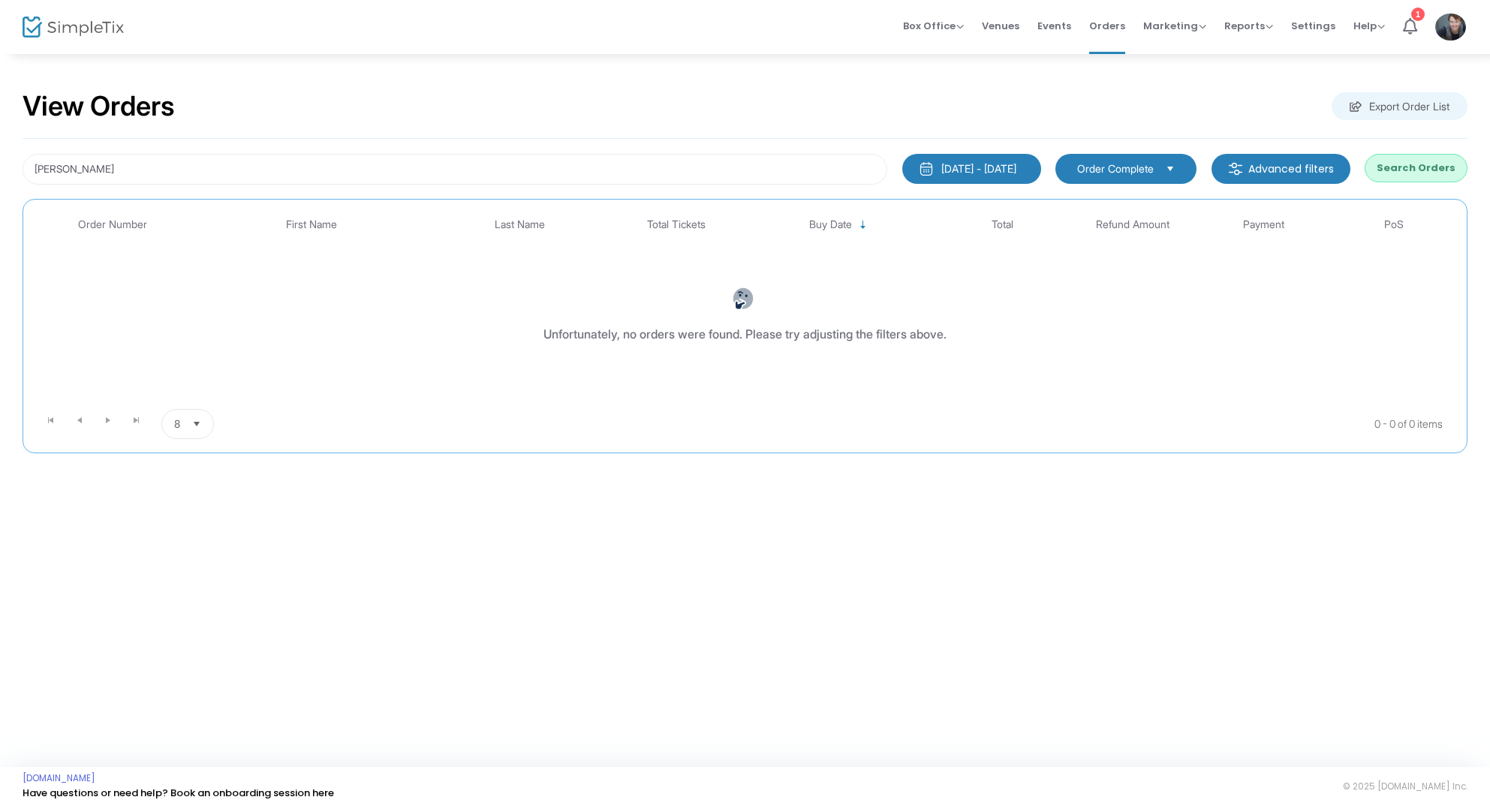
click at [1426, 159] on button "Search Orders" at bounding box center [1416, 168] width 103 height 29
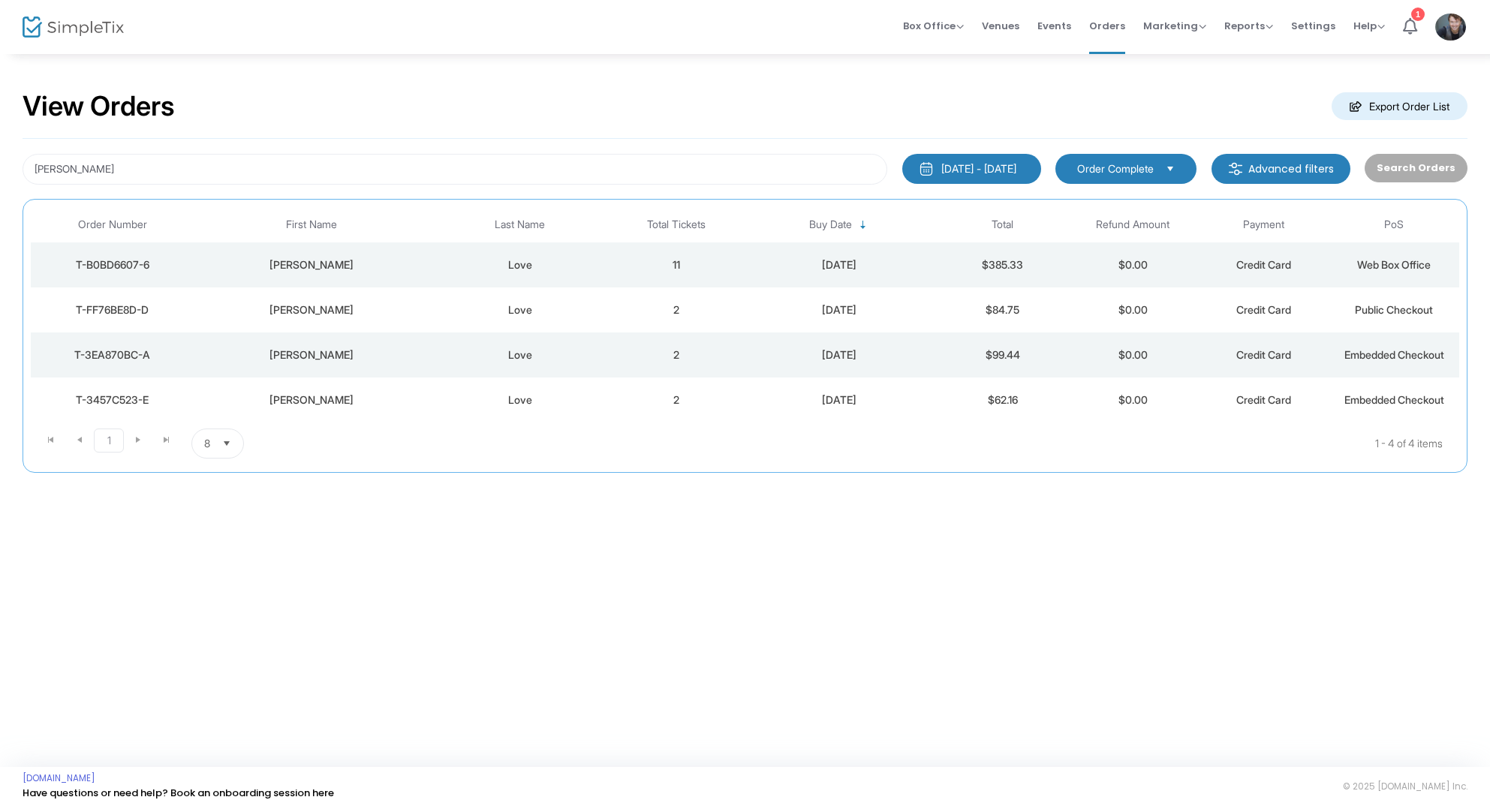
click at [597, 264] on div "Love" at bounding box center [520, 265] width 175 height 15
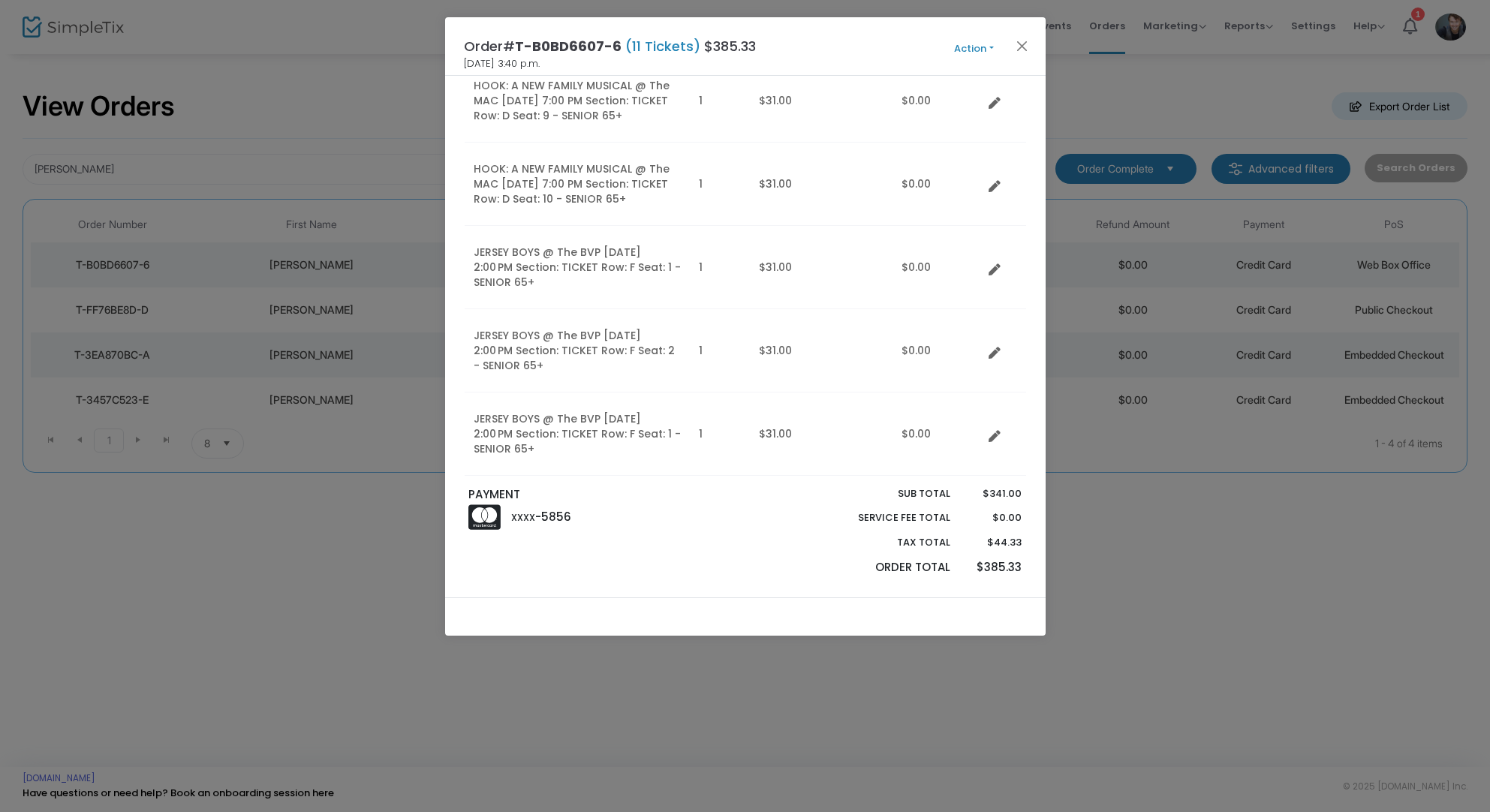
scroll to position [711, 0]
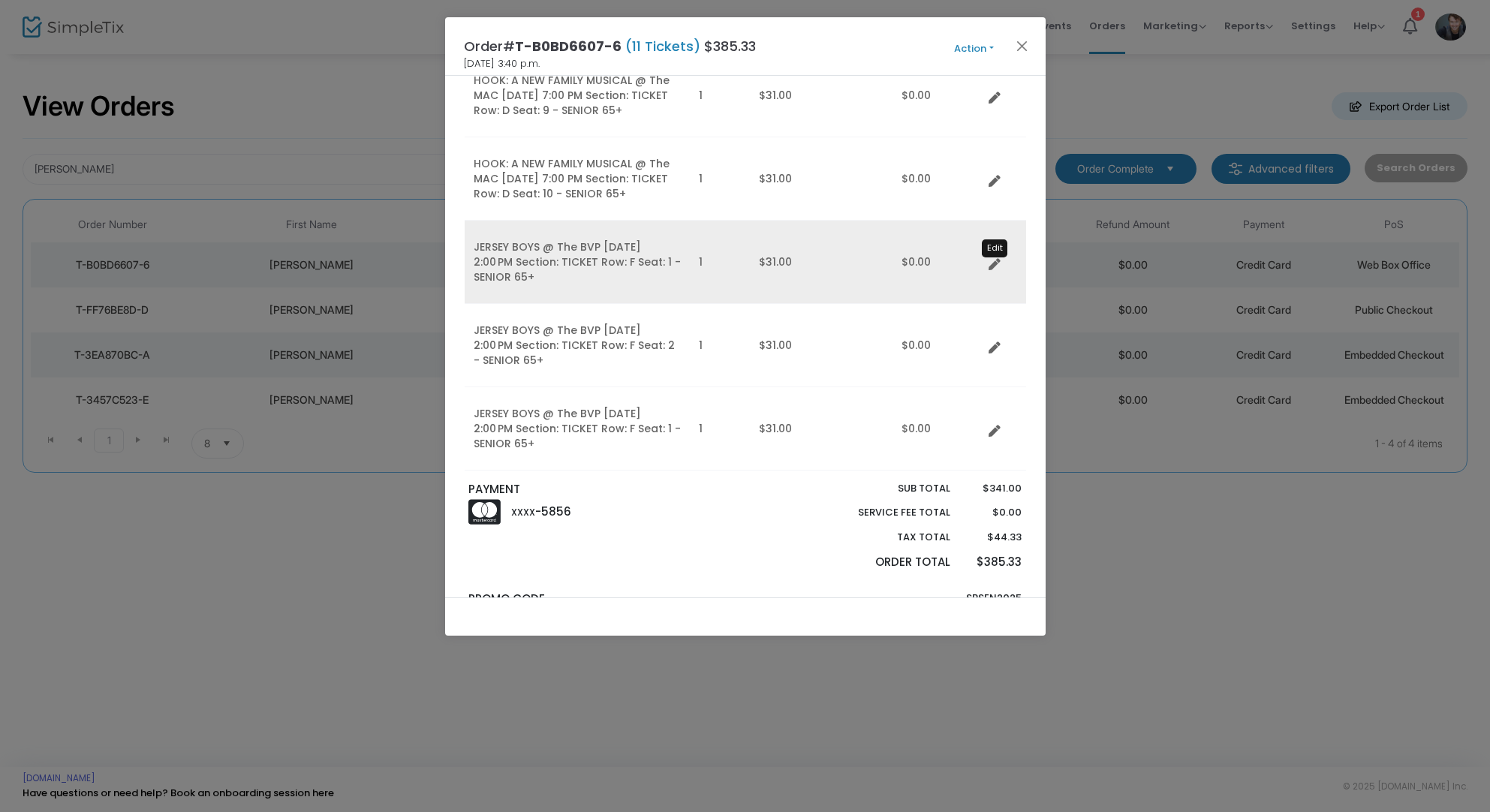
click at [998, 267] on icon "Data table" at bounding box center [995, 265] width 12 height 12
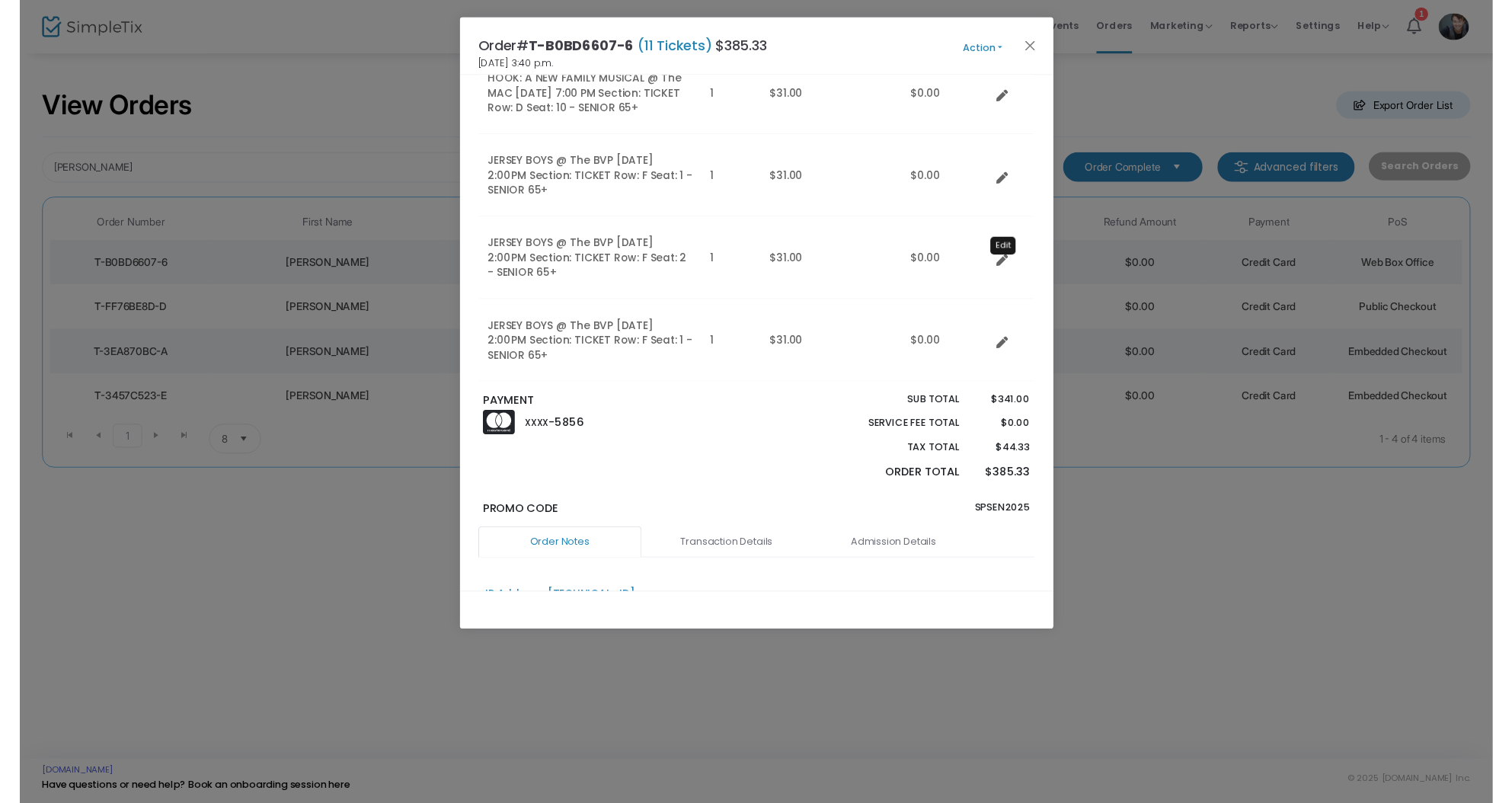
scroll to position [808, 0]
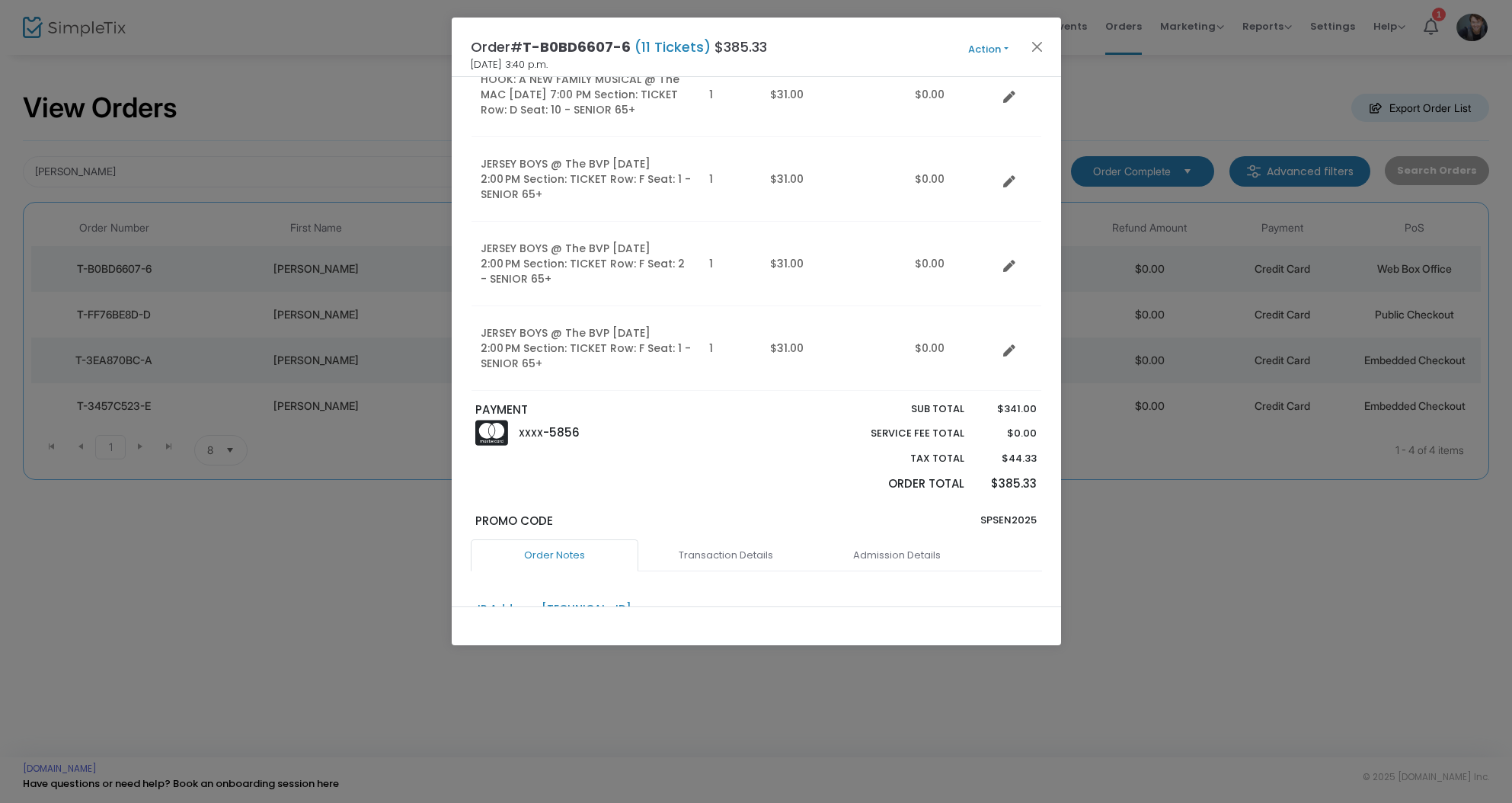
click at [994, 50] on button "Action" at bounding box center [989, 49] width 92 height 17
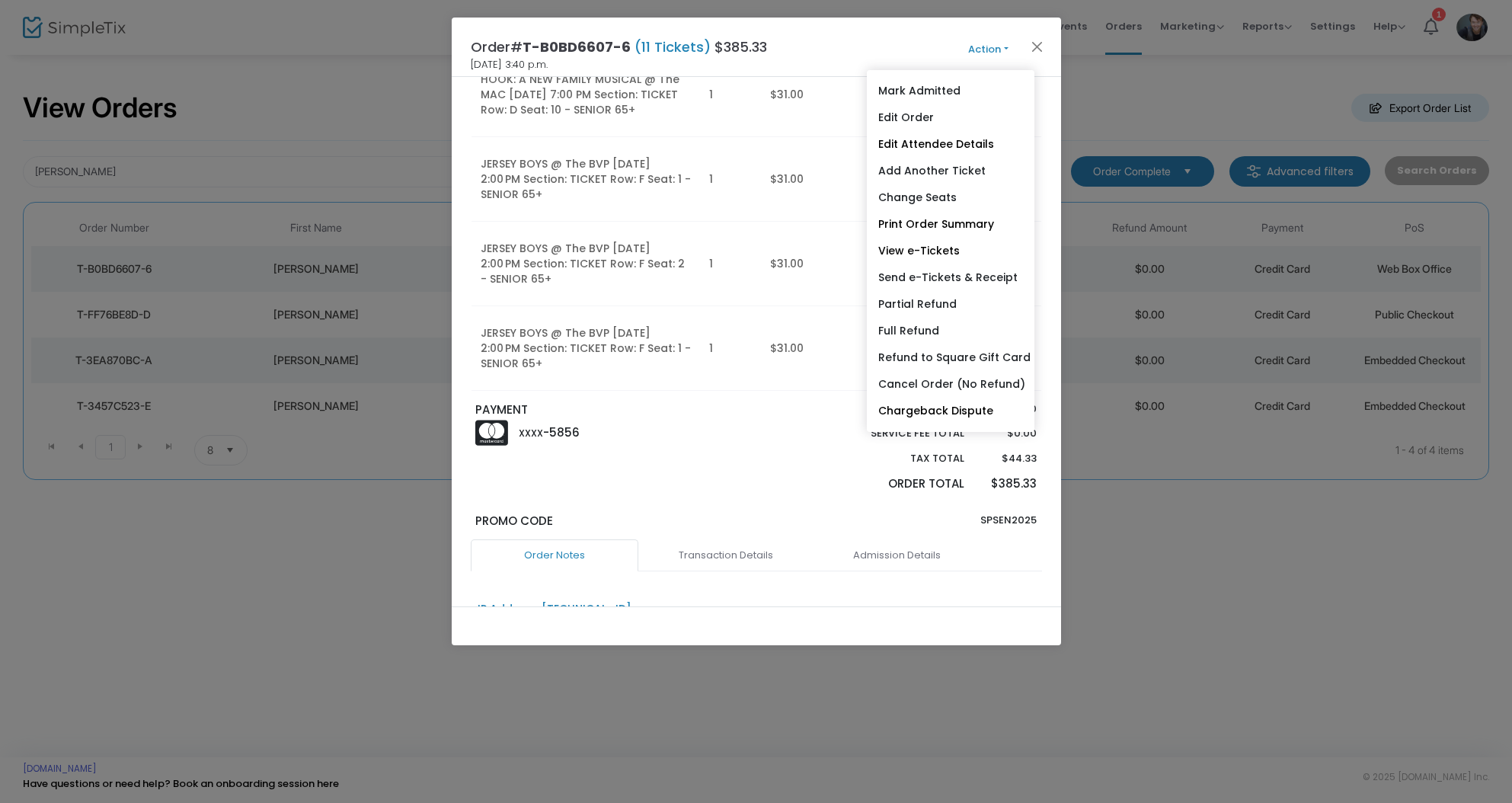
click at [938, 251] on link "View e-Tickets" at bounding box center [951, 251] width 168 height 27
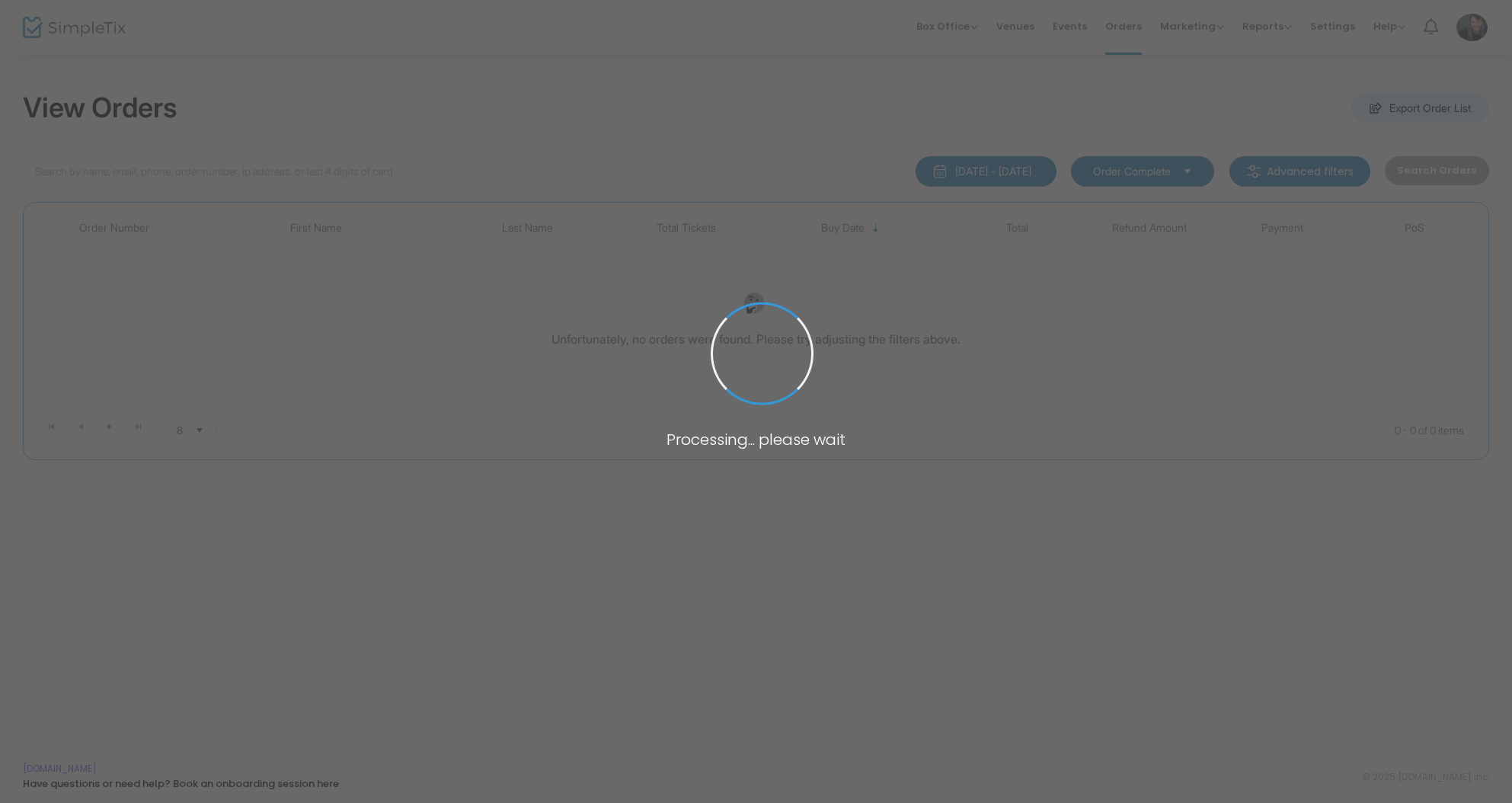
type input "[PERSON_NAME]"
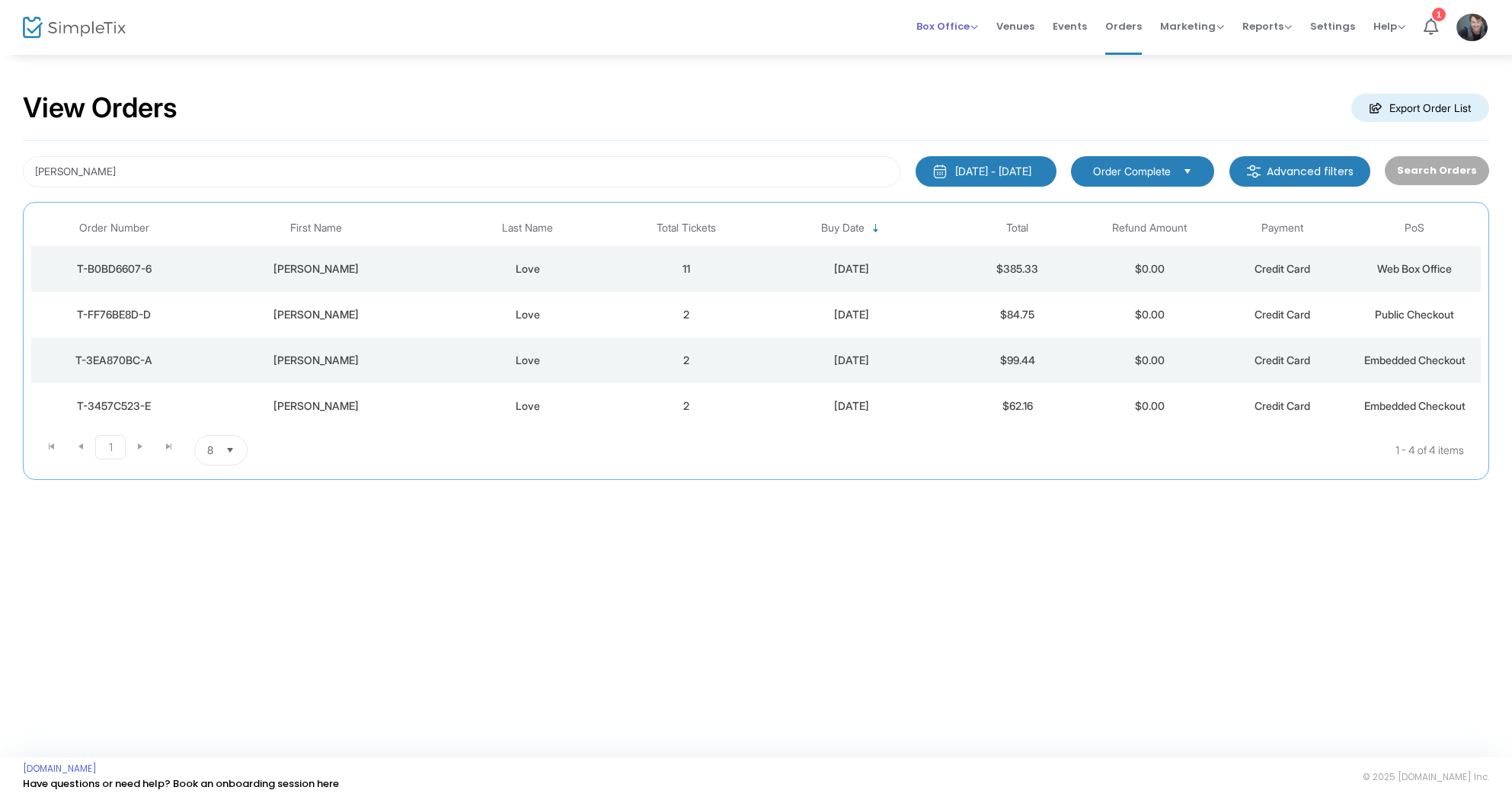
click at [953, 31] on span "Box Office" at bounding box center [947, 26] width 62 height 15
drag, startPoint x: 941, startPoint y: 50, endPoint x: 930, endPoint y: 54, distance: 11.7
click at [941, 51] on li "Sell Tickets" at bounding box center [971, 51] width 109 height 30
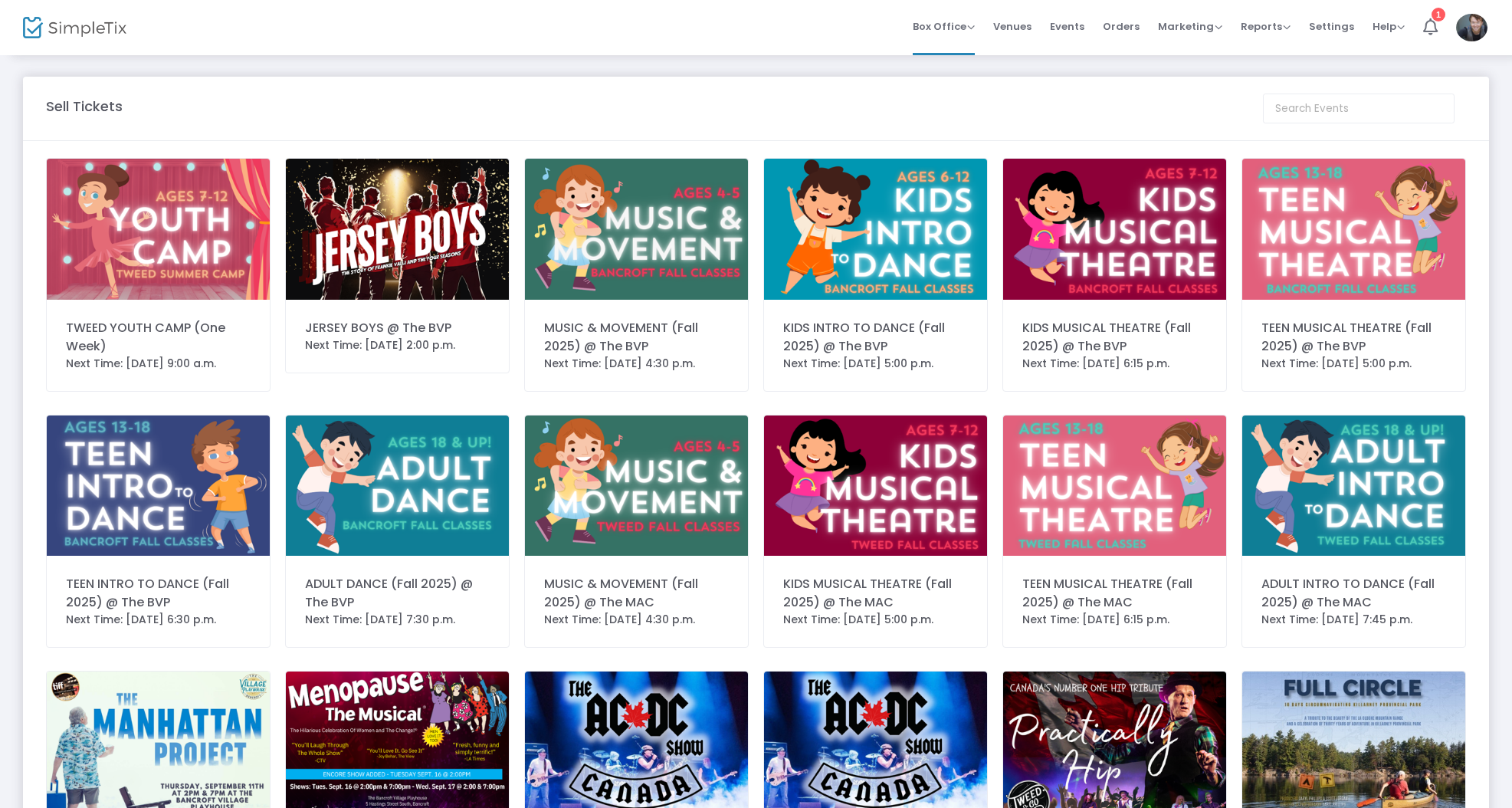
click at [393, 311] on div "JERSEY BOYS @ The BVP Next Time: [DATE] 2:00 p.m." at bounding box center [397, 266] width 225 height 215
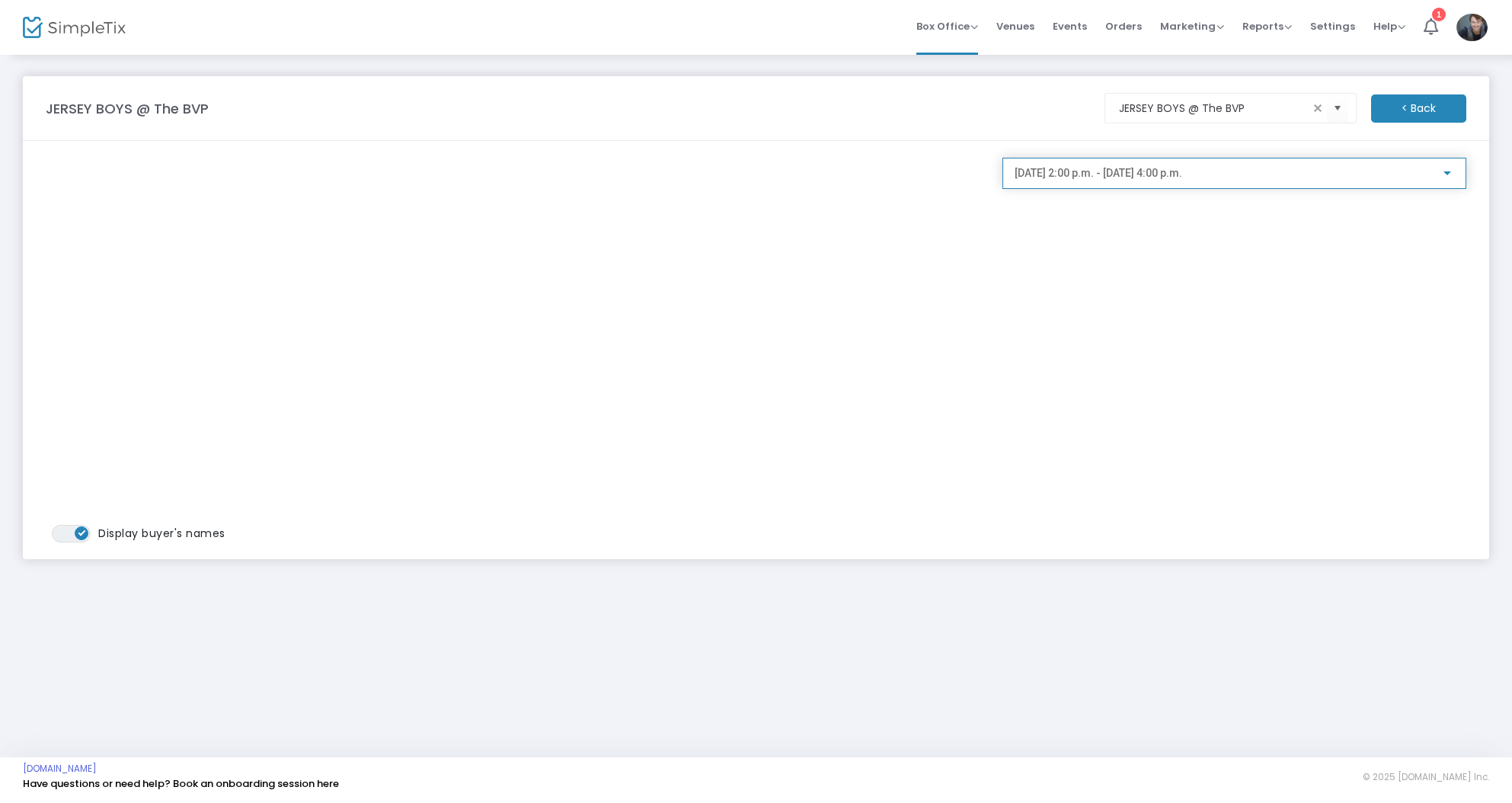
click at [1081, 176] on span "[DATE] 2:00 p.m. - [DATE] 4:00 p.m." at bounding box center [1099, 173] width 168 height 12
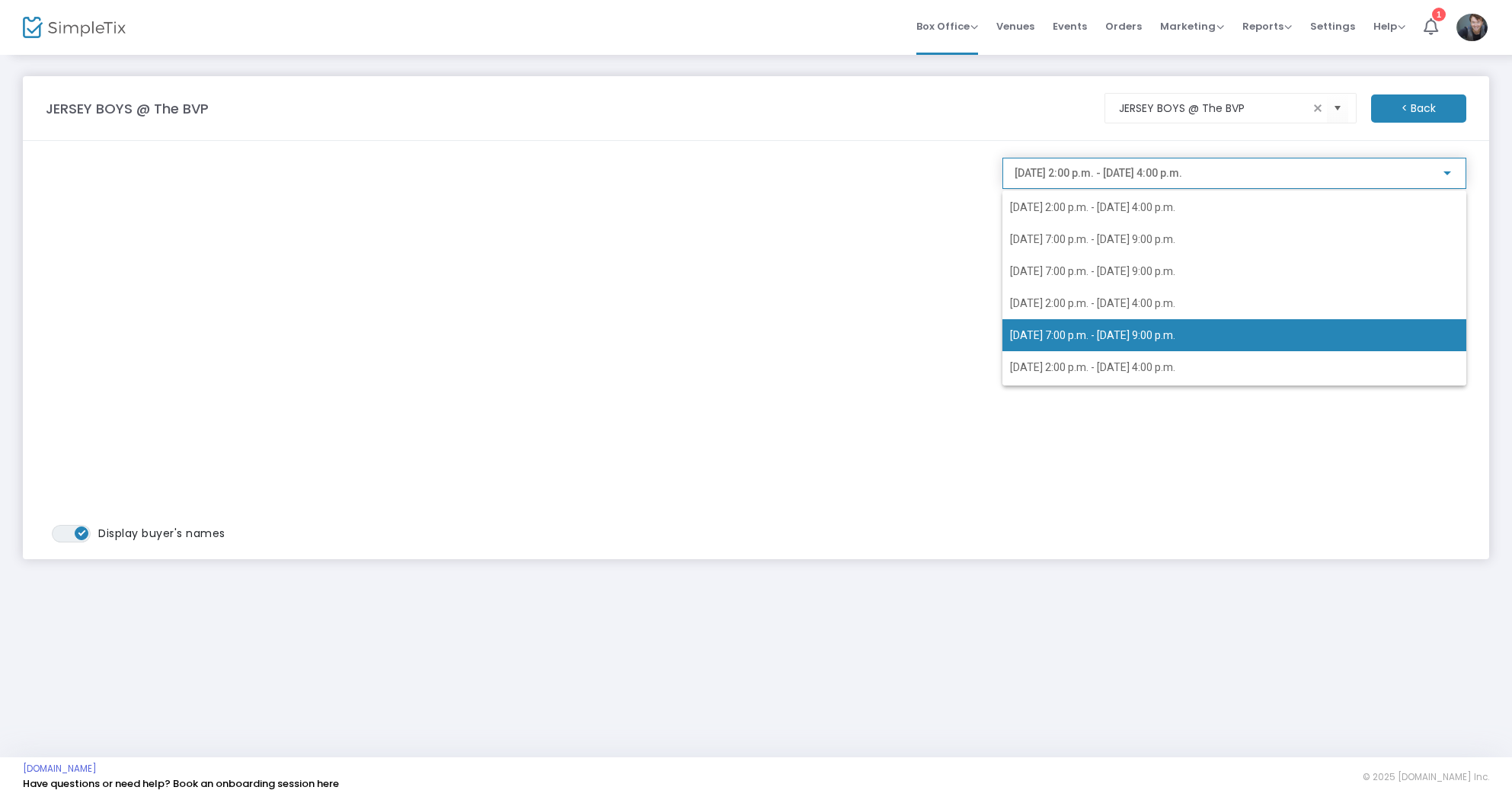
scroll to position [102, 0]
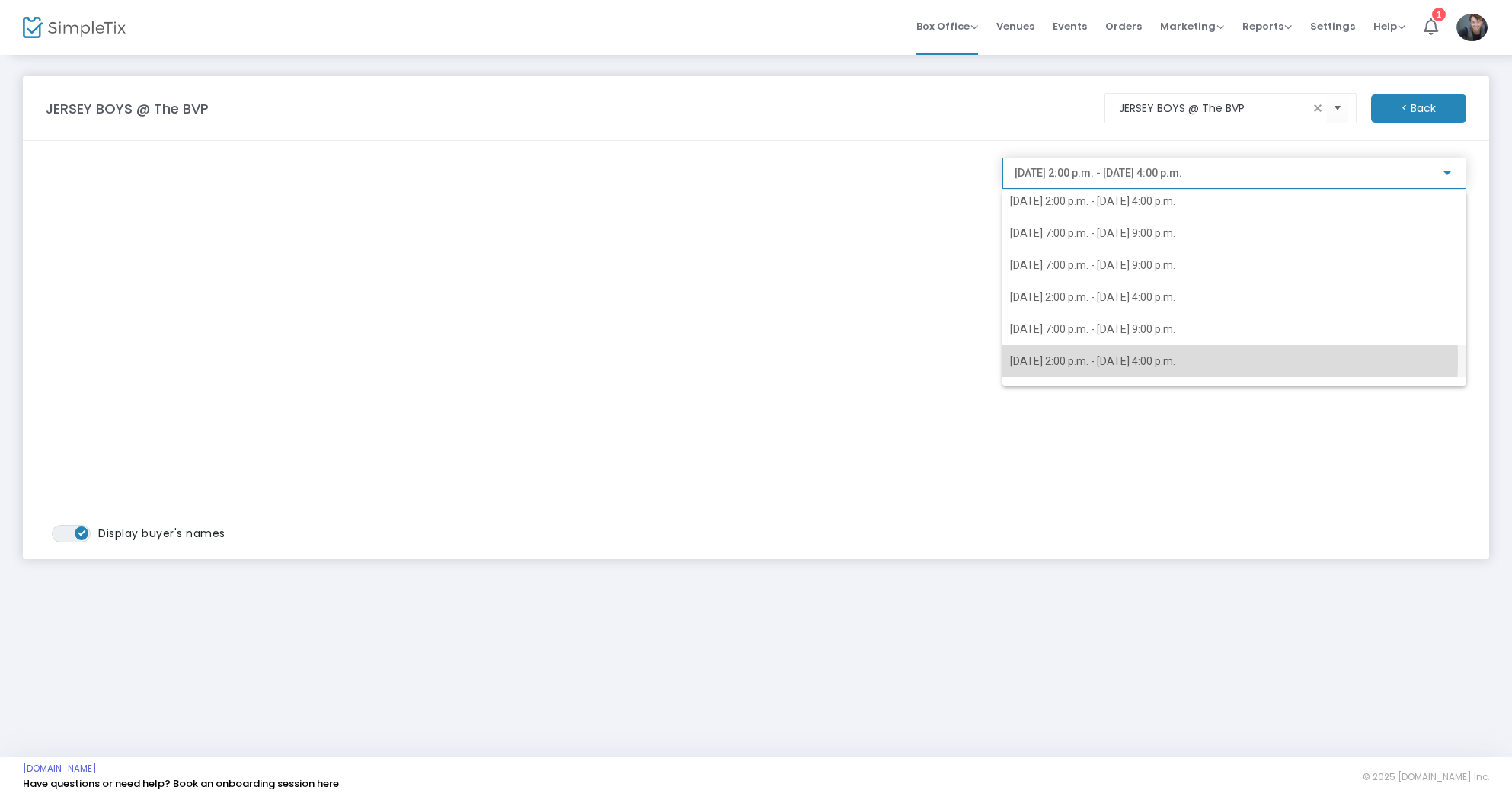
click at [1107, 360] on span "[DATE] 2:00 p.m. - [DATE] 4:00 p.m." at bounding box center [1093, 361] width 166 height 12
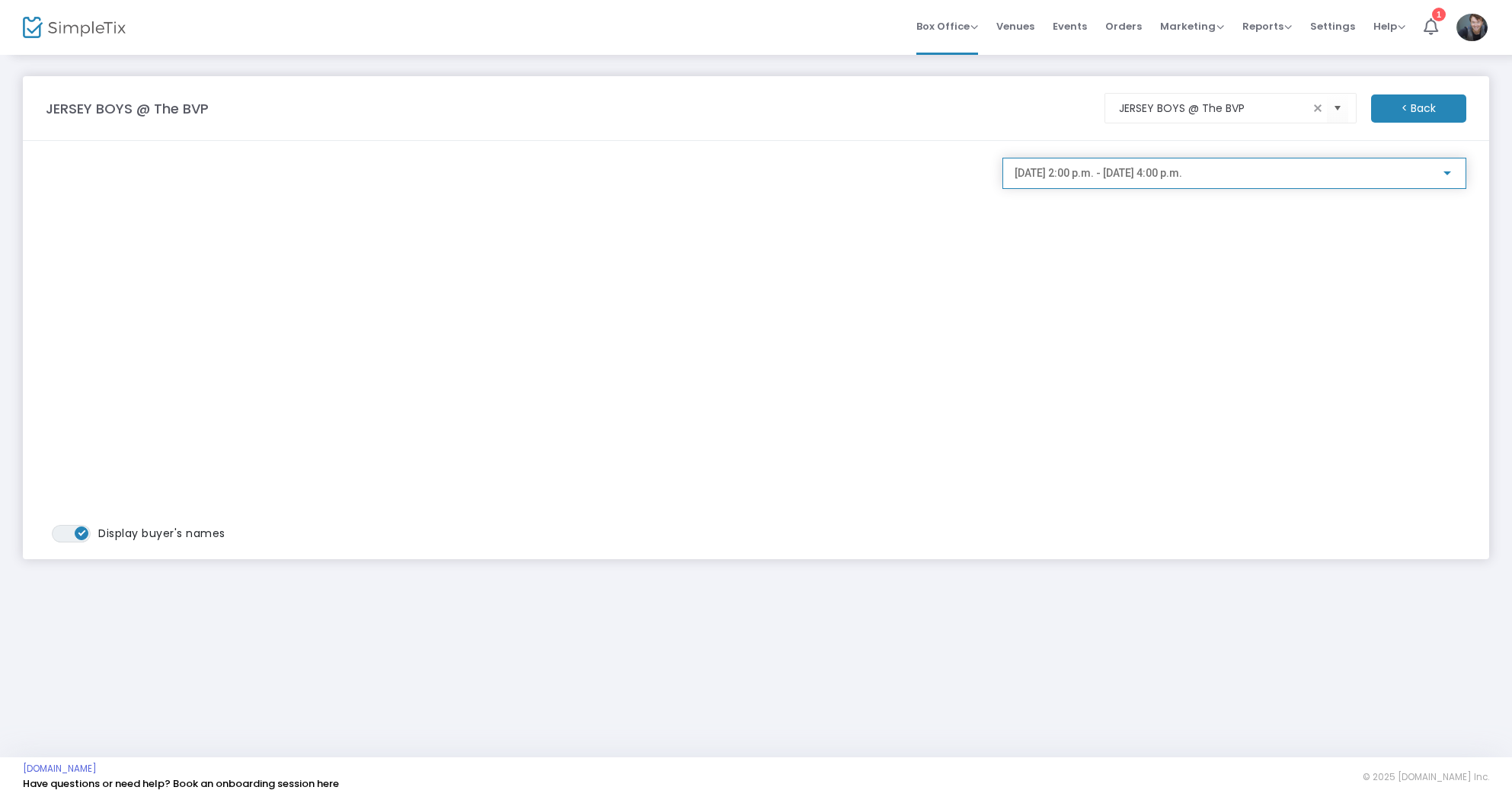
scroll to position [0, 0]
